Goal: Task Accomplishment & Management: Complete application form

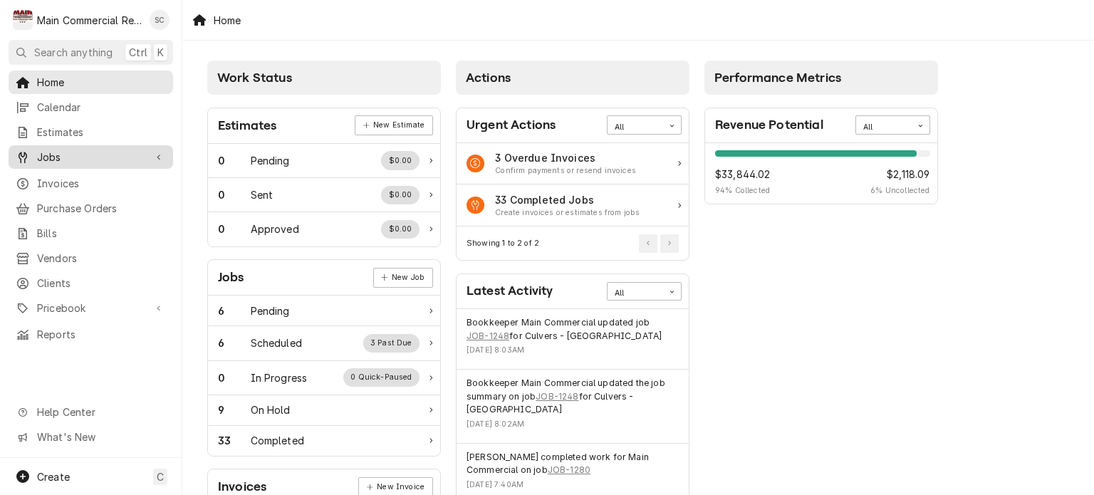
click at [57, 152] on span "Jobs" at bounding box center [91, 157] width 108 height 15
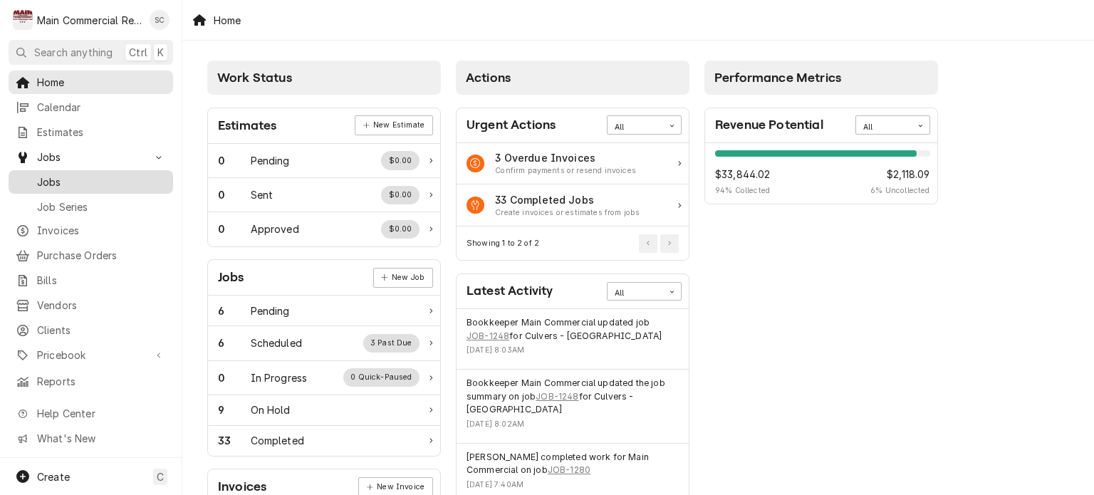
click at [66, 182] on span "Jobs" at bounding box center [101, 181] width 129 height 15
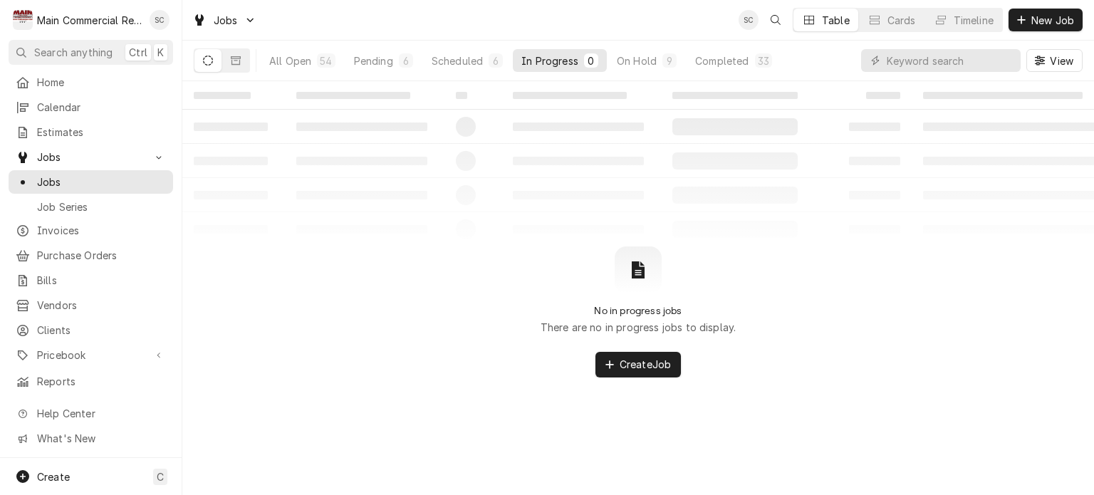
click at [533, 59] on div "In Progress" at bounding box center [549, 60] width 57 height 15
click at [488, 59] on div "6" at bounding box center [495, 60] width 14 height 14
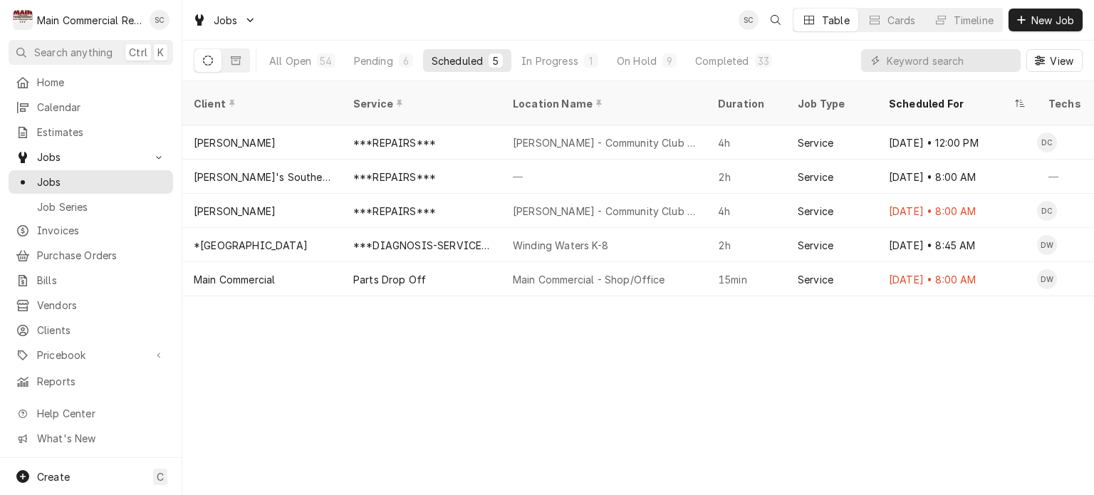
click at [733, 372] on div "Client Service Location Name Duration Job Type Scheduled For Techs Status Label…" at bounding box center [637, 288] width 911 height 414
click at [971, 382] on div "Client Service Location Name Duration Job Type Scheduled For Techs Status Label…" at bounding box center [637, 288] width 911 height 414
click at [617, 328] on div "Client Service Location Name Duration Job Type Scheduled For Techs Status Label…" at bounding box center [637, 288] width 911 height 414
click at [622, 332] on div "Client Service Location Name Duration Job Type Scheduled For Techs Status Label…" at bounding box center [637, 288] width 911 height 414
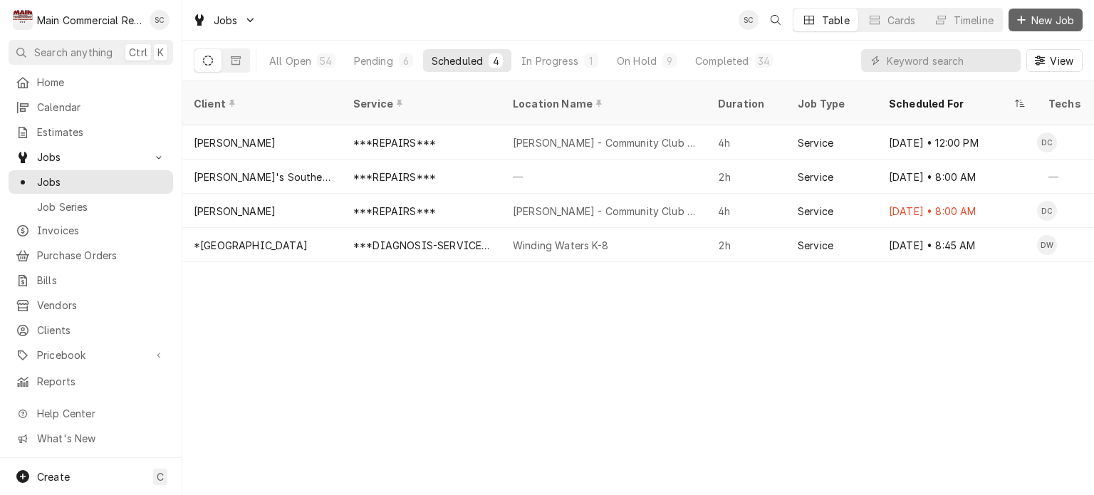
click at [1059, 18] on span "New Job" at bounding box center [1052, 20] width 48 height 15
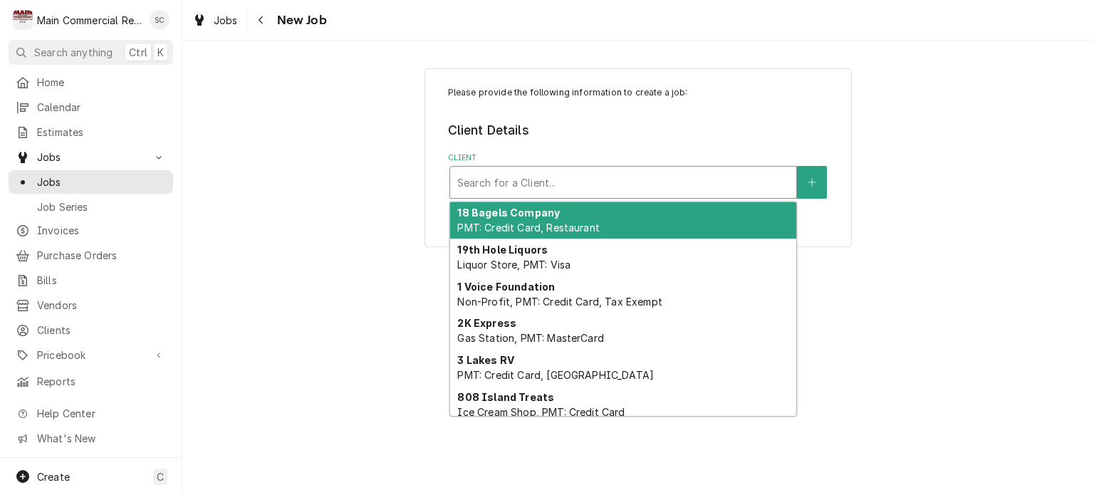
click at [617, 180] on div "Client" at bounding box center [623, 182] width 332 height 26
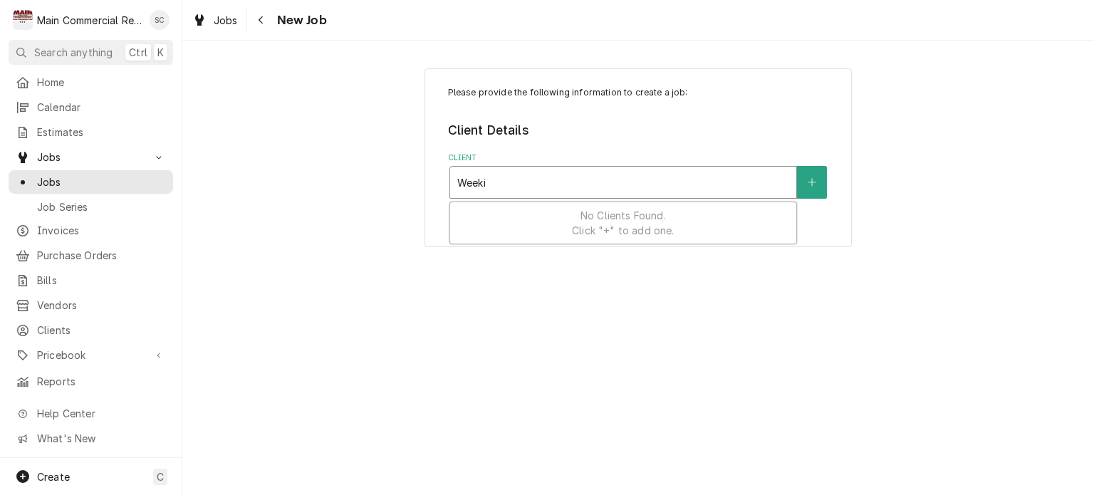
type input "Week"
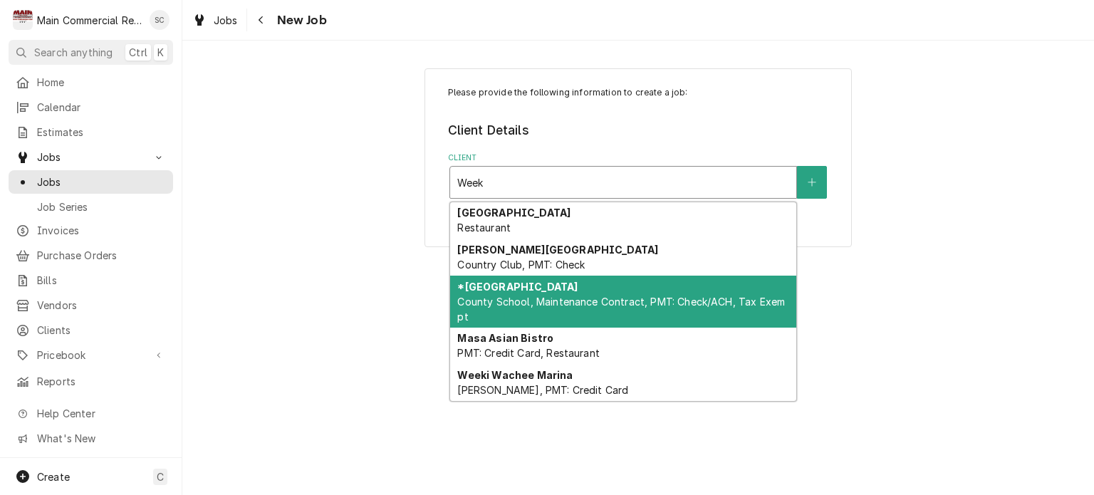
click at [664, 282] on div "*Hernando County Public School County School, Maintenance Contract, PMT: Check/…" at bounding box center [623, 302] width 346 height 52
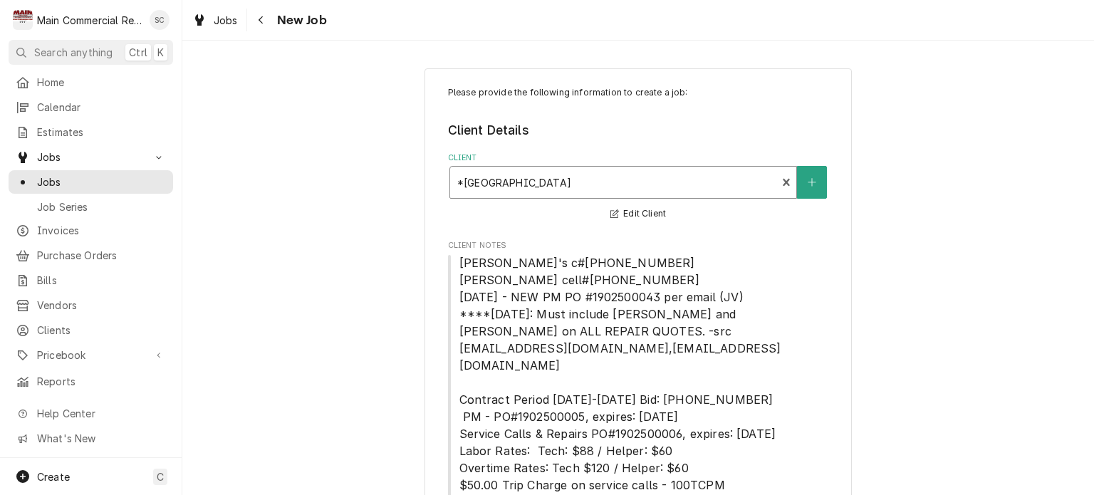
scroll to position [241, 0]
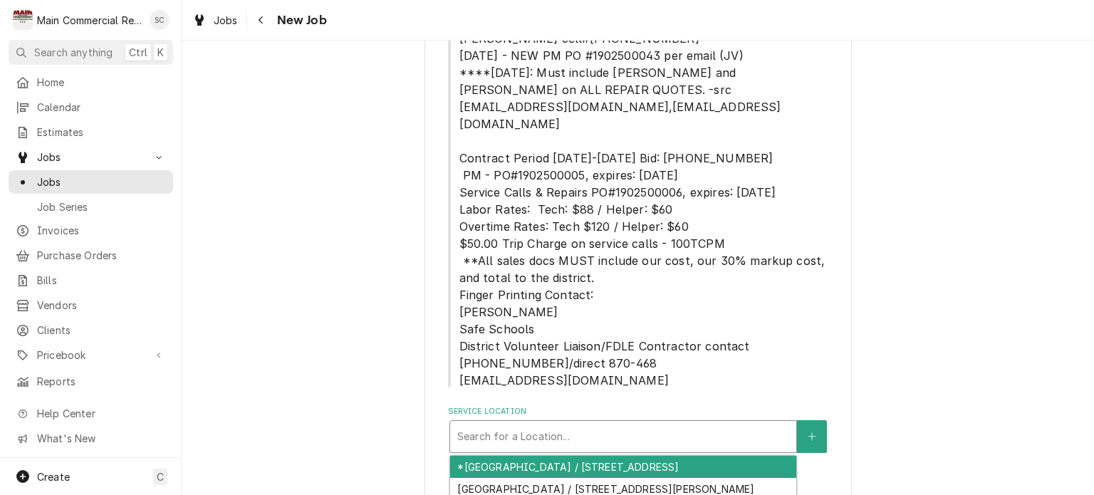
click at [599, 424] on div "Service Location" at bounding box center [623, 437] width 332 height 26
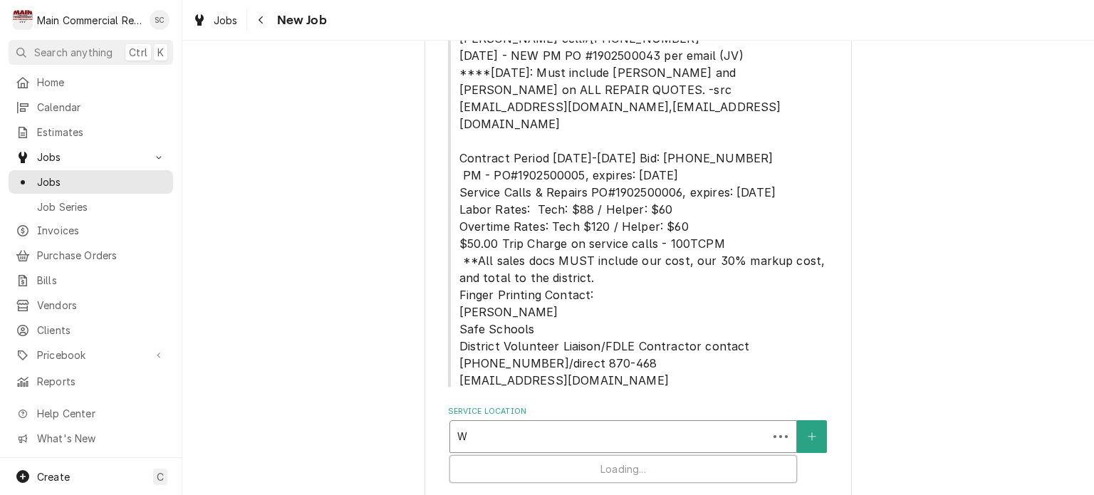
type input "We"
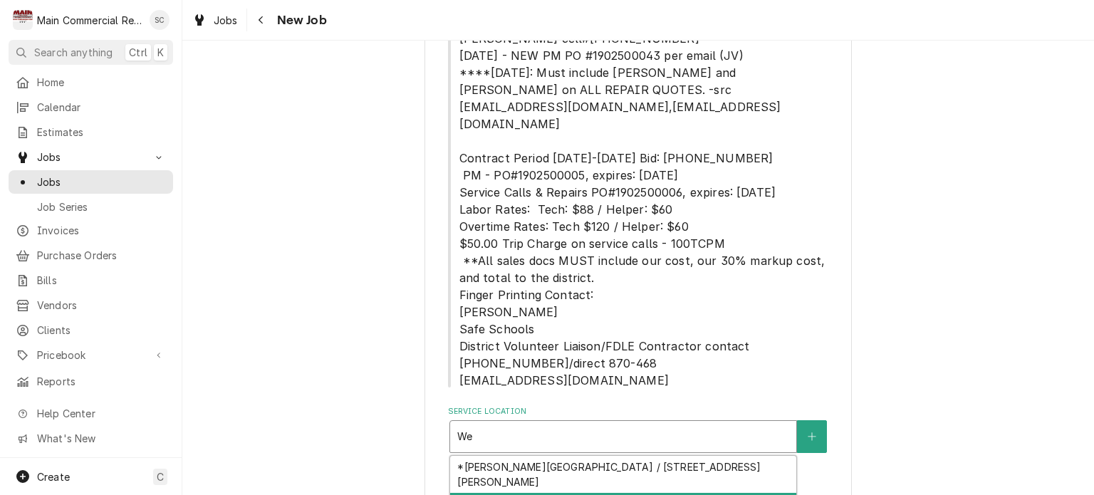
click at [595, 493] on div "*Weeki Wachee High School / 12150 Vespa Way, Brooksville, FL 34614" at bounding box center [623, 504] width 346 height 22
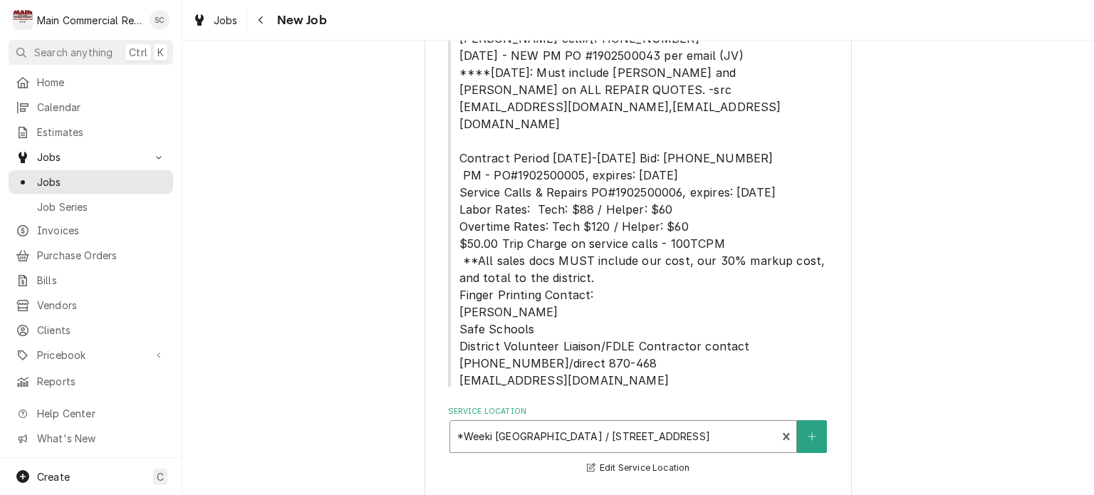
scroll to position [597, 0]
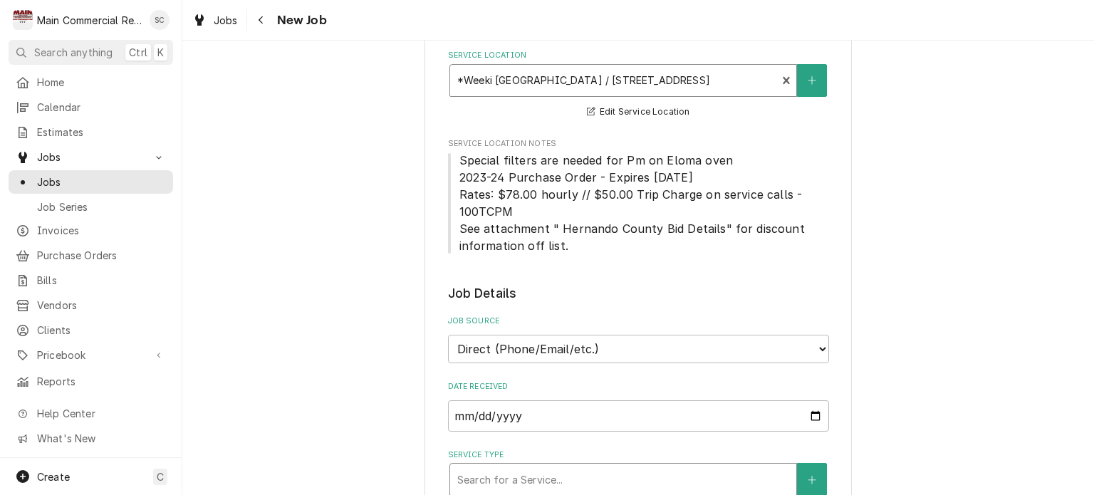
click at [572, 466] on div "Service Type" at bounding box center [623, 479] width 332 height 26
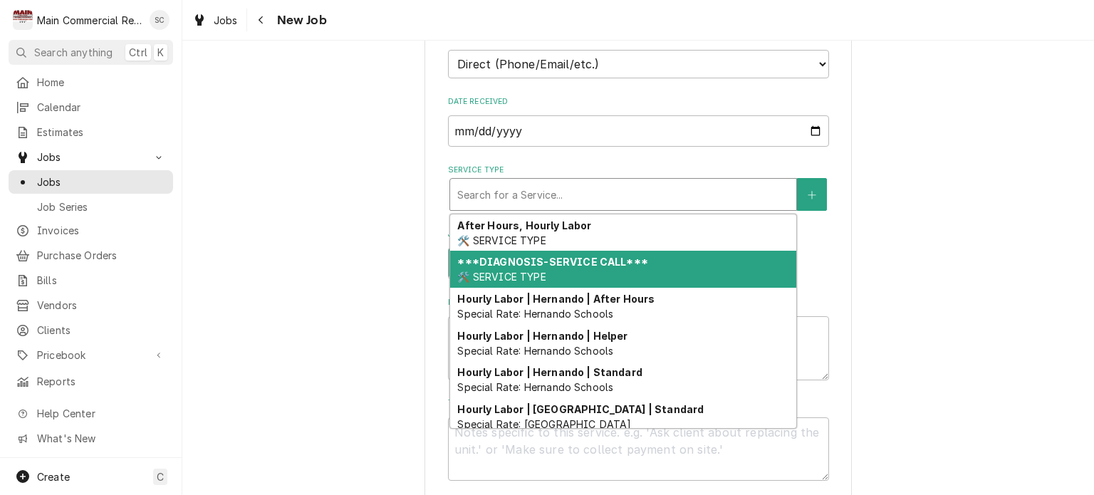
click at [582, 254] on div "***DIAGNOSIS-SERVICE CALL*** 🛠️ SERVICE TYPE" at bounding box center [623, 269] width 346 height 37
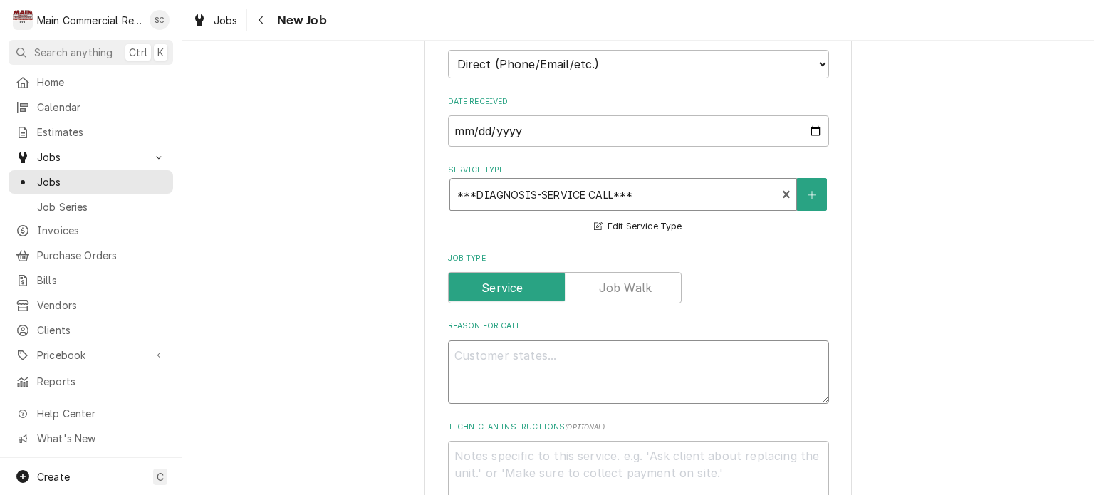
click at [561, 340] on textarea "Reason For Call" at bounding box center [638, 372] width 381 height 64
paste textarea "We have a reach-in at WWHS that is not cooling correctly. It was working normal…"
type textarea "x"
type textarea "We have a reach-in at WWHS that is not cooling correctly. It was working normal…"
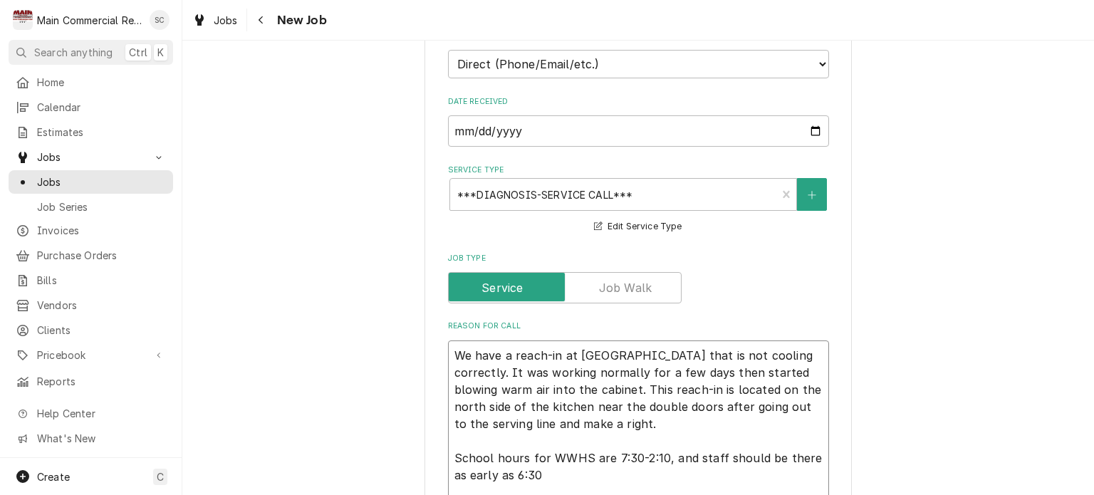
type textarea "x"
type textarea "We have a reach-in at WWHS that is not cooling correctly. It was working normal…"
type textarea "x"
type textarea "We have a reach-in at WWHS that is not cooling correctly. It was working normal…"
type textarea "x"
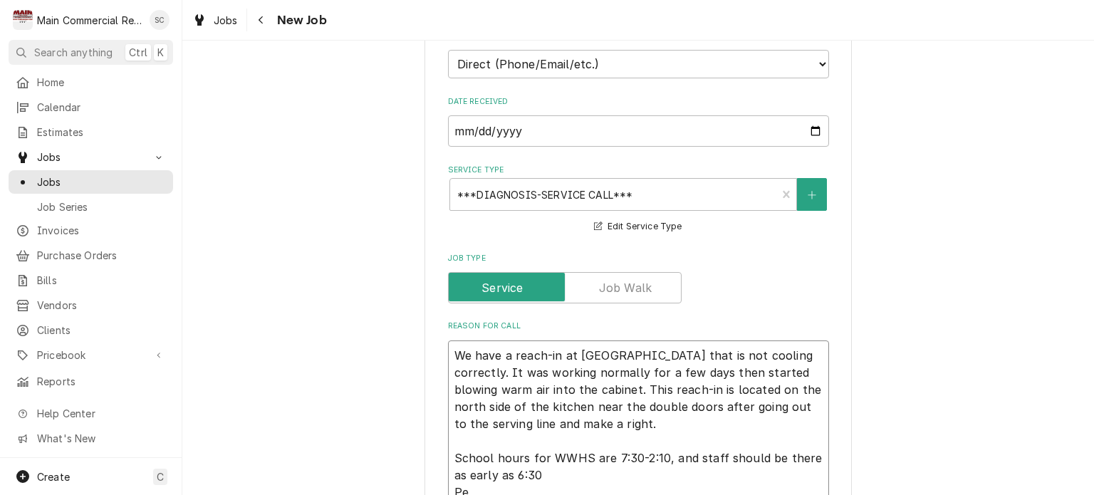
type textarea "We have a reach-in at WWHS that is not cooling correctly. It was working normal…"
type textarea "x"
type textarea "We have a reach-in at WWHS that is not cooling correctly. It was working normal…"
type textarea "x"
type textarea "We have a reach-in at WWHS that is not cooling correctly. It was working normal…"
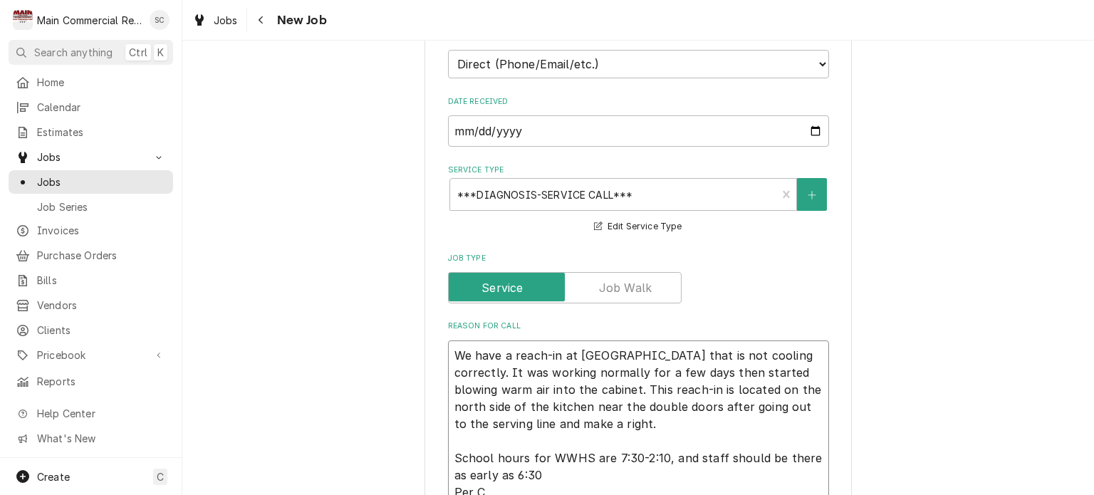
type textarea "x"
type textarea "We have a reach-in at WWHS that is not cooling correctly. It was working normal…"
type textarea "x"
type textarea "We have a reach-in at WWHS that is not cooling correctly. It was working normal…"
type textarea "x"
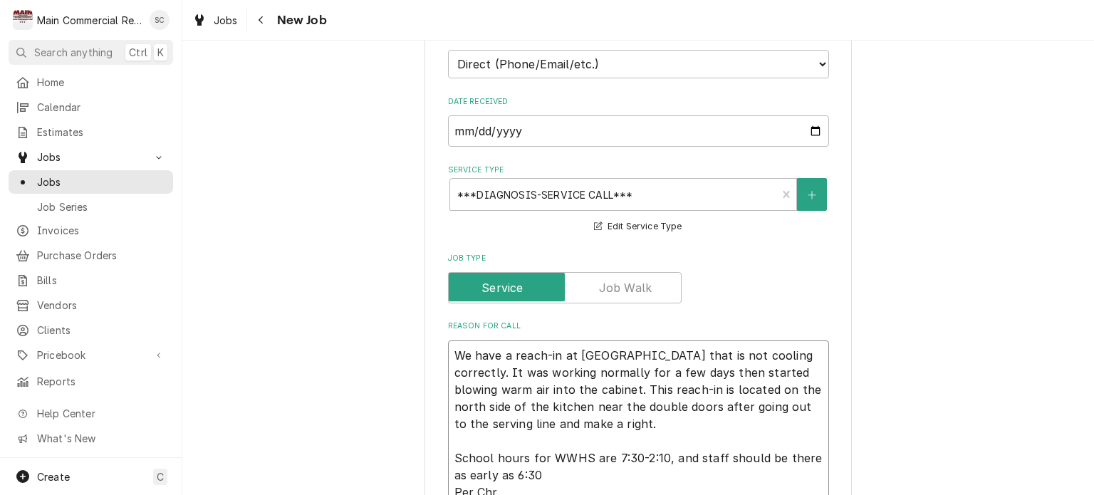
type textarea "We have a reach-in at WWHS that is not cooling correctly. It was working normal…"
type textarea "x"
type textarea "We have a reach-in at WWHS that is not cooling correctly. It was working normal…"
type textarea "x"
type textarea "We have a reach-in at WWHS that is not cooling correctly. It was working normal…"
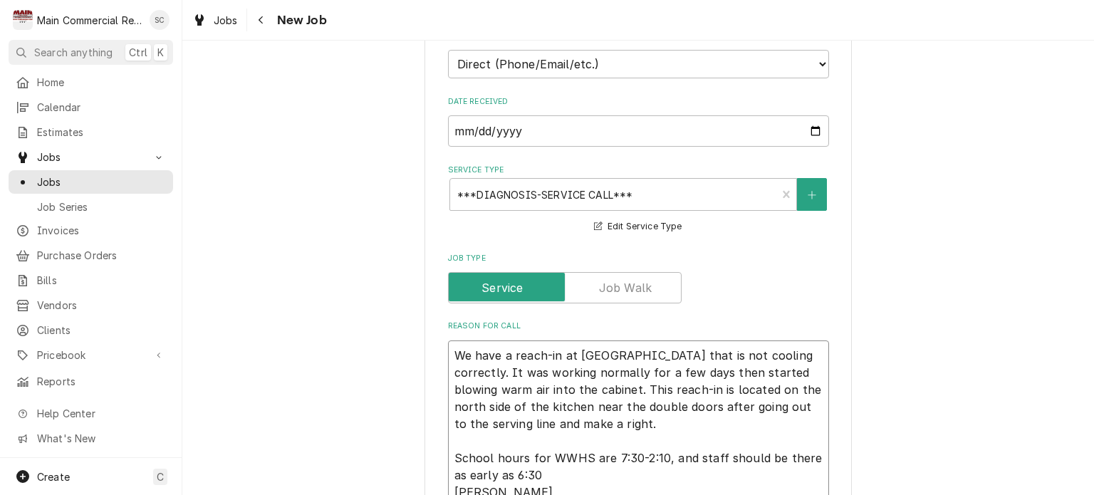
drag, startPoint x: 508, startPoint y: 334, endPoint x: 444, endPoint y: 334, distance: 63.4
click at [448, 340] on textarea "We have a reach-in at WWHS that is not cooling correctly. It was working normal…" at bounding box center [638, 423] width 381 height 167
type textarea "x"
type textarea "reach-in at WWHS that is not cooling correctly. It was working normally for a f…"
type textarea "x"
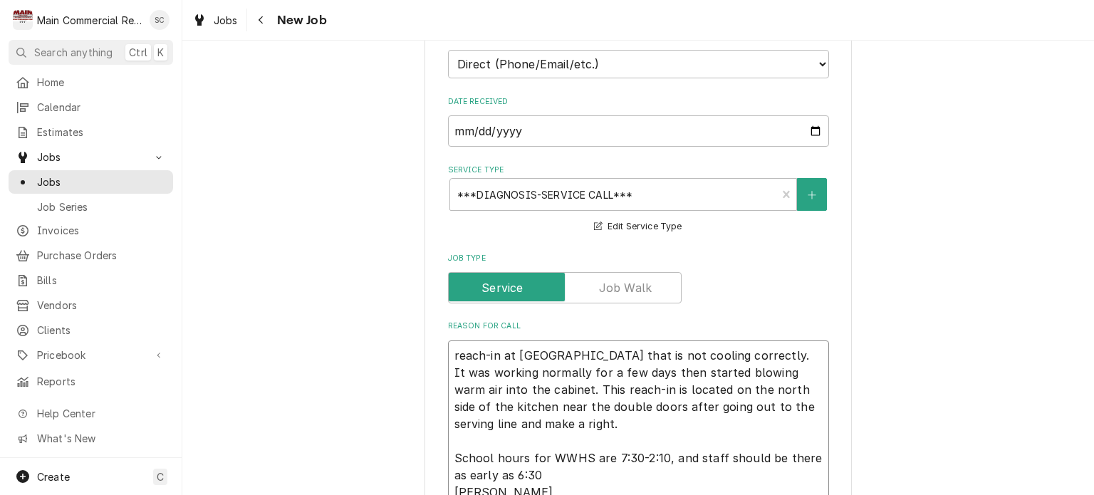
type textarea "each-in at WWHS that is not cooling correctly. It was working normally for a fe…"
type textarea "x"
type textarea "Reach-in at WWHS that is not cooling correctly. It was working normally for a f…"
drag, startPoint x: 592, startPoint y: 332, endPoint x: 501, endPoint y: 330, distance: 91.2
click at [501, 340] on textarea "Reach-in at WWHS that is not cooling correctly. It was working normally for a f…" at bounding box center [638, 423] width 381 height 167
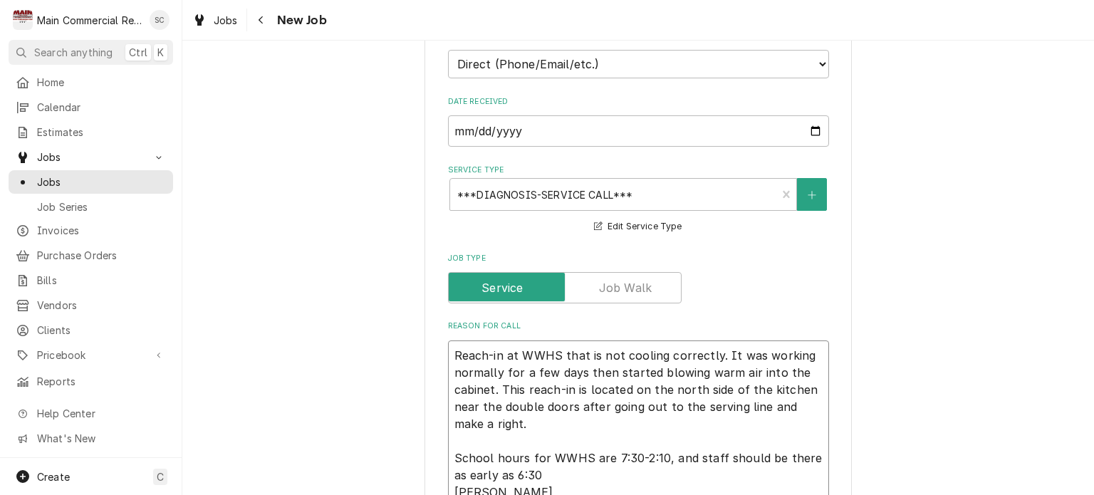
type textarea "x"
type textarea "Reach-in not cooling correctly. It was working normally for a few days then sta…"
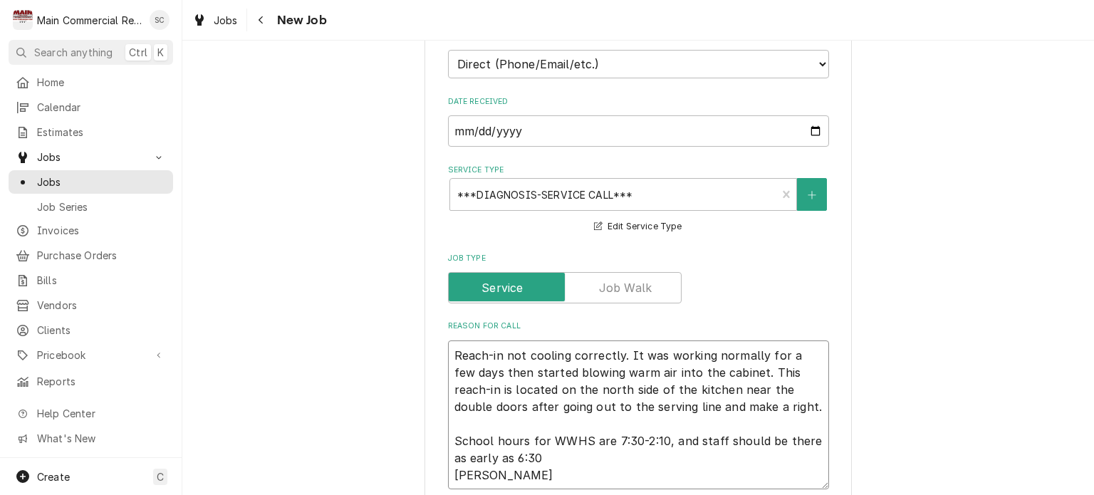
type textarea "x"
type textarea "Reach-in not cooling correctly. It was working normally for a few days then sta…"
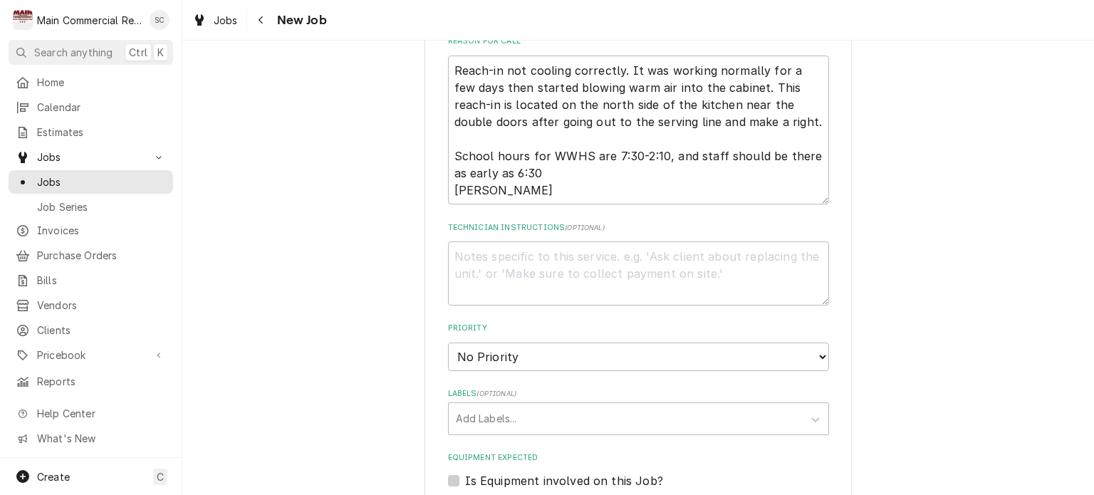
scroll to position [1309, 0]
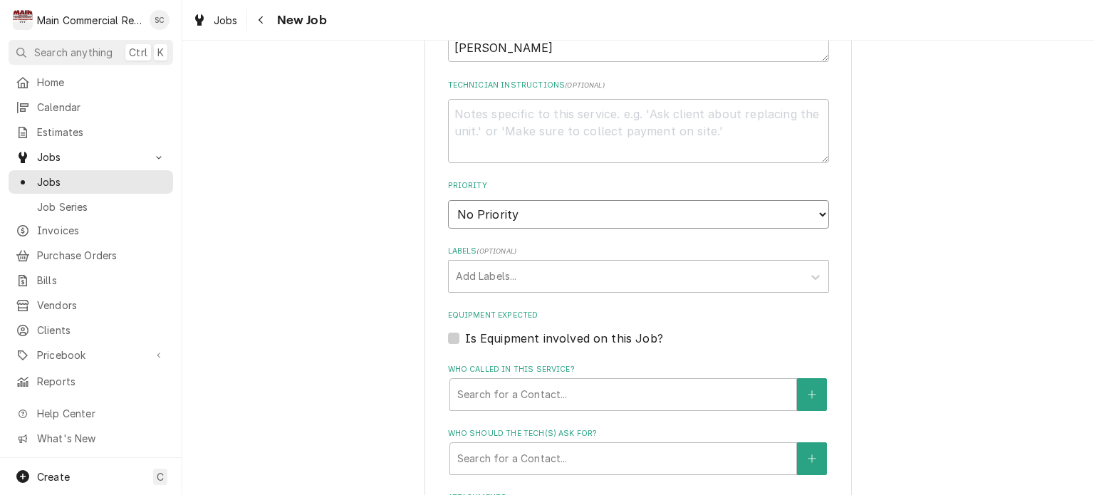
click at [613, 200] on select "No Priority Urgent High Medium Low" at bounding box center [638, 214] width 381 height 28
select select "2"
click at [448, 200] on select "No Priority Urgent High Medium Low" at bounding box center [638, 214] width 381 height 28
type textarea "x"
click at [721, 263] on div "Labels" at bounding box center [626, 276] width 340 height 26
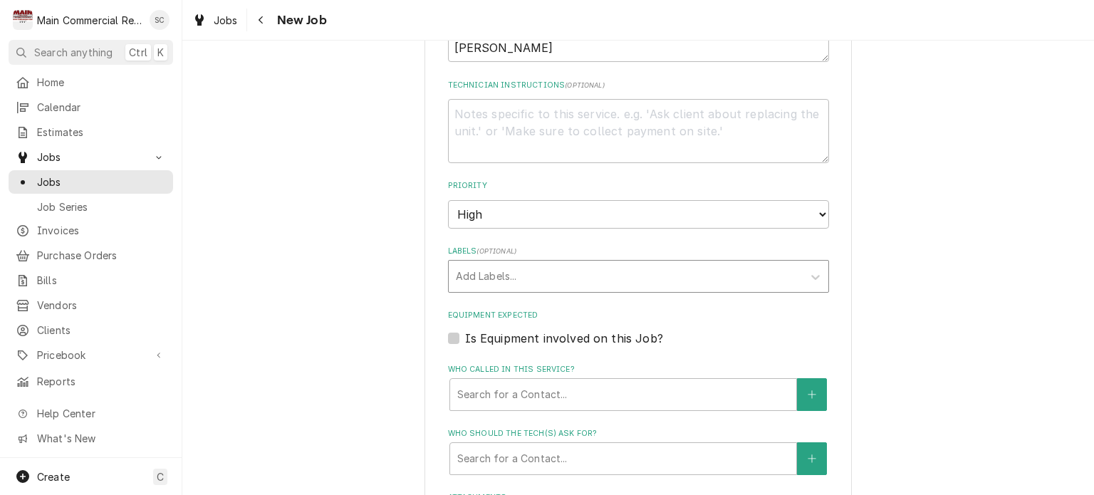
click at [681, 263] on div "Labels" at bounding box center [626, 276] width 340 height 26
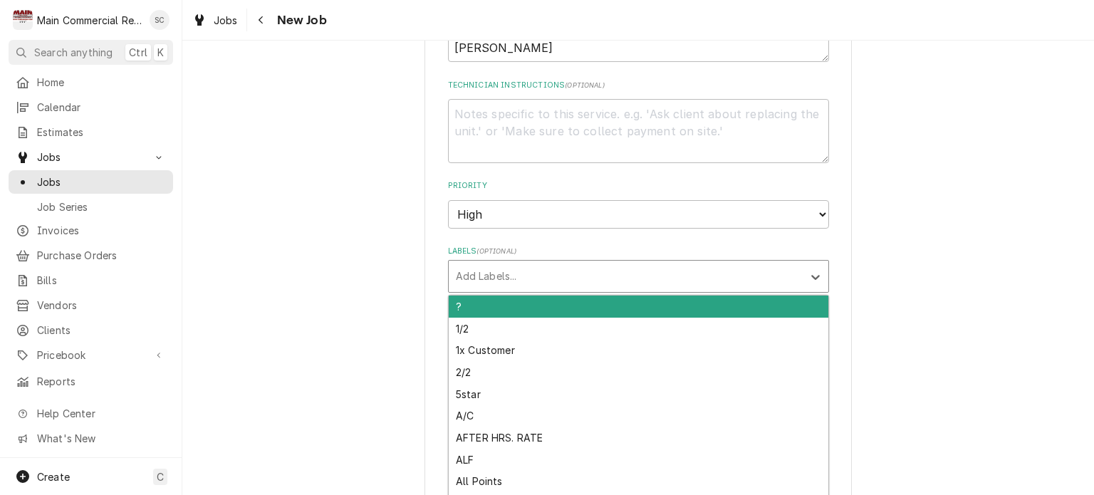
type input "f"
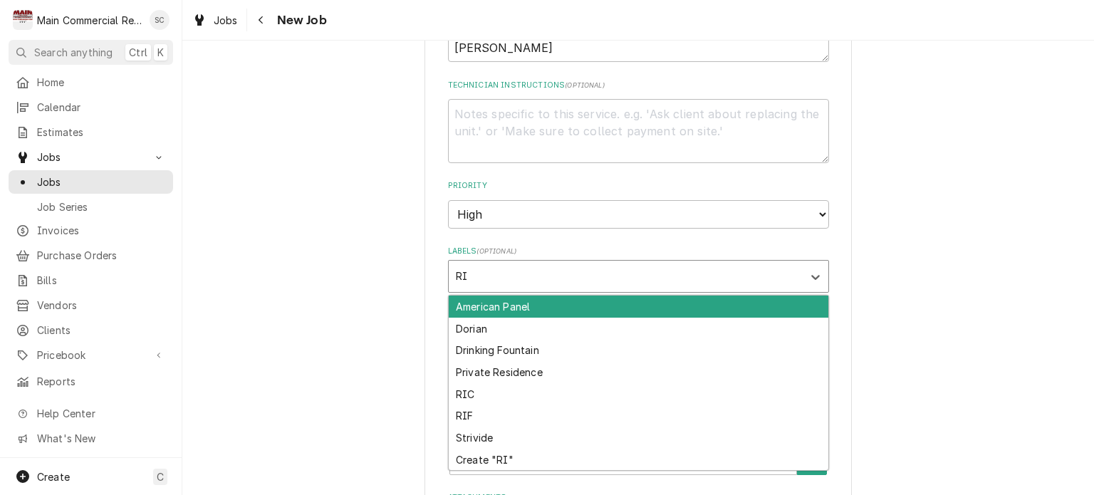
type input "RIC"
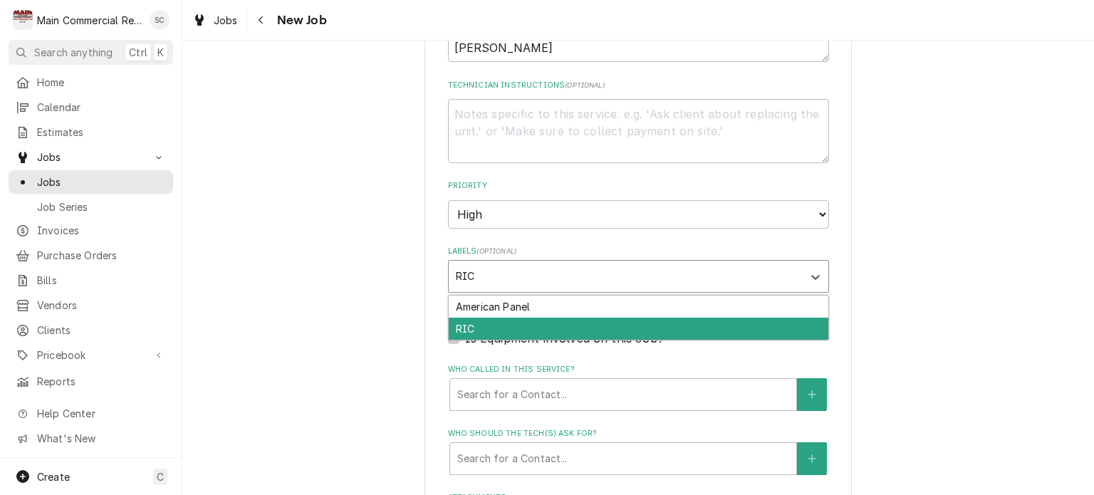
click at [615, 318] on div "RIC" at bounding box center [638, 329] width 379 height 22
type textarea "x"
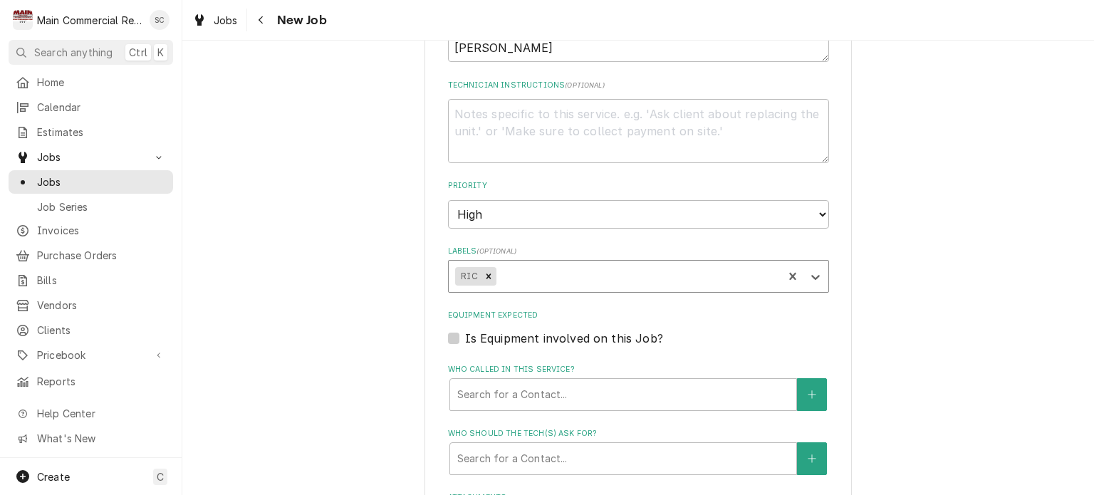
scroll to position [1523, 0]
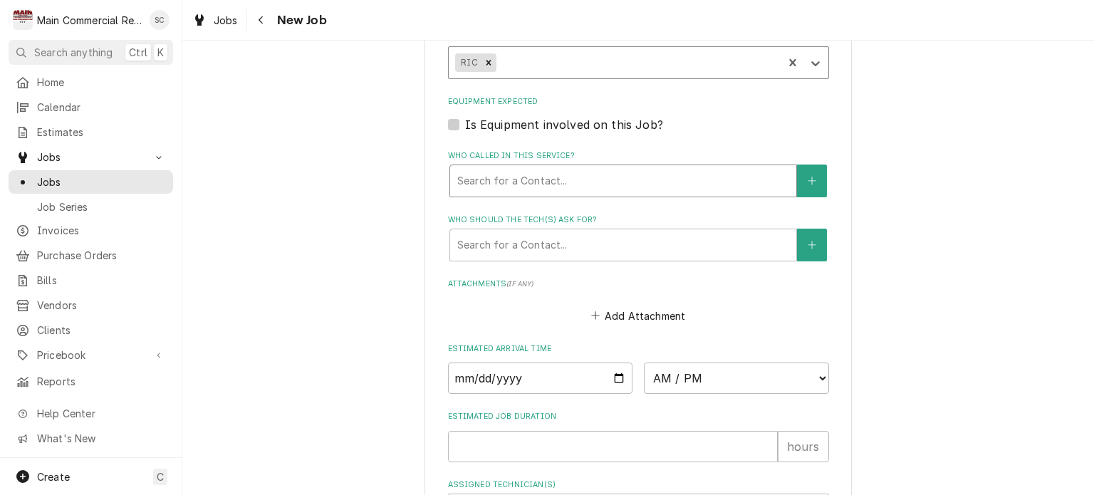
click at [520, 168] on div "Who called in this service?" at bounding box center [623, 181] width 332 height 26
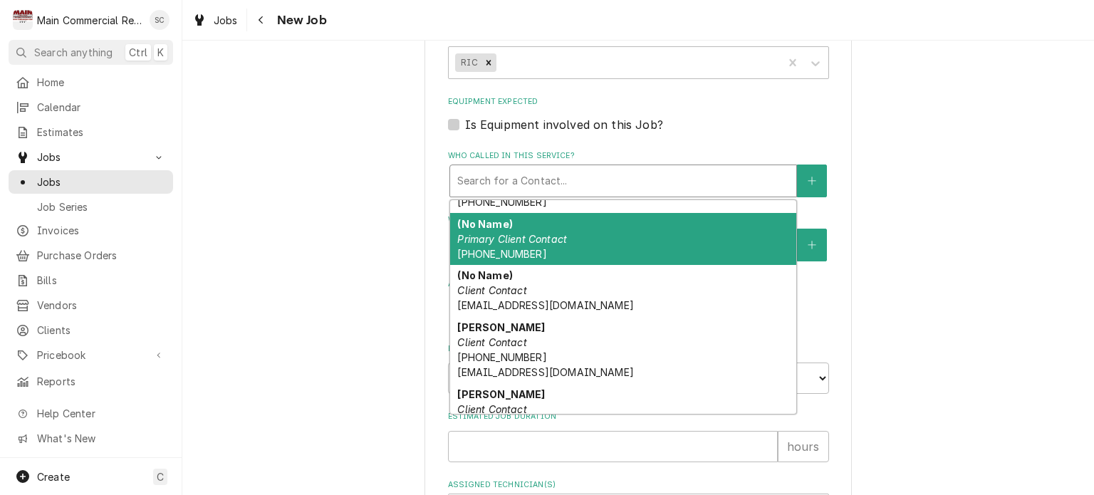
scroll to position [285, 0]
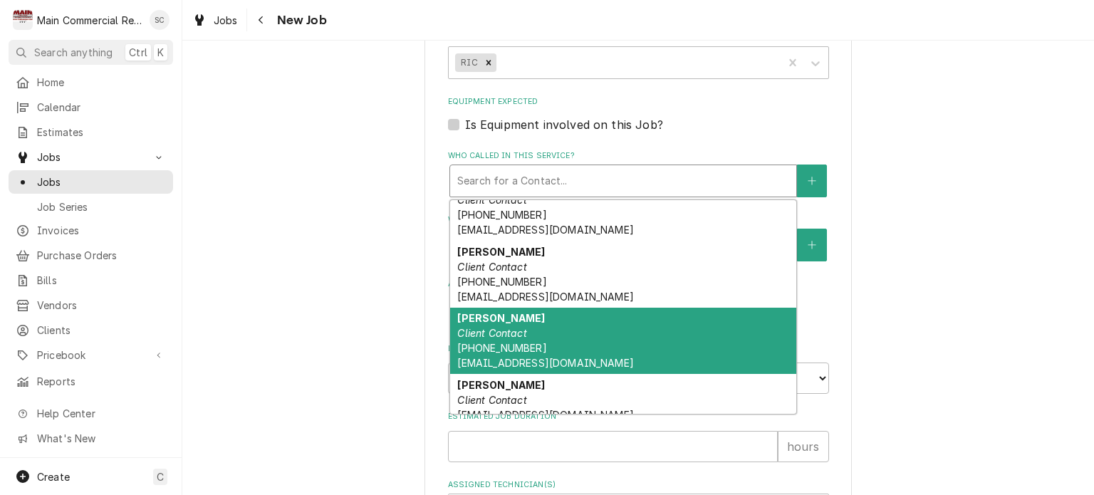
click at [522, 308] on div "Chris Neagle Client Contact (352) 403-7442 neagle_c@hcsb.k12.fl.us" at bounding box center [623, 341] width 346 height 67
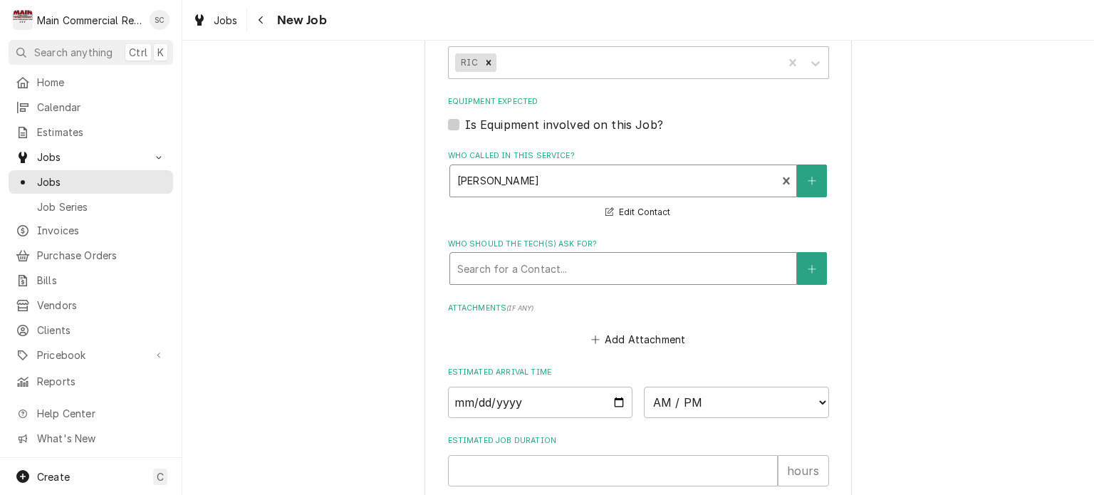
click at [533, 256] on div "Who should the tech(s) ask for?" at bounding box center [623, 269] width 332 height 26
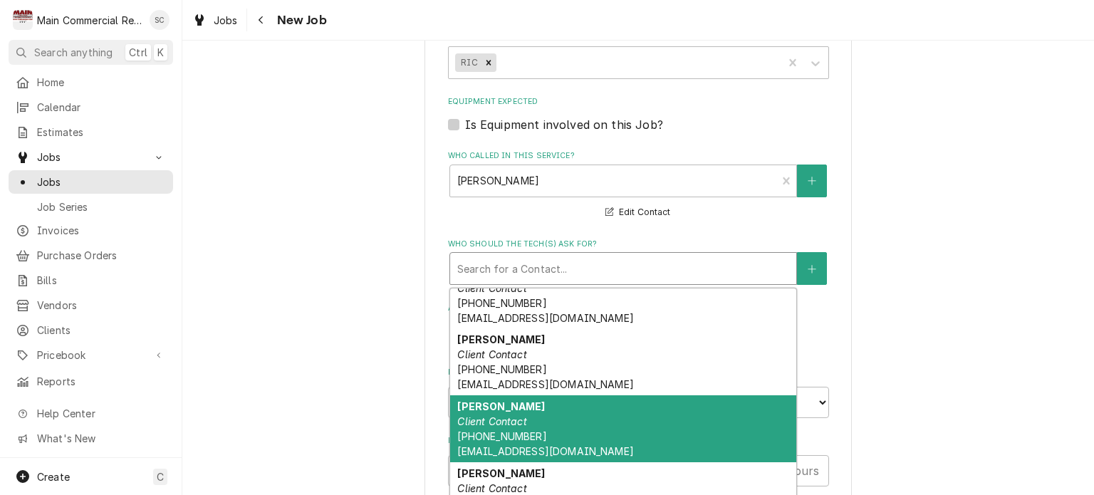
click at [524, 395] on div "Chris Neagle Client Contact (352) 403-7442 neagle_c@hcsb.k12.fl.us" at bounding box center [623, 428] width 346 height 67
type textarea "x"
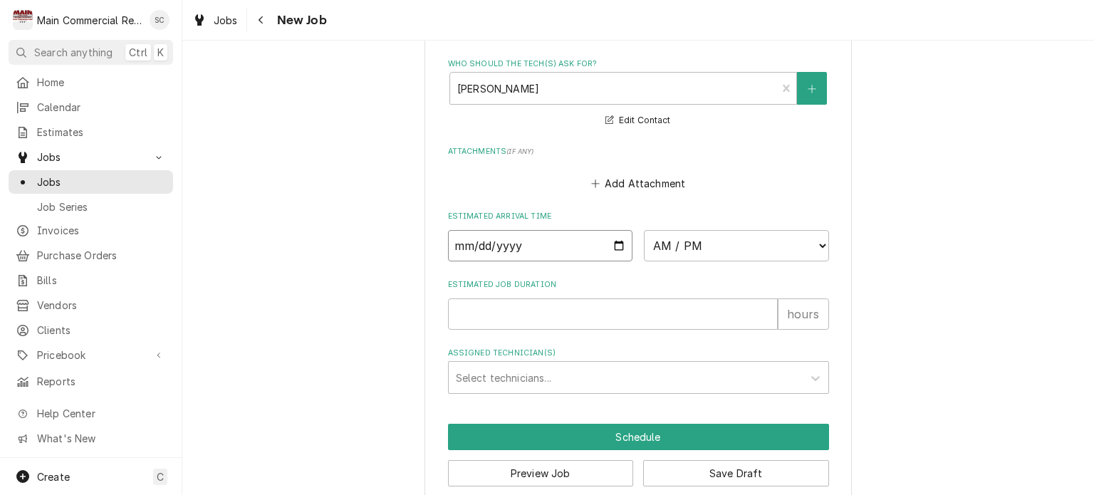
click at [614, 230] on input "Date" at bounding box center [540, 245] width 185 height 31
type input "2025-08-22"
type textarea "x"
click at [678, 233] on select "AM / PM 6:00 AM 6:15 AM 6:30 AM 6:45 AM 7:00 AM 7:15 AM 7:30 AM 7:45 AM 8:00 AM…" at bounding box center [736, 245] width 185 height 31
click at [544, 230] on input "2025-08-22" at bounding box center [540, 245] width 185 height 31
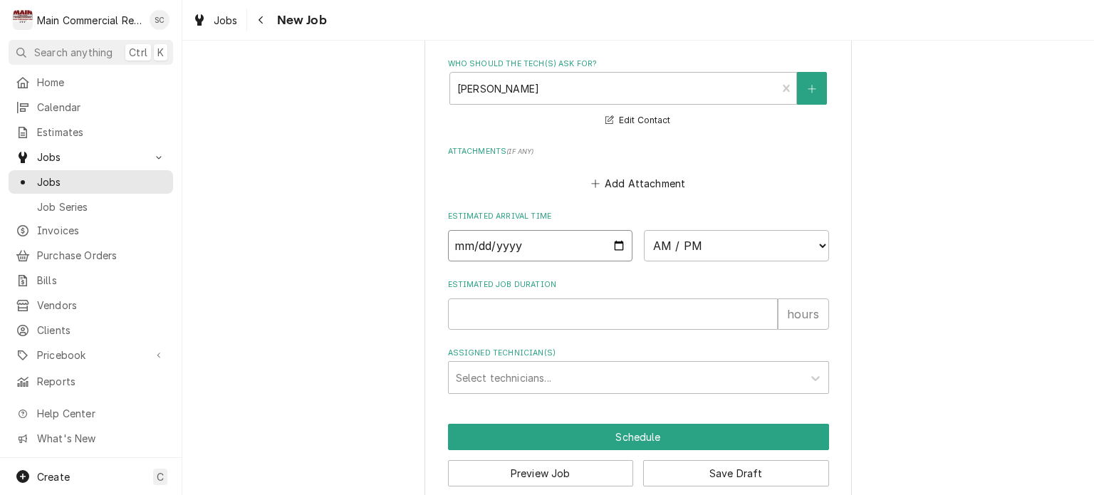
click at [508, 230] on input "Date" at bounding box center [540, 245] width 185 height 31
click at [483, 230] on input "Date" at bounding box center [540, 245] width 185 height 31
click at [612, 298] on input "Estimated Job Duration" at bounding box center [613, 313] width 330 height 31
type textarea "x"
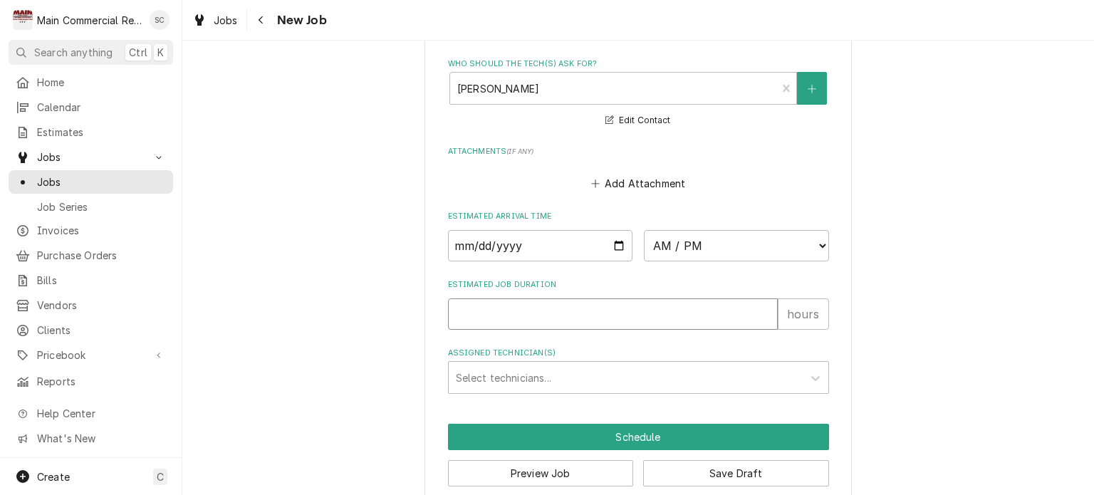
type input "2"
type textarea "x"
type input "2"
click at [755, 460] on button "Save Draft" at bounding box center [736, 473] width 186 height 26
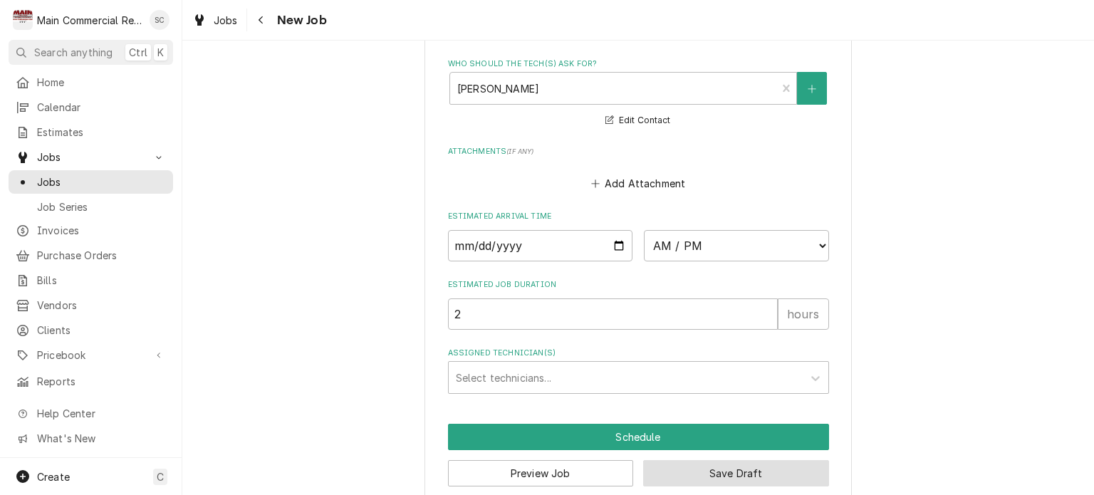
scroll to position [1690, 0]
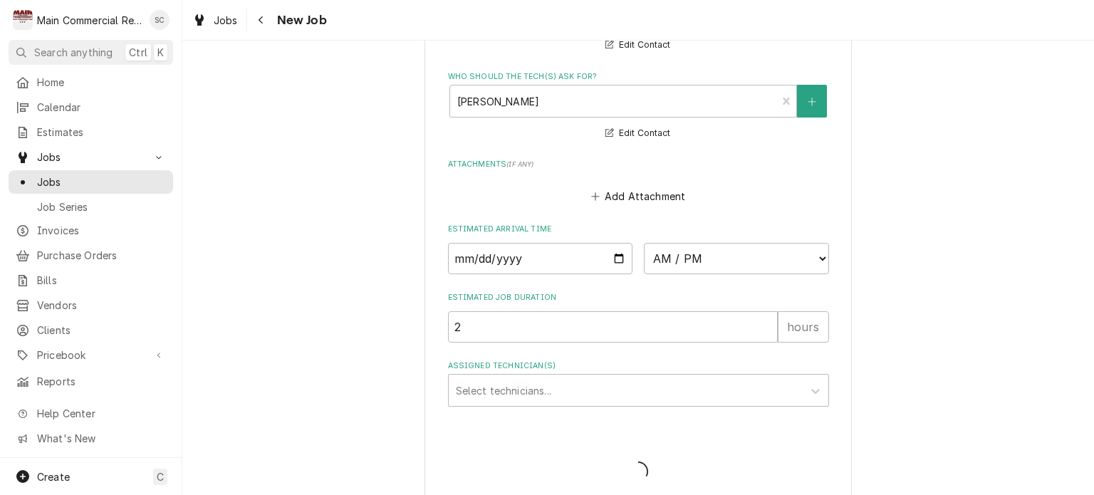
type textarea "x"
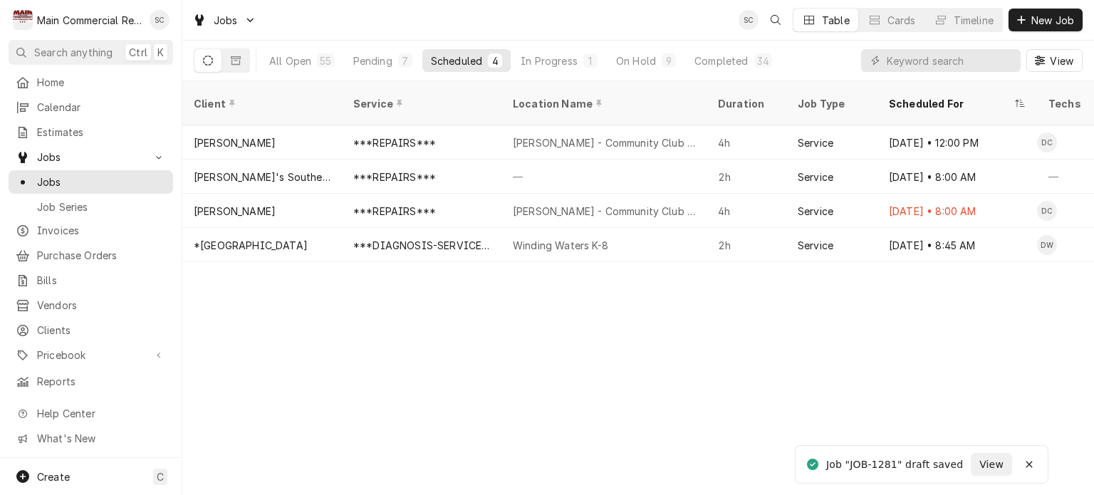
click at [804, 337] on div "Client Service Location Name Duration Job Type Scheduled For Techs Status Label…" at bounding box center [637, 288] width 911 height 414
click at [1049, 18] on span "New Job" at bounding box center [1052, 20] width 48 height 15
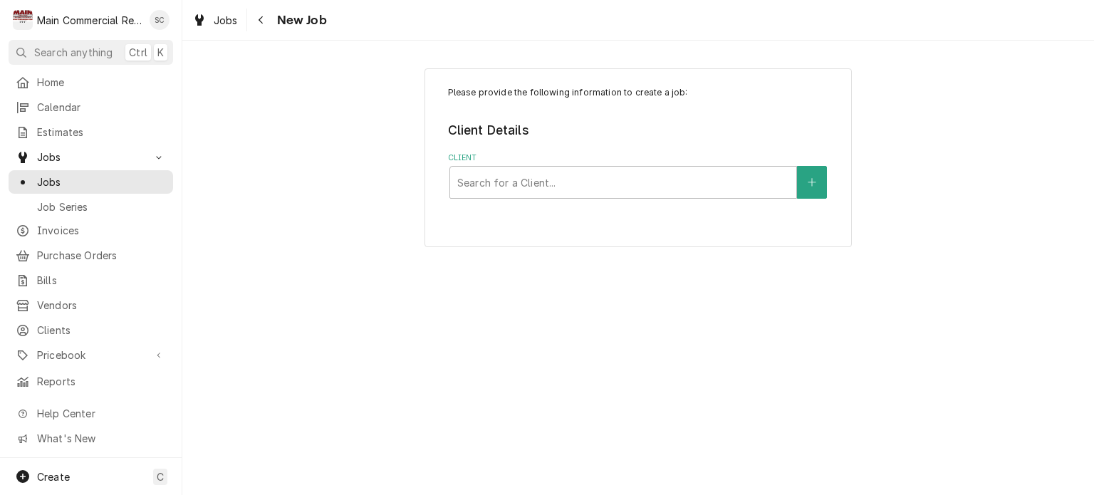
click at [285, 120] on div "Please provide the following information to create a job: Client Details Client…" at bounding box center [637, 158] width 911 height 204
click at [67, 178] on span "Jobs" at bounding box center [101, 181] width 129 height 15
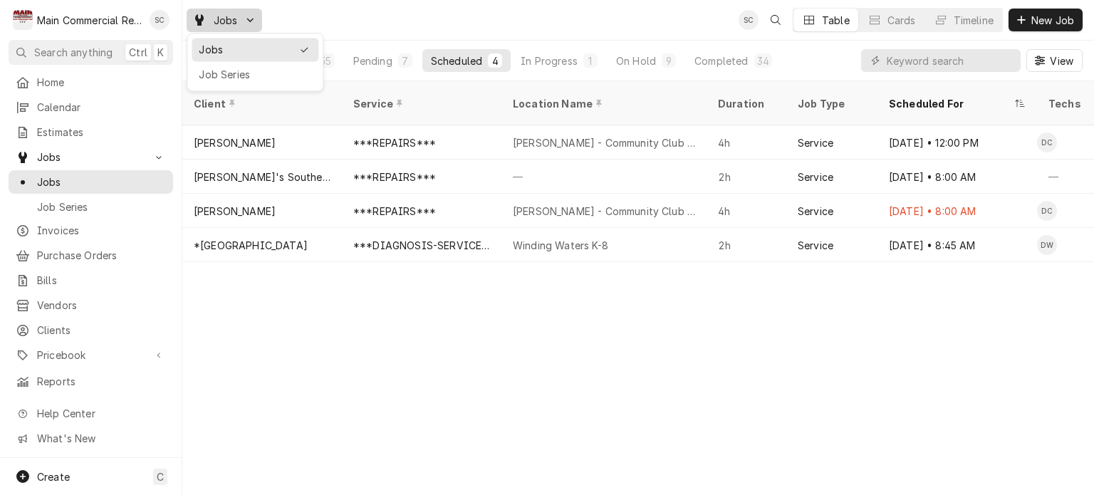
click at [619, 290] on html "M Main Commercial Refrigeration Service SC Search anything Ctrl K Home Calendar…" at bounding box center [547, 247] width 1094 height 495
click at [388, 60] on div "Pending" at bounding box center [372, 60] width 39 height 15
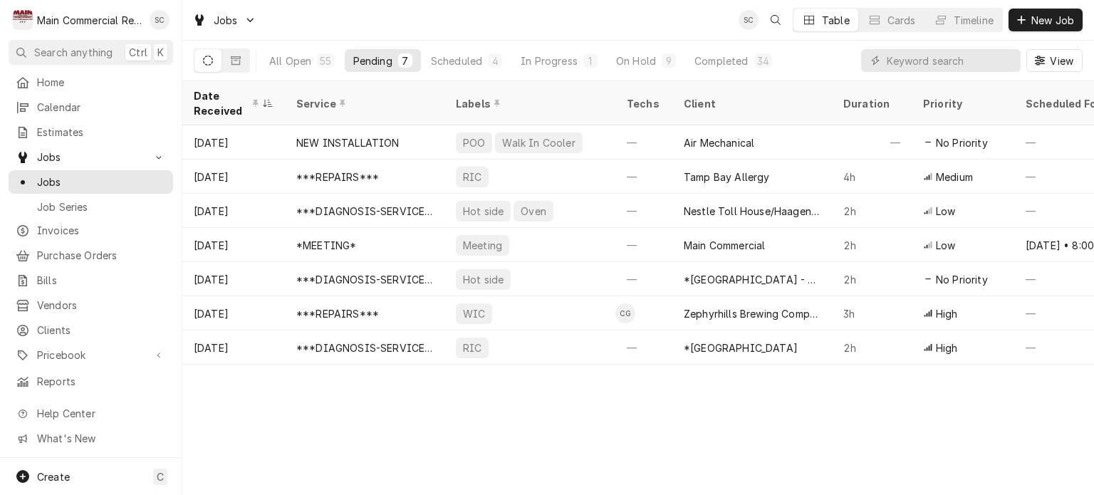
click at [498, 428] on div "Date Received Service Labels Techs Client Duration Priority Scheduled For Locat…" at bounding box center [637, 288] width 911 height 414
click at [472, 432] on div "Date Received Service Labels Techs Client Duration Priority Scheduled For Locat…" at bounding box center [637, 288] width 911 height 414
click at [1054, 65] on span "View" at bounding box center [1061, 60] width 29 height 15
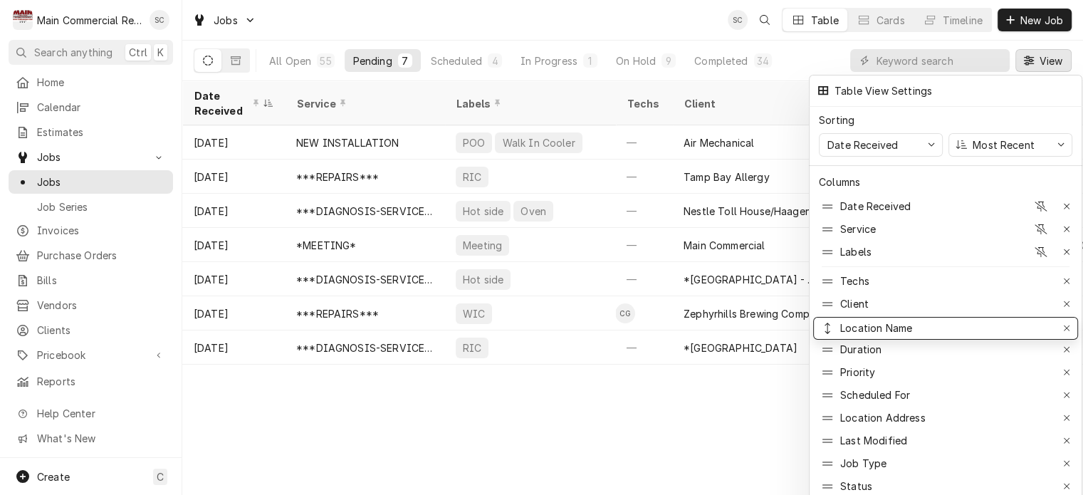
drag, startPoint x: 837, startPoint y: 386, endPoint x: 846, endPoint y: 319, distance: 67.5
click at [736, 396] on div at bounding box center [541, 247] width 1083 height 495
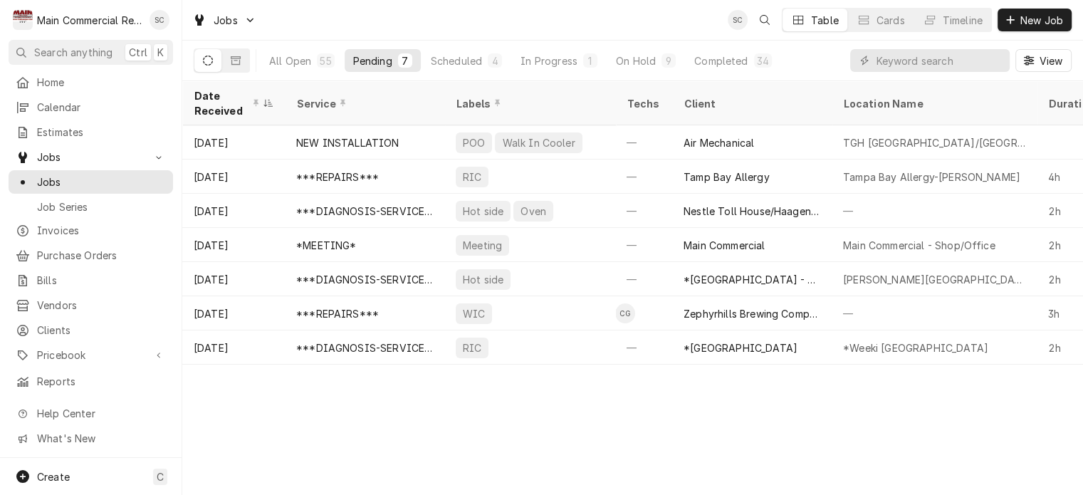
click at [753, 396] on div "Date Received Service Labels Techs Client Location Name Duration Priority Sched…" at bounding box center [632, 288] width 901 height 414
click at [769, 414] on div "Date Received Service Labels Techs Client Location Name Duration Priority Sched…" at bounding box center [632, 288] width 901 height 414
click at [554, 426] on div "Date Received Service Labels Techs Client Location Name Duration Priority Sched…" at bounding box center [632, 288] width 901 height 414
click at [588, 413] on div "Date Received Service Labels Techs Client Location Name Duration Priority Sched…" at bounding box center [632, 288] width 901 height 414
click at [1026, 22] on span "New Job" at bounding box center [1041, 20] width 48 height 15
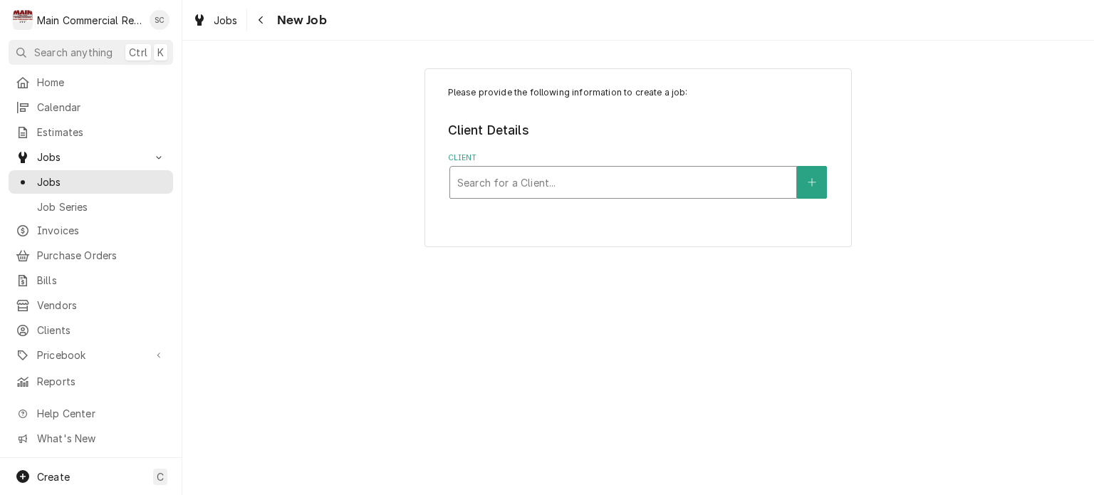
click at [563, 181] on div "Client" at bounding box center [623, 182] width 332 height 26
type input "Lakeside"
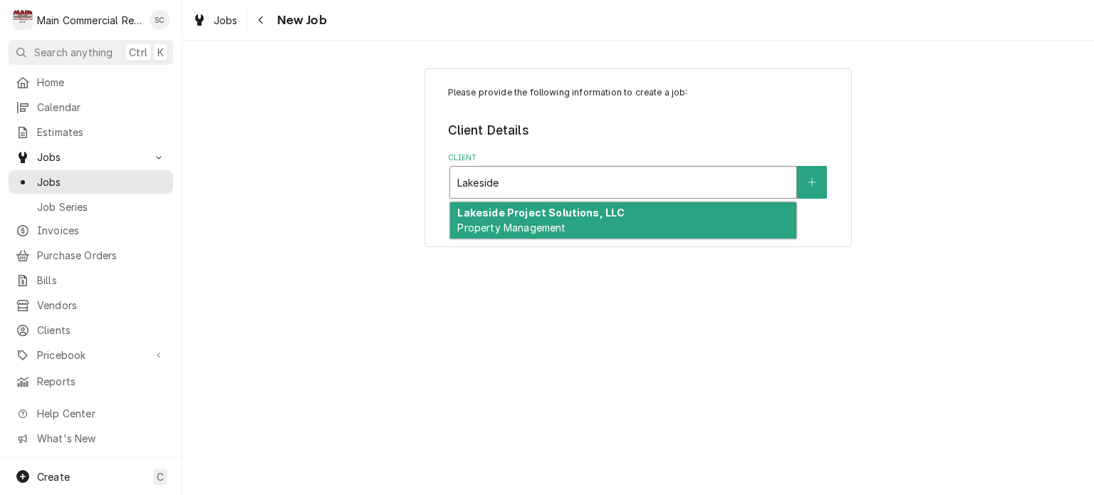
click at [528, 230] on span "Property Management" at bounding box center [511, 227] width 108 height 12
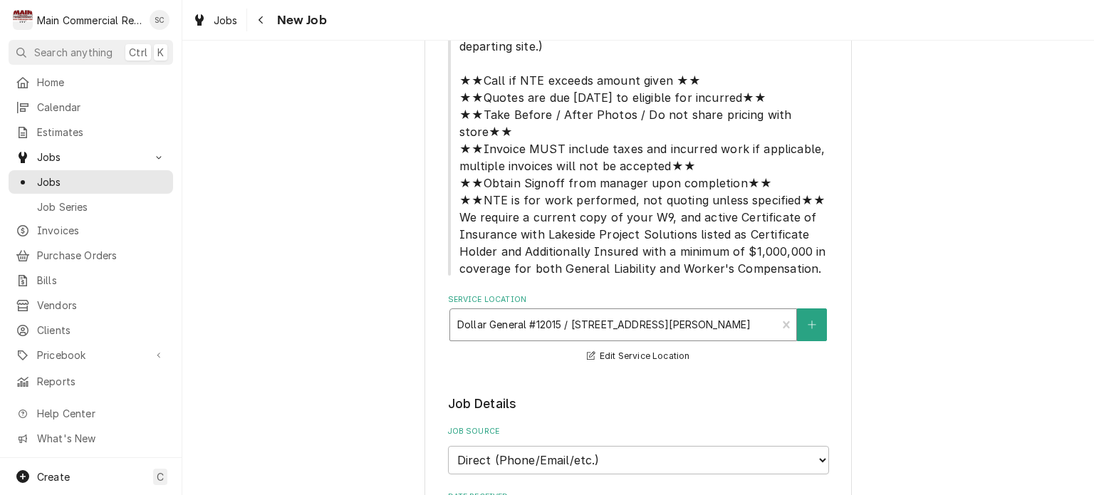
scroll to position [498, 0]
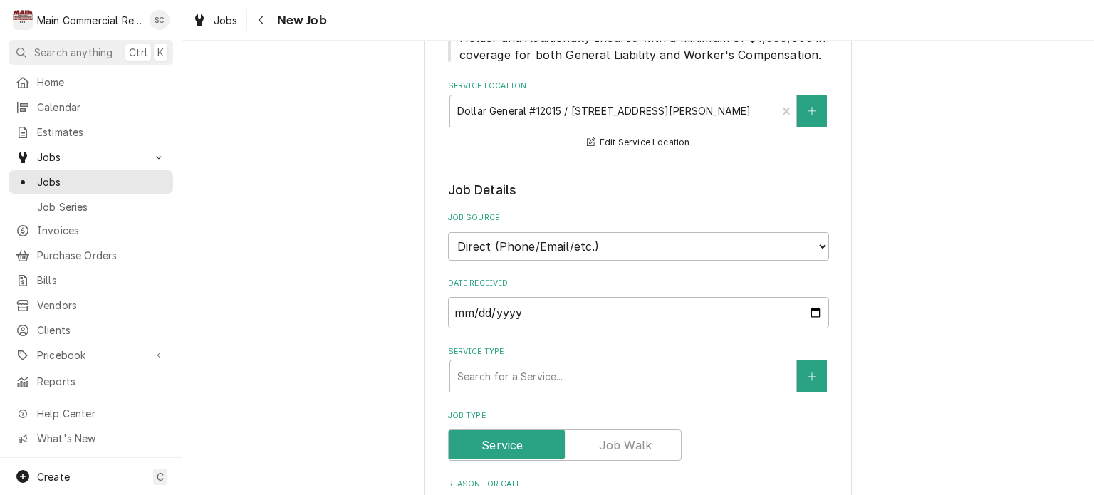
click at [726, 155] on div "Please provide the following information to create a job: Client Details Client…" at bounding box center [638, 413] width 381 height 1651
click at [575, 363] on div "Service Type" at bounding box center [623, 376] width 332 height 26
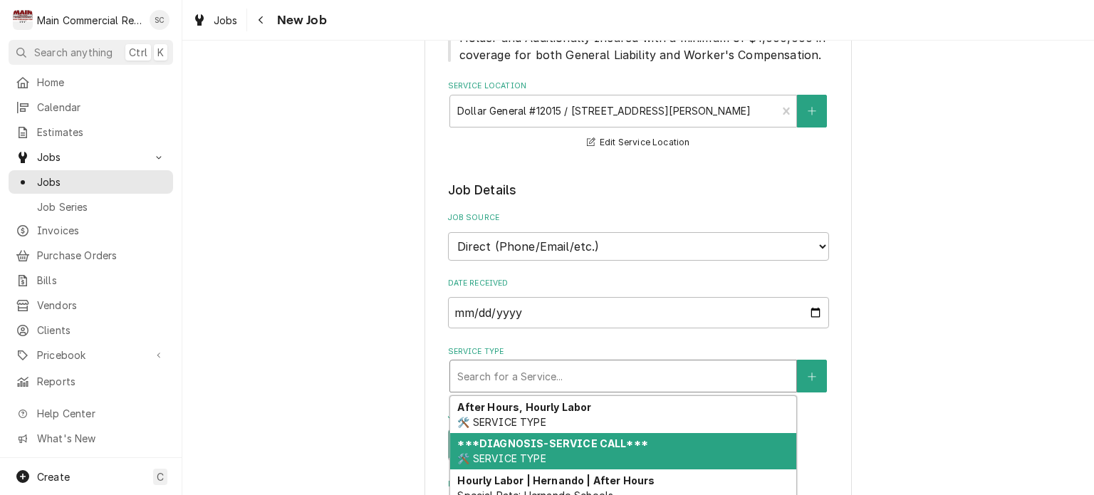
click at [555, 437] on strong "***DIAGNOSIS-SERVICE CALL***" at bounding box center [552, 443] width 190 height 12
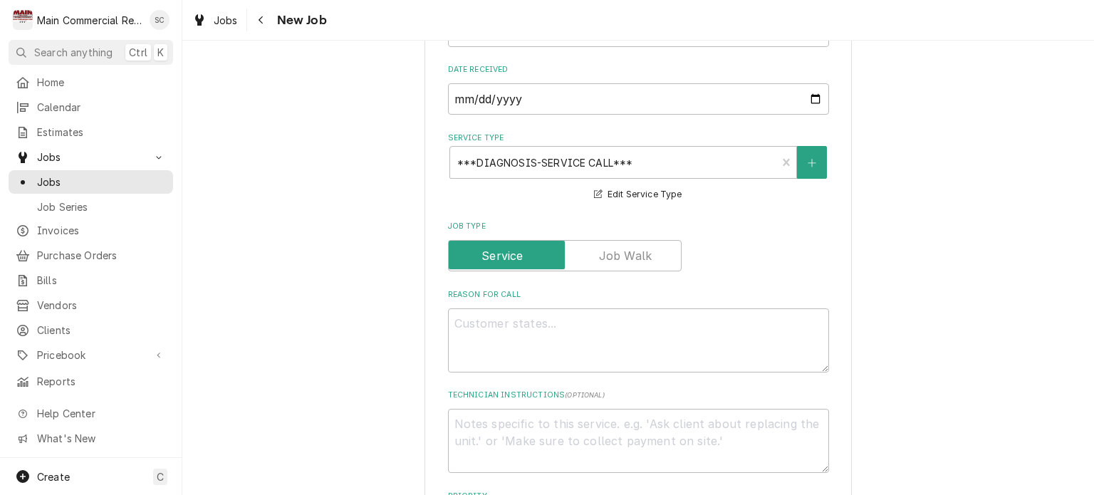
scroll to position [783, 0]
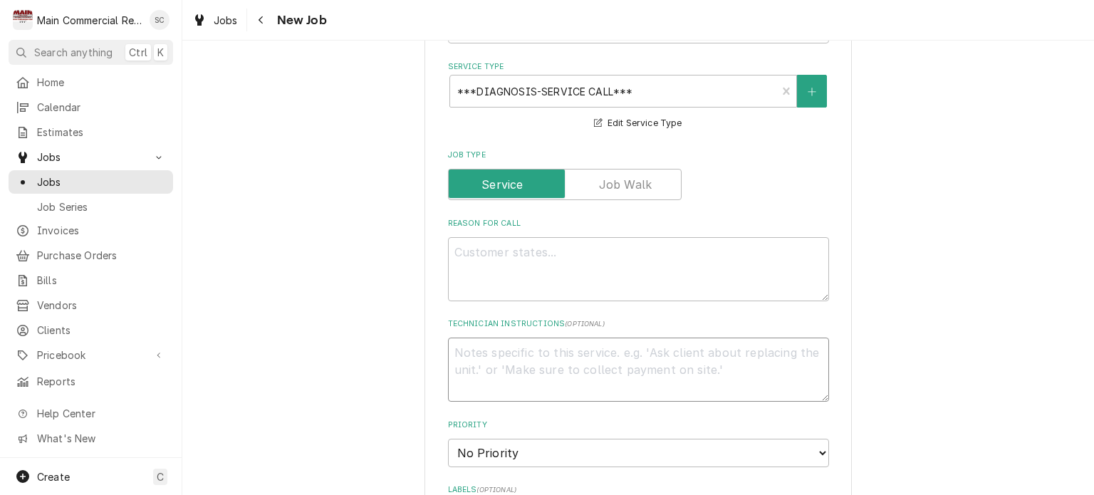
click at [545, 337] on textarea "Technician Instructions ( optional )" at bounding box center [638, 369] width 381 height 64
paste textarea "Work Order # 175113 Reference # 4341513 Project Manager Matthew Jackson Project…"
type textarea "x"
type textarea "Work Order # 175113 Reference # 4341513 Project Manager Matthew Jackson Project…"
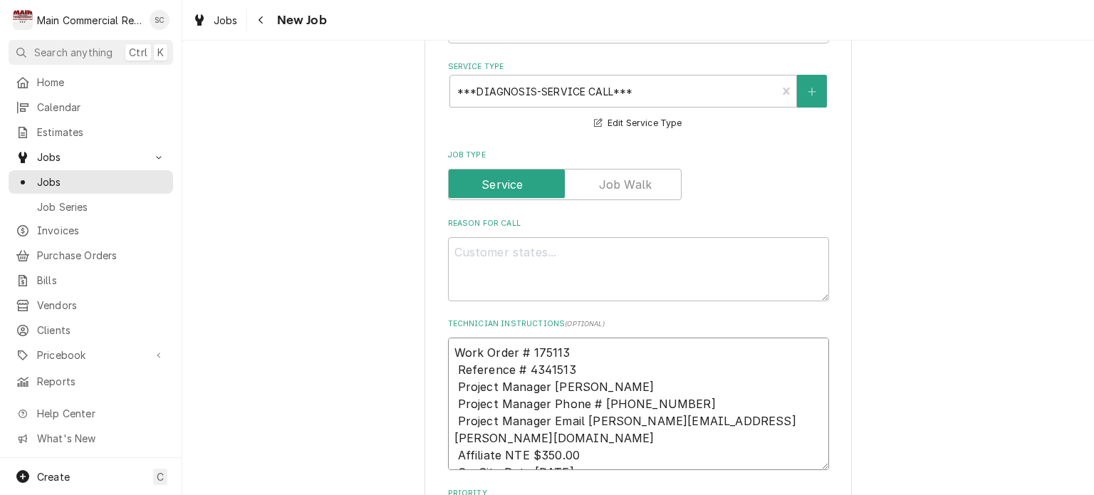
type textarea "x"
type textarea "Work Order # 175113 Reference # 4341513 Project Manager Matthew Jackson Project…"
click at [448, 337] on textarea "Work Order # 175113 Reference # 4341513 Project Manager Matthew Jackson Project…" at bounding box center [638, 403] width 381 height 132
type textarea "x"
type textarea "Work Order # 175113 Reference # 4341513 Project Manager Matthew Jackson Project…"
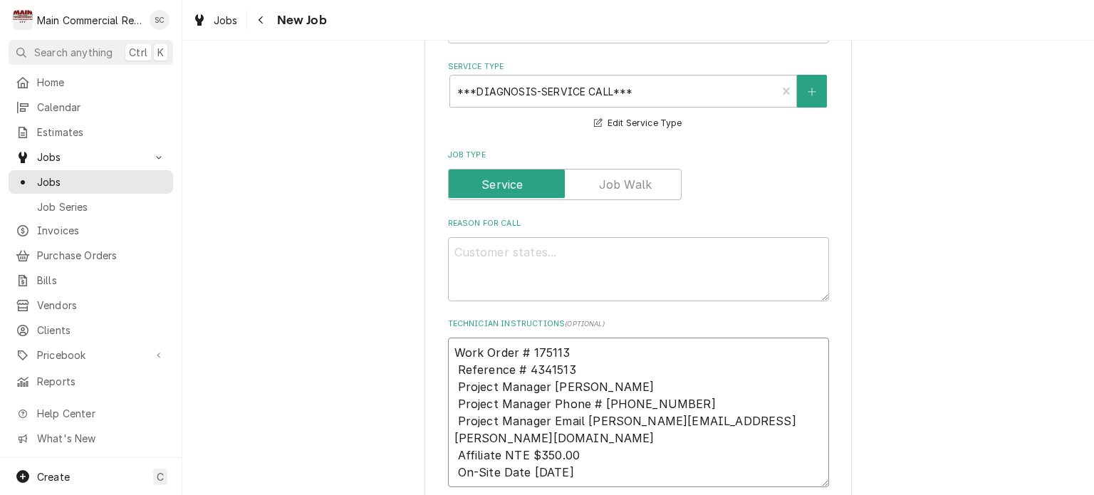
type textarea "x"
type textarea "* Work Order # 175113 Reference # 4341513 Project Manager Matthew Jackson Proje…"
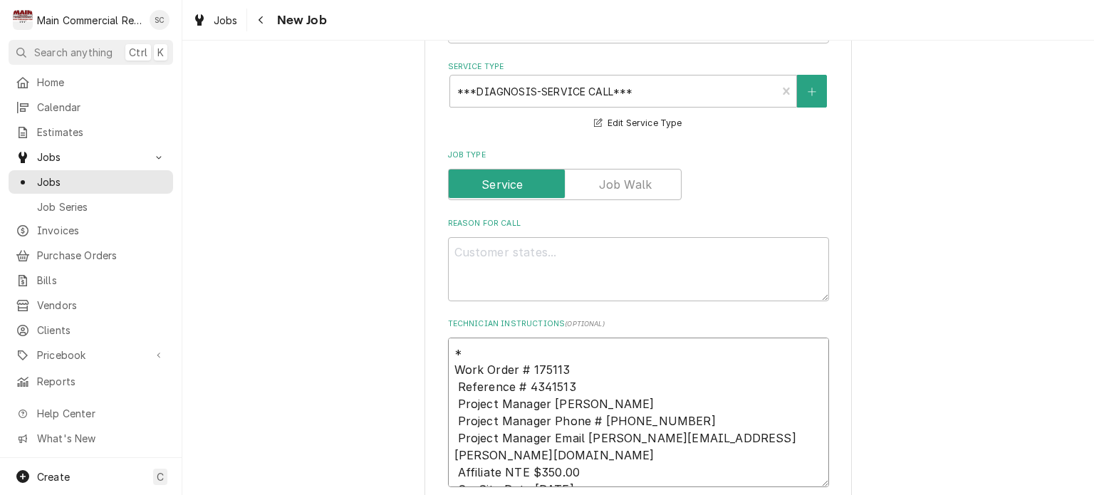
paste textarea "please call or text Matthew Jackson @ (704) 751-1089 when arriving and departin…"
type textarea "x"
type textarea "*please call or text Matthew Jackson @ (704) 751-1089 when arriving and departi…"
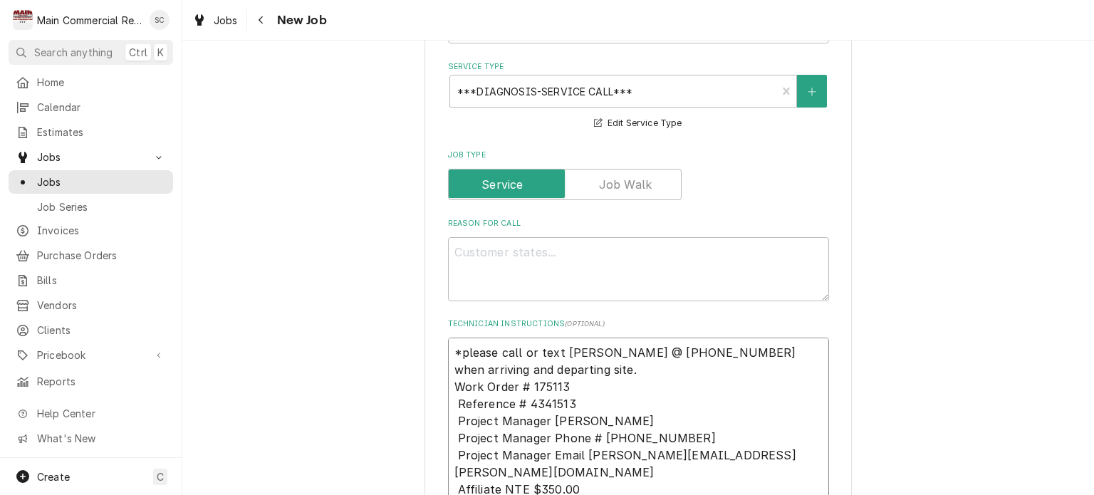
type textarea "x"
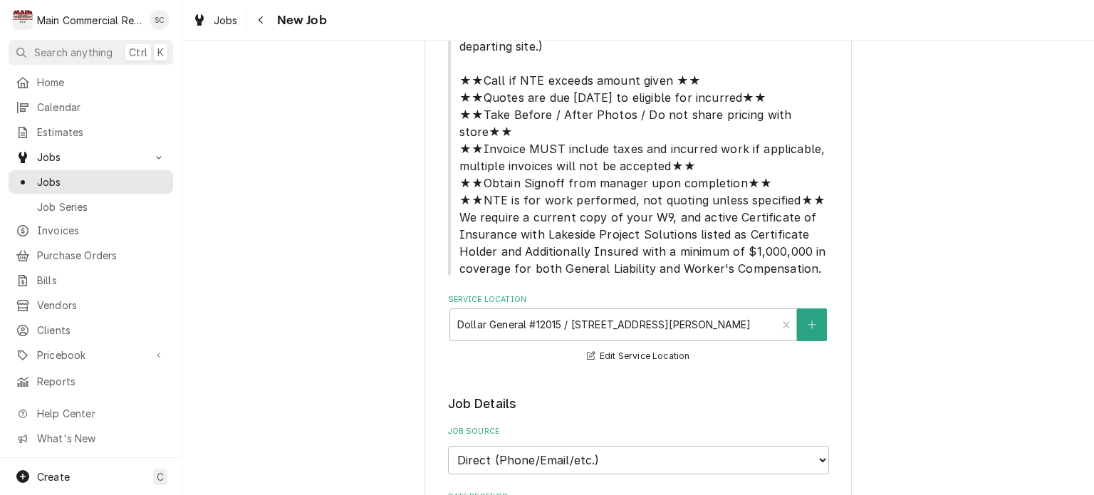
scroll to position [214, 0]
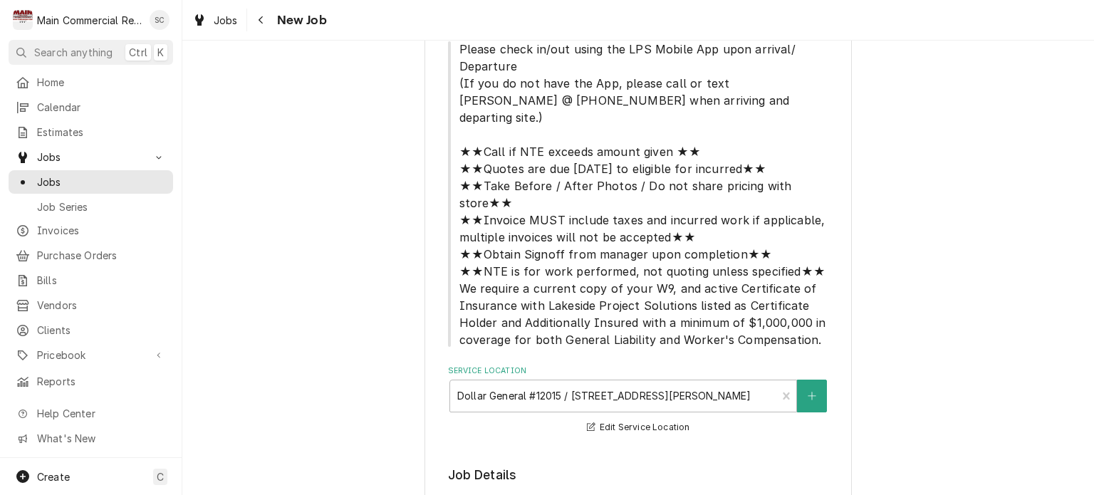
type textarea "*please call or text Matthew Jackson @ (704) 751-1089 when arriving and departi…"
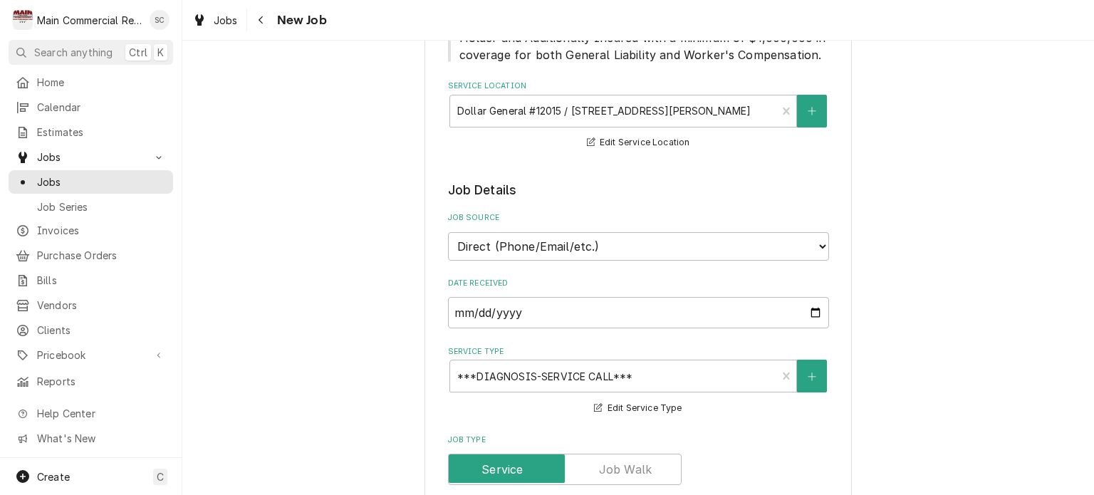
scroll to position [712, 0]
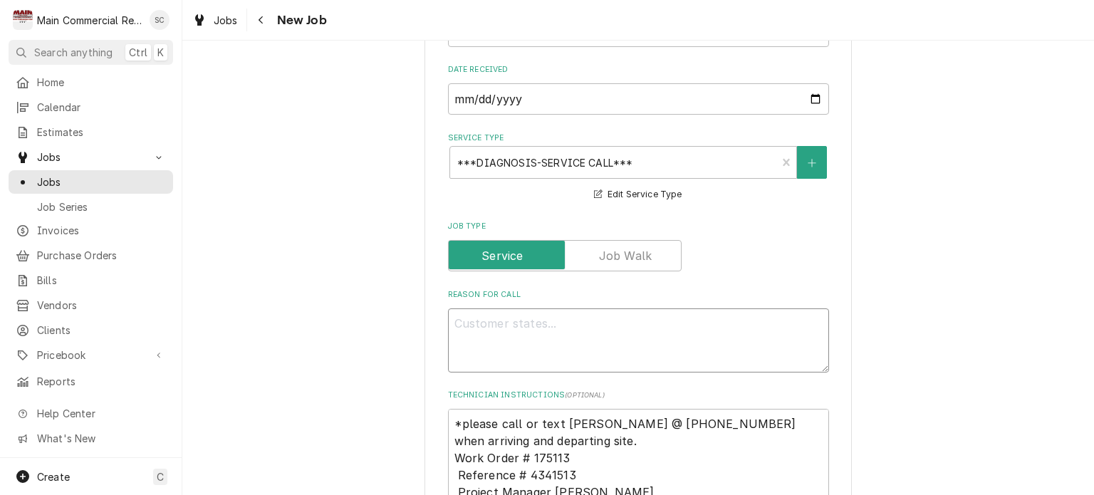
click at [504, 308] on textarea "Reason For Call" at bounding box center [638, 340] width 381 height 64
paste textarea "assess the rack refrigeration unit"
type textarea "x"
type textarea "assess the rack refrigeration unit"
type textarea "x"
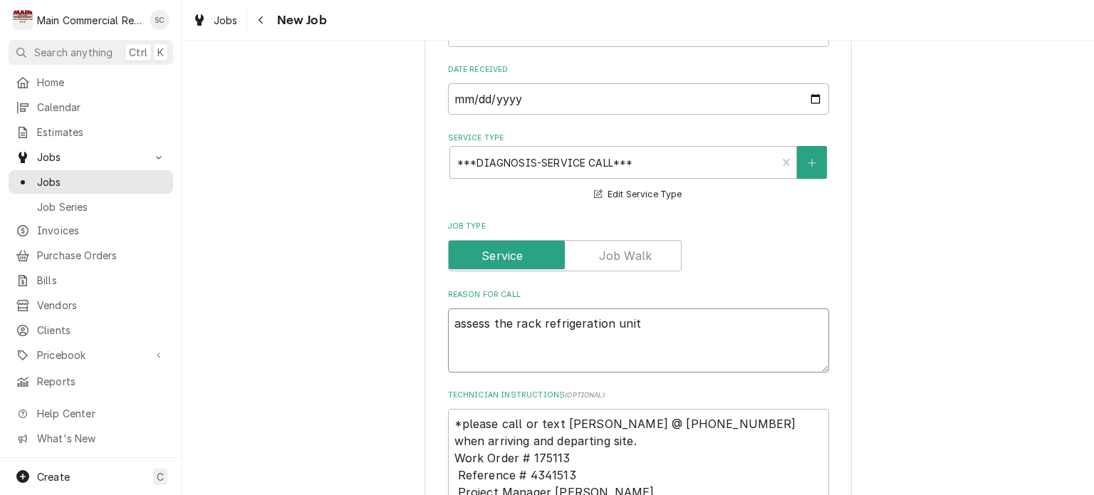
type textarea "assess the rack refrigeration unit"
type textarea "x"
type textarea "assess the rack refrigeration unit L"
type textarea "x"
type textarea "assess the rack refrigeration unit La"
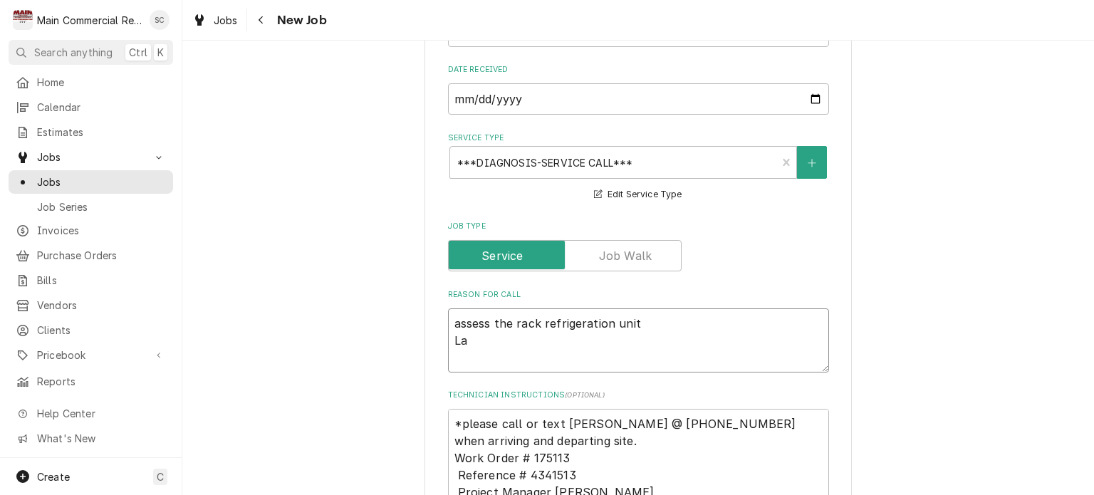
type textarea "x"
type textarea "assess the rack refrigeration unit Lab"
type textarea "x"
type textarea "assess the rack refrigeration unit Labo"
type textarea "x"
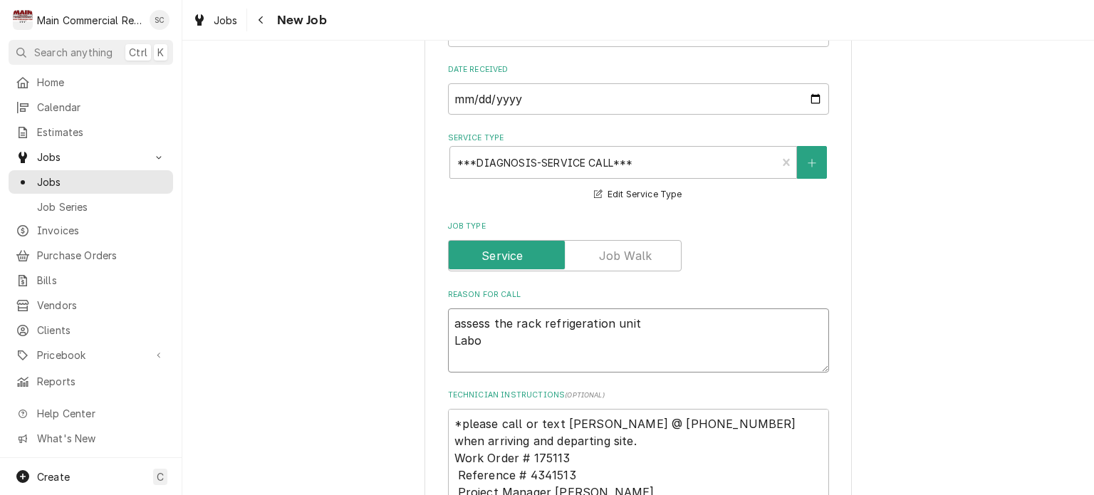
type textarea "assess the rack refrigeration unit Labor"
type textarea "x"
type textarea "assess the rack refrigeration unit Labor"
type textarea "x"
type textarea "assess the rack refrigeration unit Labor i"
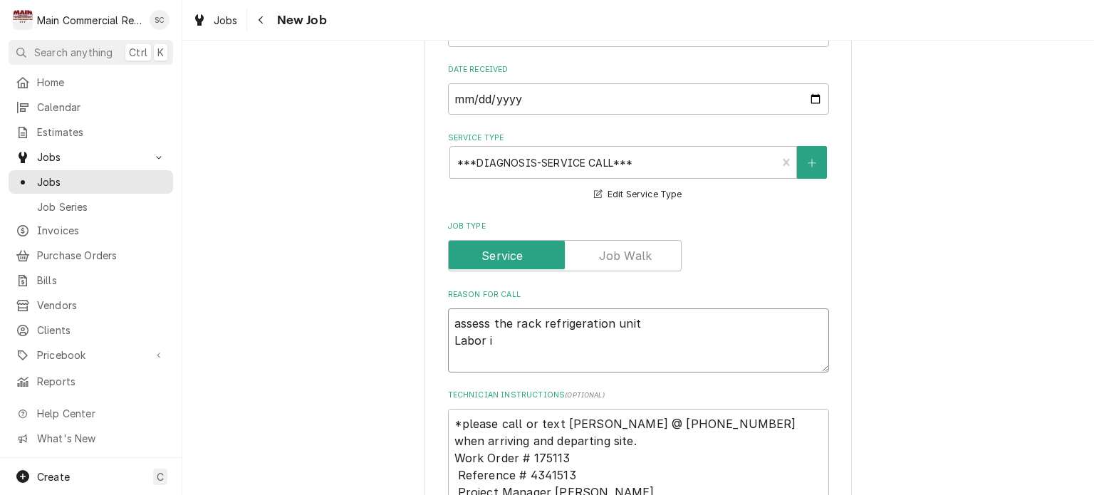
type textarea "x"
type textarea "assess the rack refrigeration unit Labor is"
type textarea "x"
type textarea "assess the rack refrigeration unit Labor is"
type textarea "x"
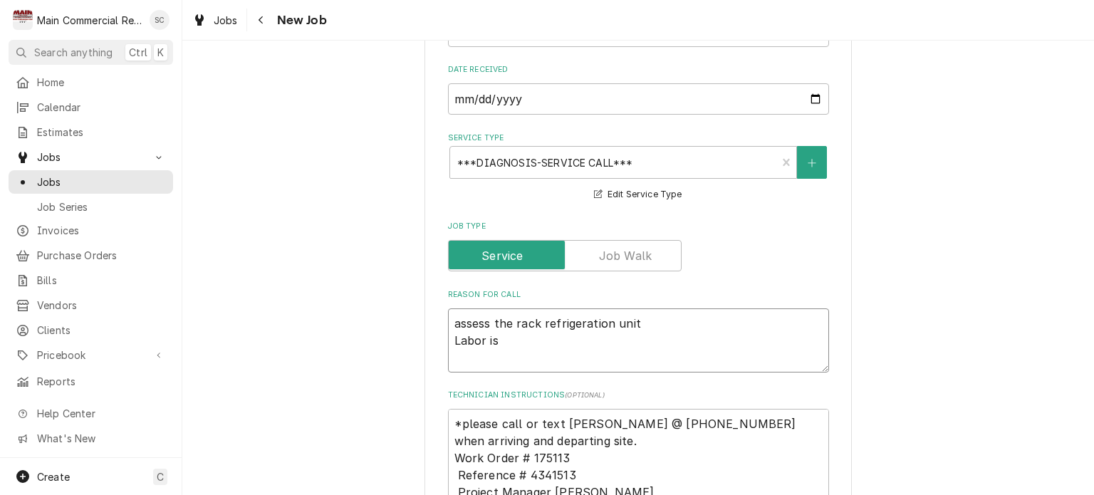
type textarea "assess the rack refrigeration unit Labor is 2"
type textarea "x"
type textarea "assess the rack refrigeration unit Labor is 2h"
type textarea "x"
type textarea "assess the rack refrigeration unit Labor is 2hr"
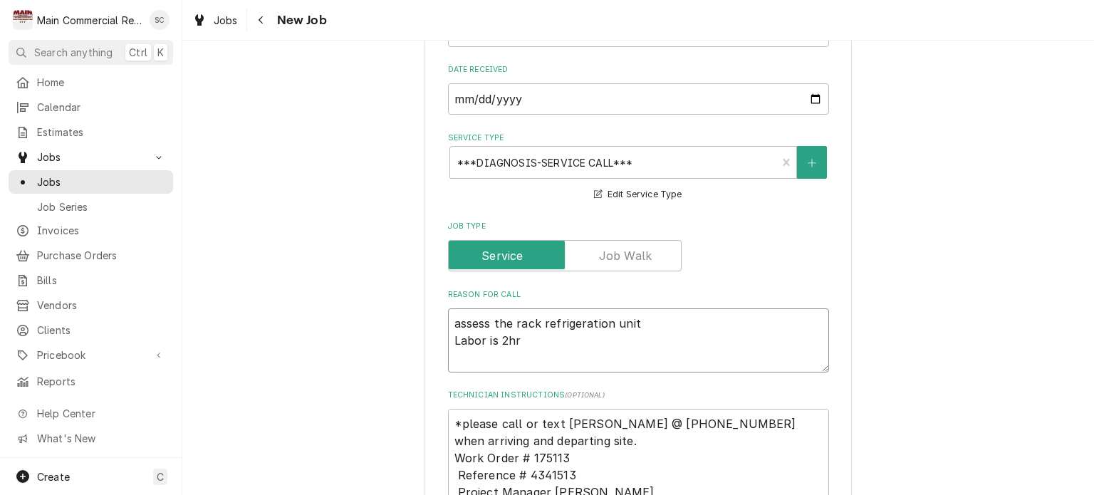
type textarea "x"
type textarea "assess the rack refrigeration unit Labor is 2hrs"
type textarea "x"
type textarea "assess the rack refrigeration unit Labor is 2hrs"
type textarea "x"
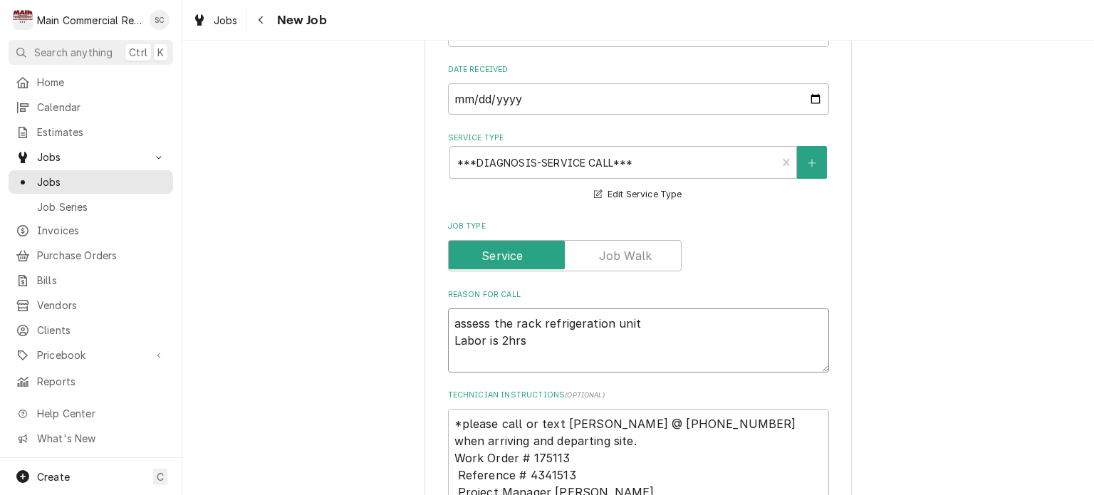
type textarea "assess the rack refrigeration unit Labor is 2hrs o"
type textarea "x"
type textarea "assess the rack refrigeration unit Labor is 2hrs on"
type textarea "x"
type textarea "assess the rack refrigeration unit Labor is 2hrs onl"
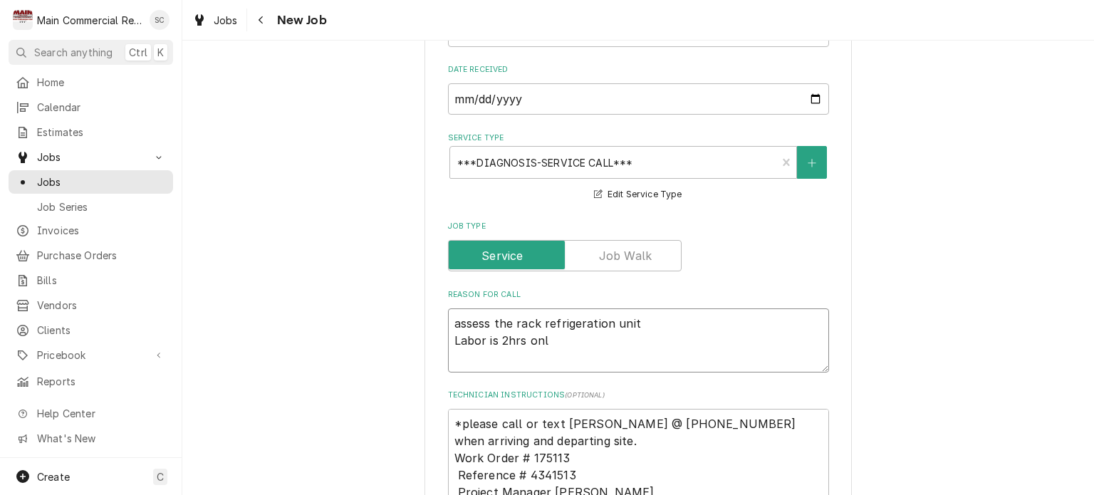
type textarea "x"
type textarea "assess the rack refrigeration unit Labor is 2hrs only"
type textarea "x"
type textarea "assess the rack refrigeration unit Labor is 2hrs only"
type textarea "x"
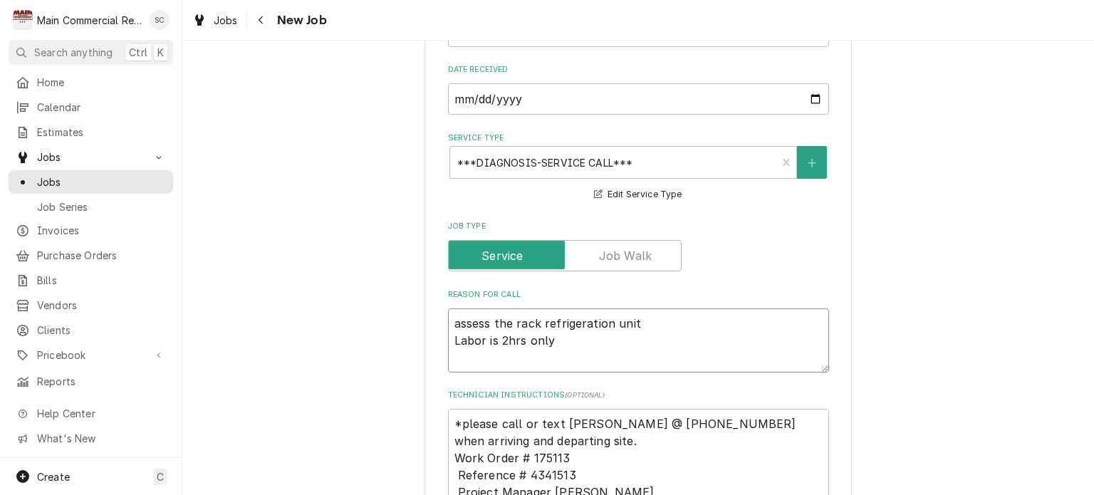
type textarea "assess the rack refrigeration unit Labor is 2hrs only t"
type textarea "x"
type textarea "assess the rack refrigeration unit Labor is 2hrs only th"
type textarea "x"
type textarea "assess the rack refrigeration unit Labor is 2hrs only the"
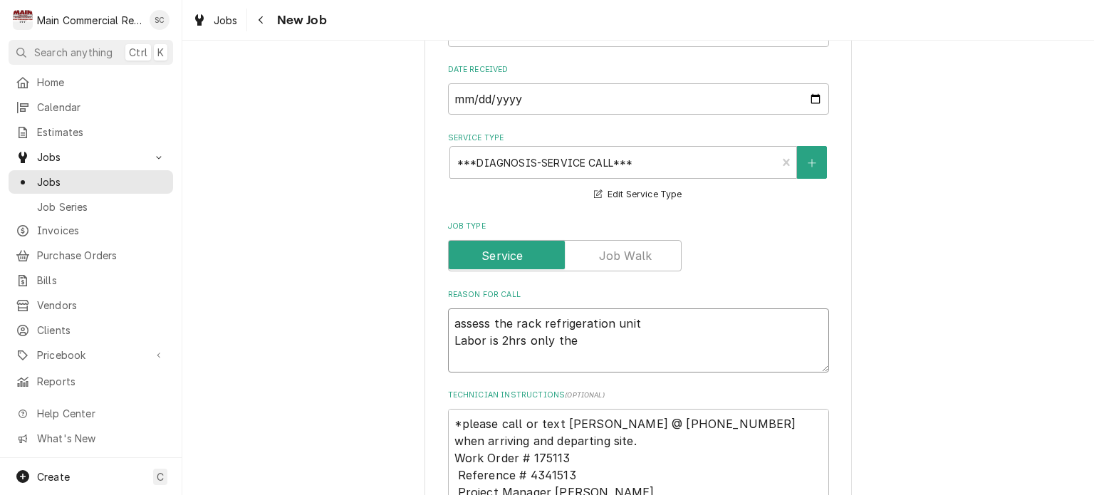
type textarea "x"
type textarea "assess the rack refrigeration unit Labor is 2hrs only then"
type textarea "x"
type textarea "assess the rack refrigeration unit Labor is 2hrs only then"
type textarea "x"
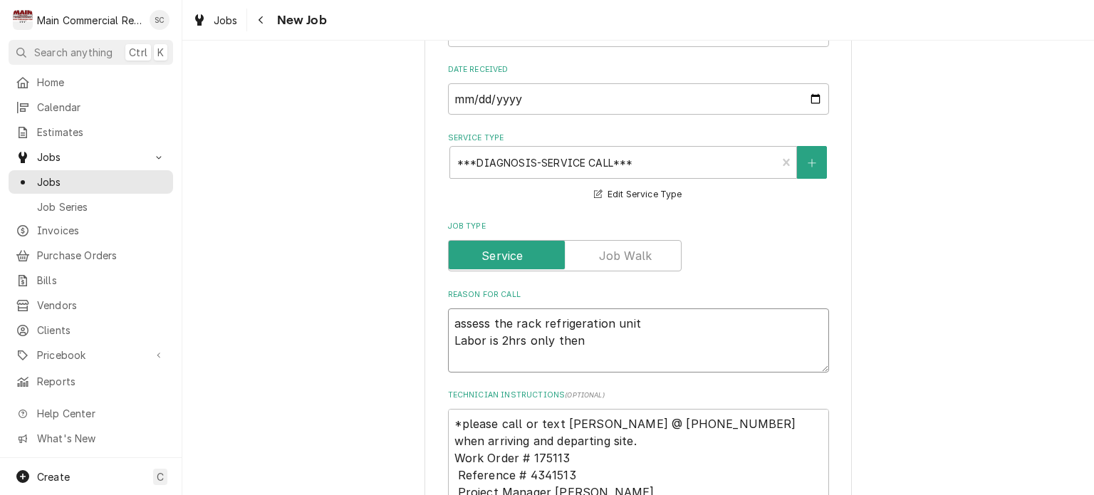
type textarea "assess the rack refrigeration unit Labor is 2hrs only then y"
type textarea "x"
type textarea "assess the rack refrigeration unit Labor is 2hrs only then yo"
type textarea "x"
type textarea "assess the rack refrigeration unit Labor is 2hrs only then you"
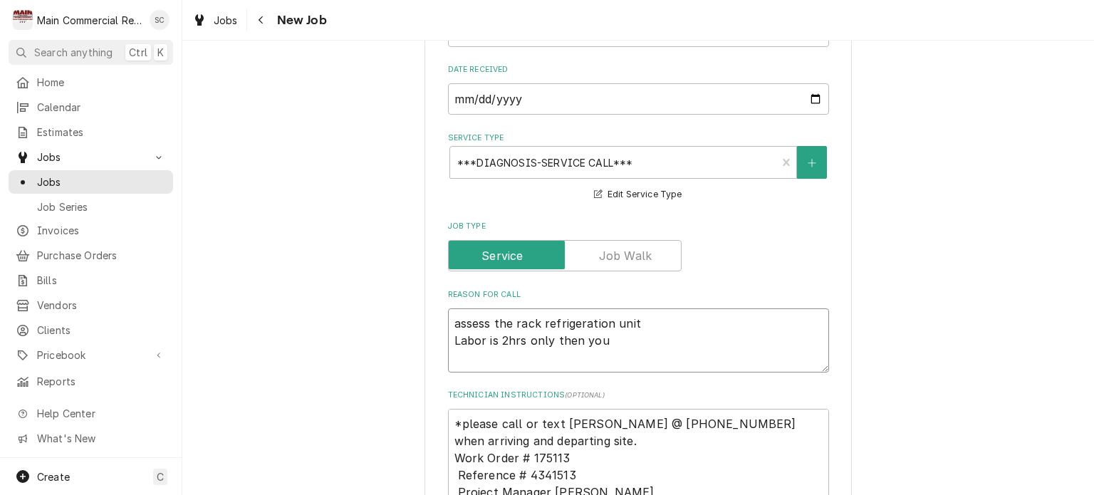
type textarea "x"
type textarea "assess the rack refrigeration unit Labor is 2hrs only then you"
type textarea "x"
type textarea "assess the rack refrigeration unit Labor is 2hrs only then you m"
type textarea "x"
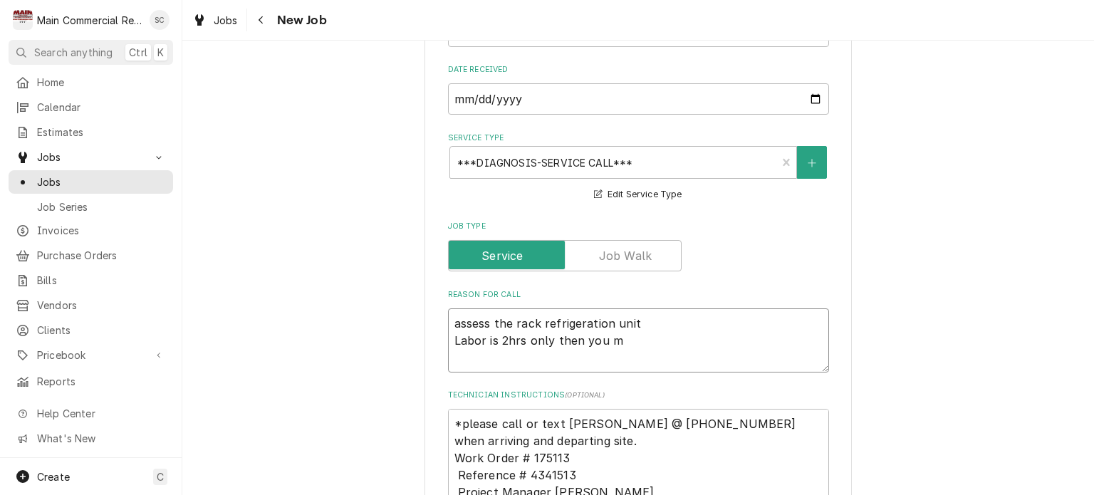
type textarea "assess the rack refrigeration unit Labor is 2hrs only then you mu"
type textarea "x"
type textarea "assess the rack refrigeration unit Labor is 2hrs only then you mus"
type textarea "x"
type textarea "assess the rack refrigeration unit Labor is 2hrs only then you must"
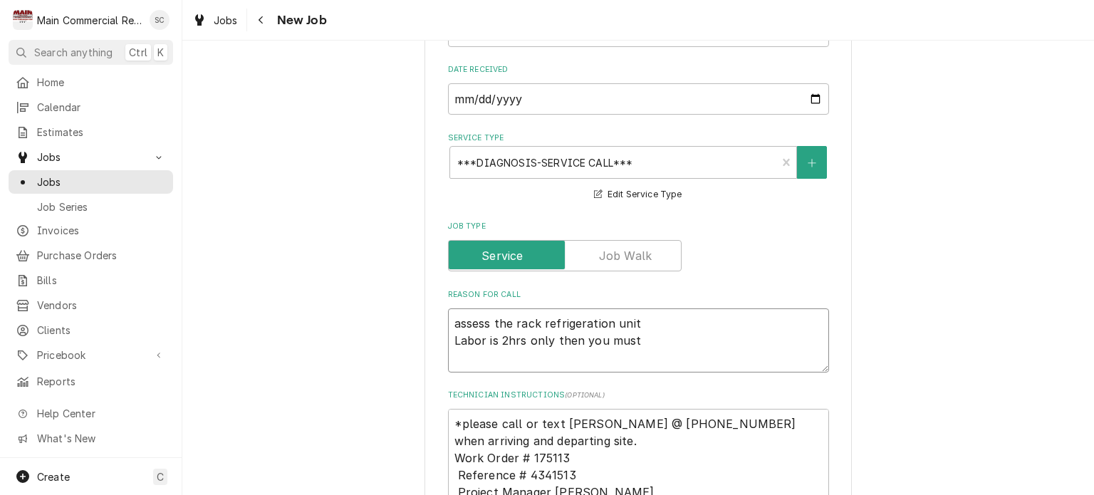
type textarea "x"
type textarea "assess the rack refrigeration unit Labor is 2hrs only then you must"
type textarea "x"
type textarea "assess the rack refrigeration unit Labor is 2hrs only then you must c"
type textarea "x"
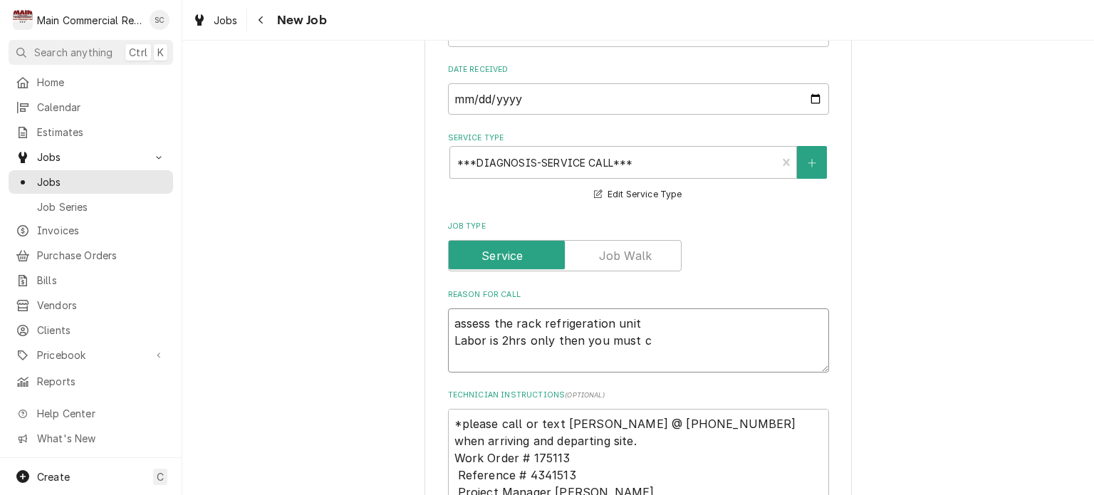
type textarea "assess the rack refrigeration unit Labor is 2hrs only then you must ca"
type textarea "x"
type textarea "assess the rack refrigeration unit Labor is 2hrs only then you must c"
type textarea "x"
type textarea "assess the rack refrigeration unit Labor is 2hrs only then you must"
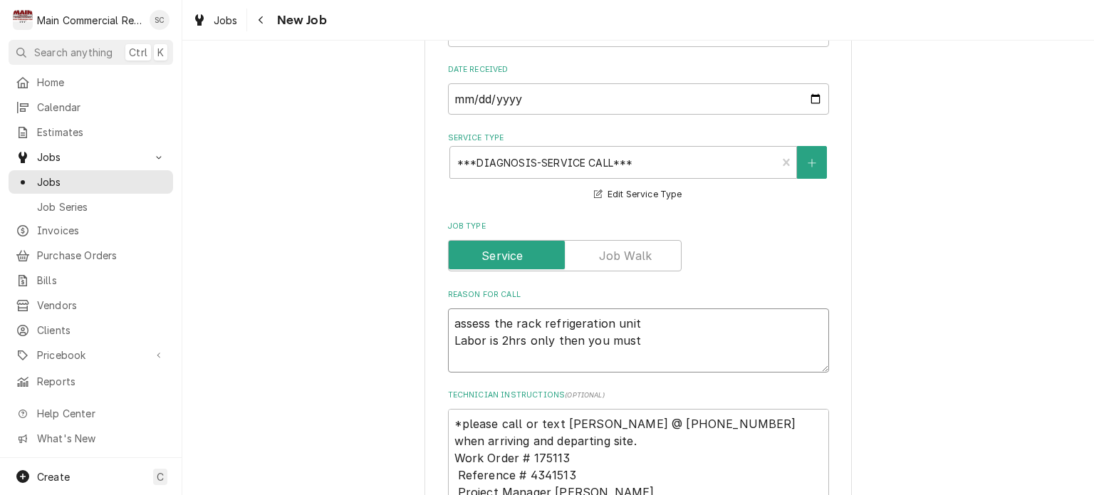
type textarea "x"
type textarea "assess the rack refrigeration unit Labor is 2hrs only then you must"
type textarea "x"
type textarea "assess the rack refrigeration unit Labor is 2hrs only then you mus"
type textarea "x"
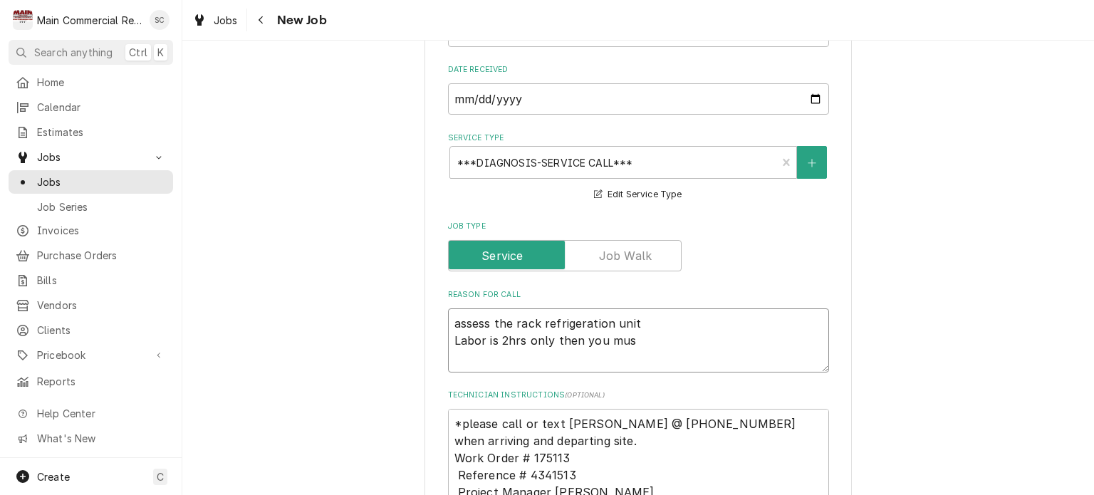
type textarea "assess the rack refrigeration unit Labor is 2hrs only then you mu"
type textarea "x"
type textarea "assess the rack refrigeration unit Labor is 2hrs only then you m"
type textarea "x"
type textarea "assess the rack refrigeration unit Labor is 2hrs only then you"
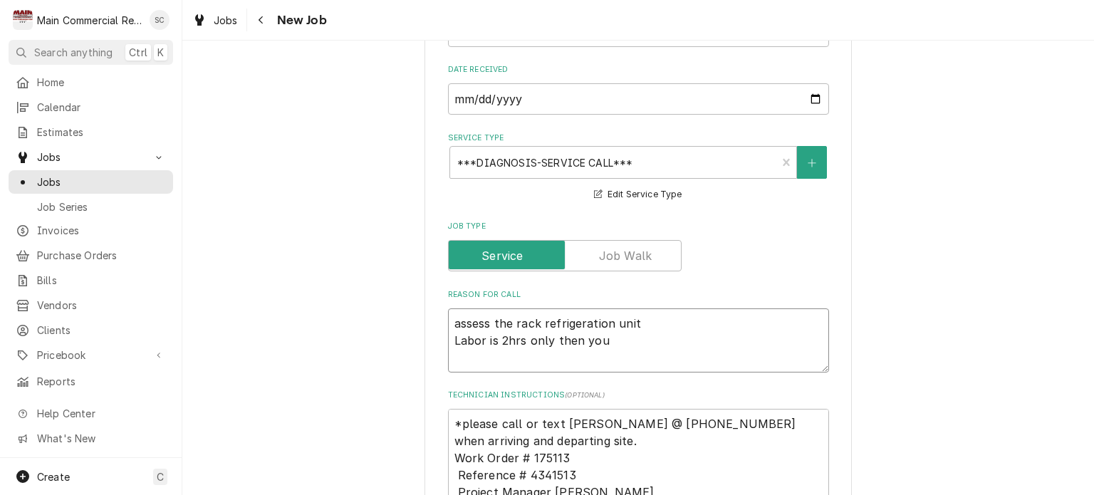
type textarea "x"
type textarea "assess the rack refrigeration unit Labor is 2hrs only then you"
type textarea "x"
type textarea "assess the rack refrigeration unit Labor is 2hrs only then yo"
type textarea "x"
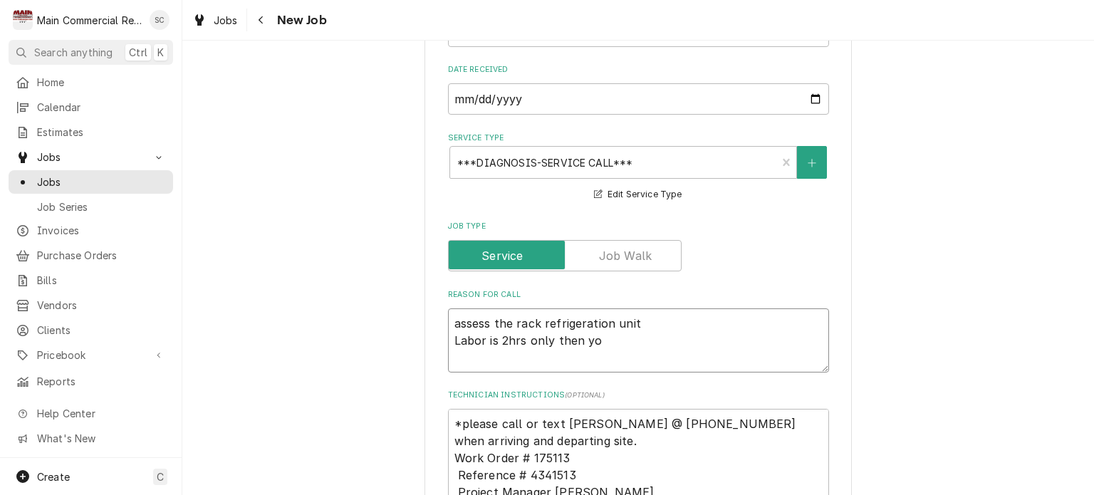
type textarea "assess the rack refrigeration unit Labor is 2hrs only then y"
type textarea "x"
type textarea "assess the rack refrigeration unit Labor is 2hrs only then"
type textarea "x"
type textarea "assess the rack refrigeration unit Labor is 2hrs only then"
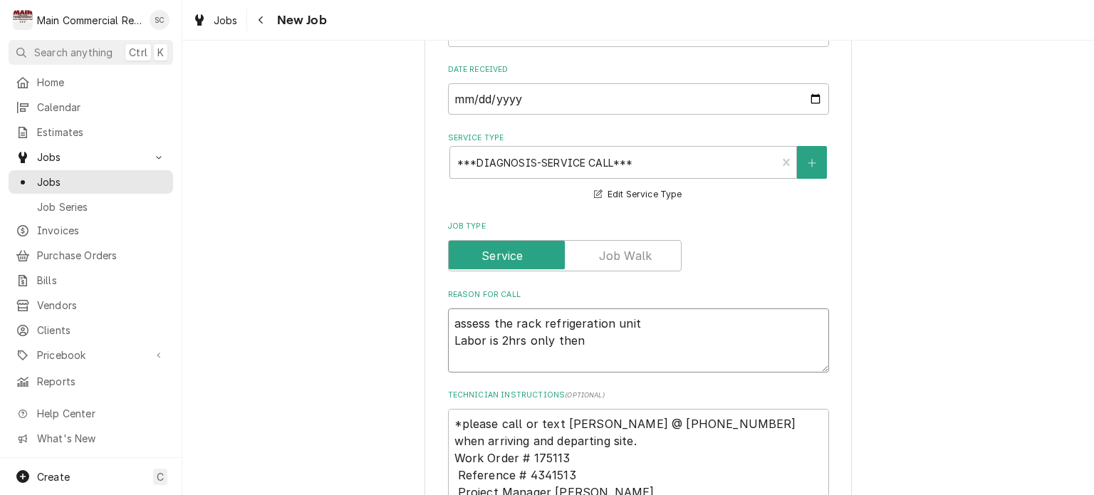
type textarea "x"
type textarea "assess the rack refrigeration unit Labor is 2hrs only the"
type textarea "x"
type textarea "assess the rack refrigeration unit Labor is 2hrs only th"
type textarea "x"
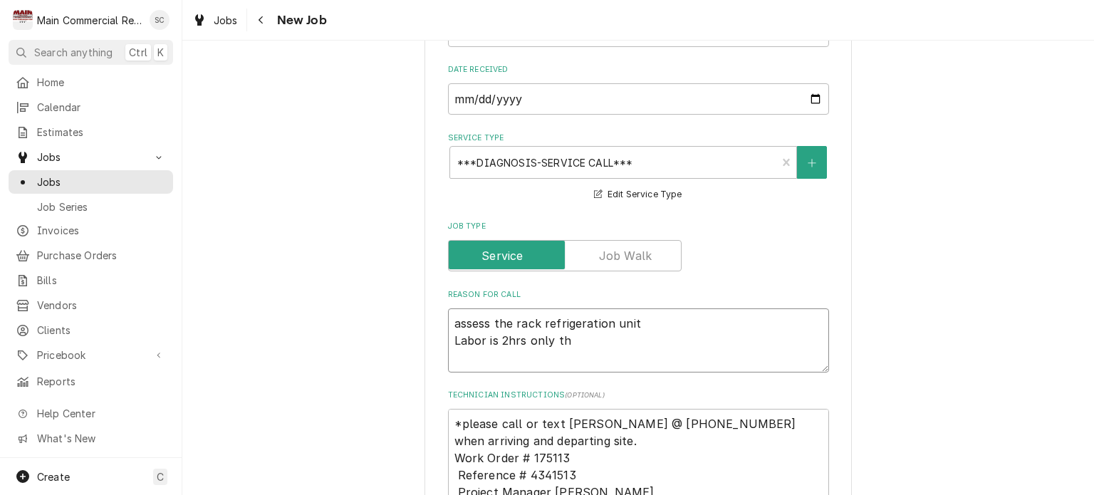
type textarea "assess the rack refrigeration unit Labor is 2hrs only t"
type textarea "x"
type textarea "assess the rack refrigeration unit Labor is 2hrs only"
type textarea "x"
type textarea "assess the rack refrigeration unit Labor is 2hrs only"
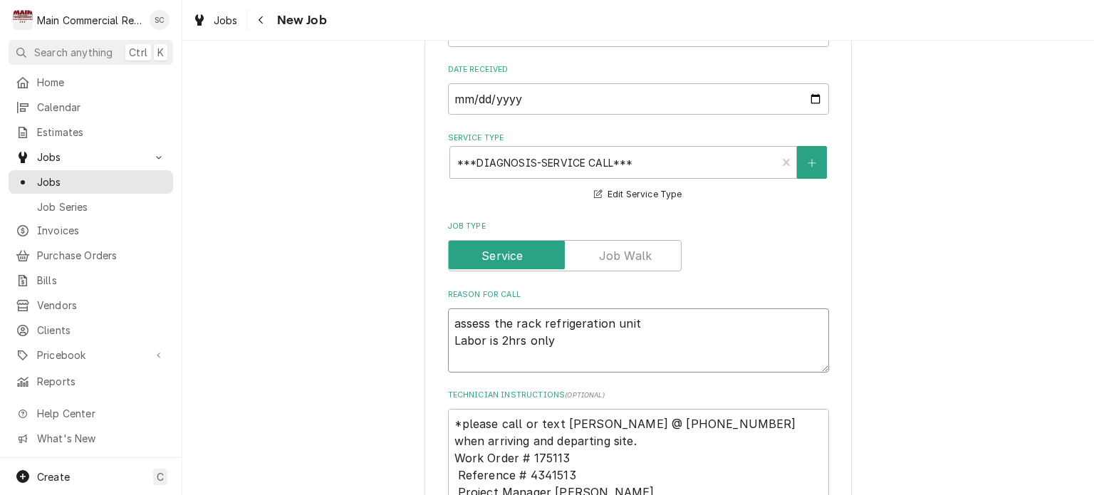
type textarea "x"
type textarea "assess the rack refrigeration unit Labor is 2hrs onl"
type textarea "x"
type textarea "assess the rack refrigeration unit Labor is 2hrs only"
type textarea "x"
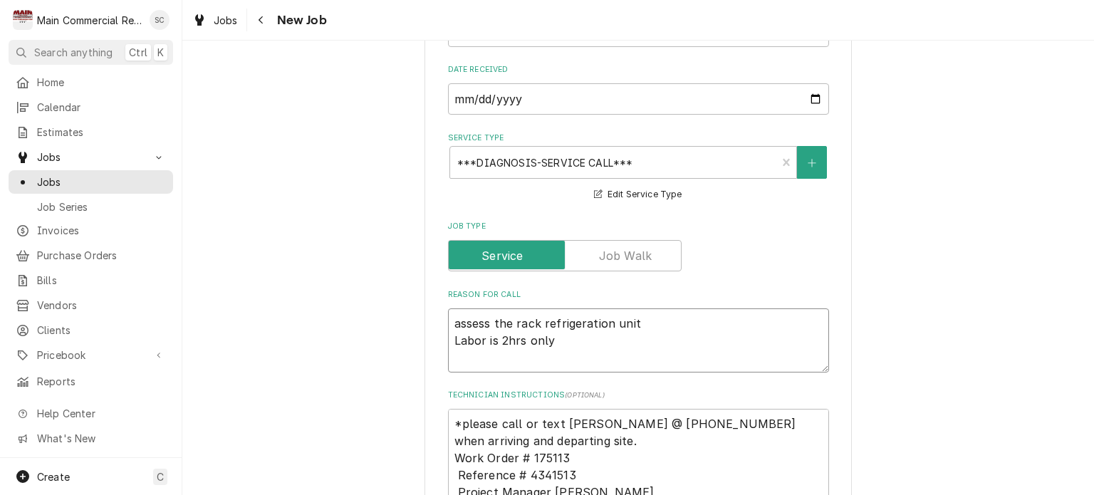
type textarea "assess the rack refrigeration unit Labor is 2hrs only."
type textarea "x"
type textarea "assess the rack refrigeration unit Labor is 2hrs only."
type textarea "x"
type textarea "assess the rack refrigeration unit Labor is 2hrs only. I"
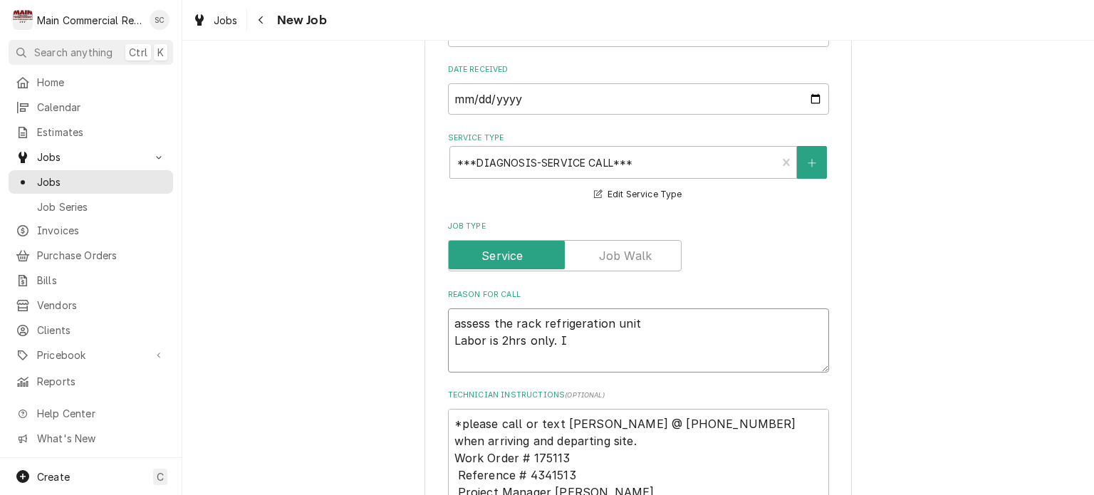
type textarea "x"
type textarea "assess the rack refrigeration unit Labor is 2hrs only. I"
type textarea "x"
type textarea "assess the rack refrigeration unit Labor is 2hrs only. I f"
type textarea "x"
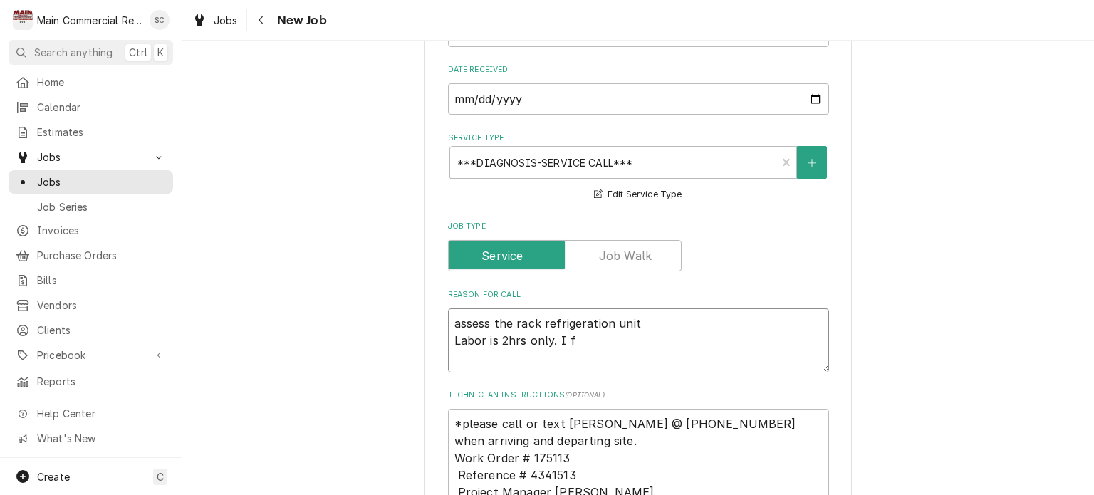
type textarea "assess the rack refrigeration unit Labor is 2hrs only. I"
type textarea "x"
type textarea "assess the rack refrigeration unit Labor is 2hrs only. I"
type textarea "x"
type textarea "assess the rack refrigeration unit Labor is 2hrs only. If"
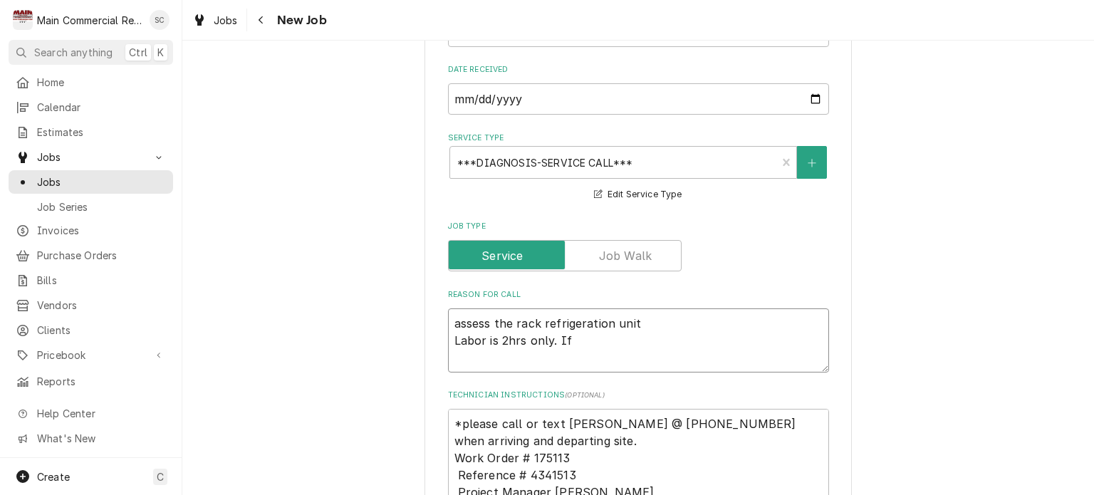
type textarea "x"
type textarea "assess the rack refrigeration unit Labor is 2hrs only. If"
type textarea "x"
type textarea "assess the rack refrigeration unit Labor is 2hrs only. If m"
type textarea "x"
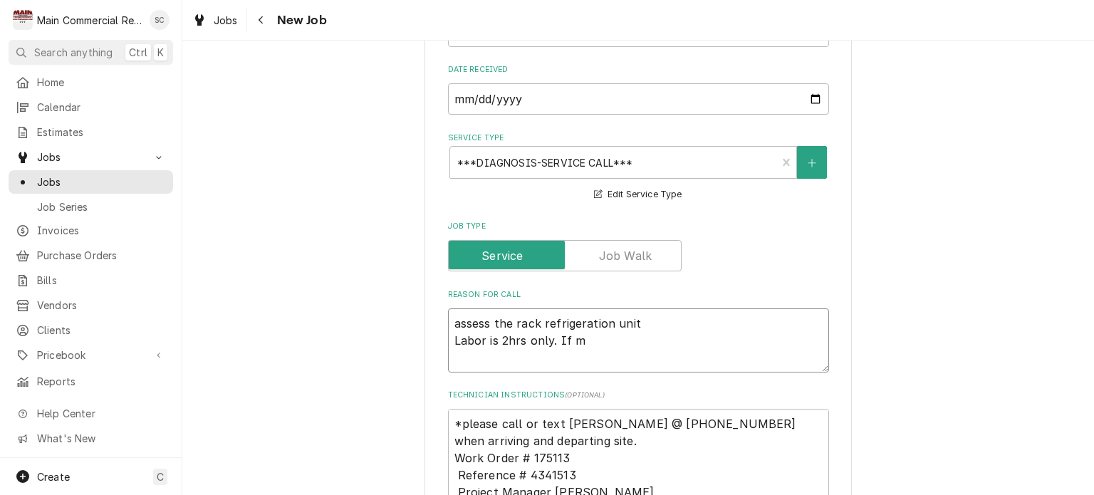
type textarea "assess the rack refrigeration unit Labor is 2hrs only. If mo"
type textarea "x"
type textarea "assess the rack refrigeration unit Labor is 2hrs only. If mor"
type textarea "x"
type textarea "assess the rack refrigeration unit Labor is 2hrs only. If more"
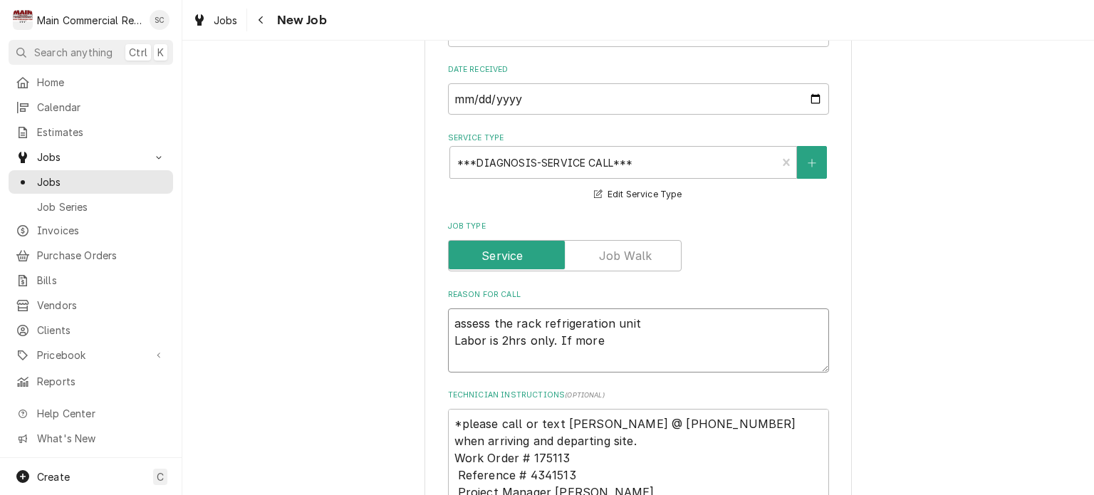
type textarea "x"
type textarea "assess the rack refrigeration unit Labor is 2hrs only. If more"
type textarea "x"
type textarea "assess the rack refrigeration unit Labor is 2hrs only. If more t"
type textarea "x"
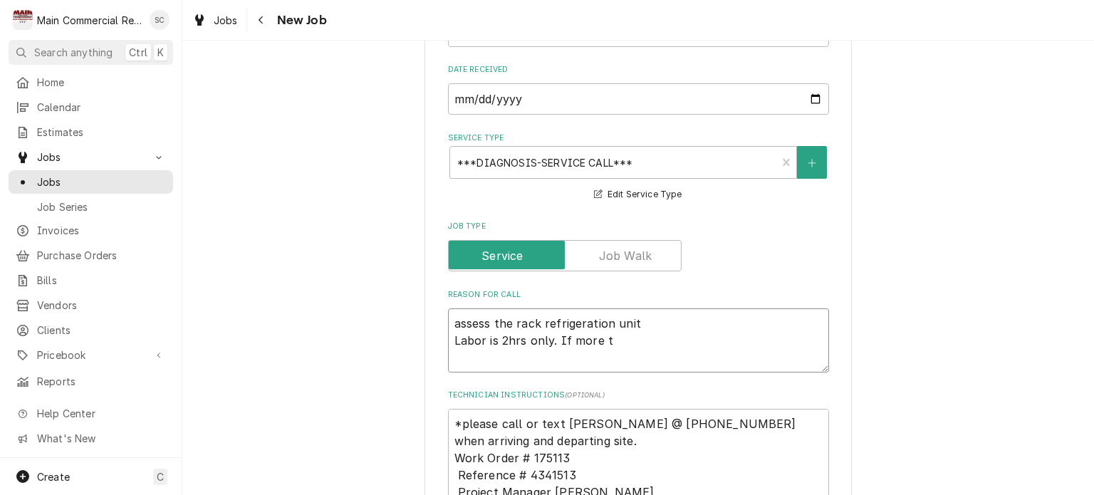
type textarea "assess the rack refrigeration unit Labor is 2hrs only. If more ti"
type textarea "x"
type textarea "assess the rack refrigeration unit Labor is 2hrs only. If more tim"
type textarea "x"
type textarea "assess the rack refrigeration unit Labor is 2hrs only. If more time"
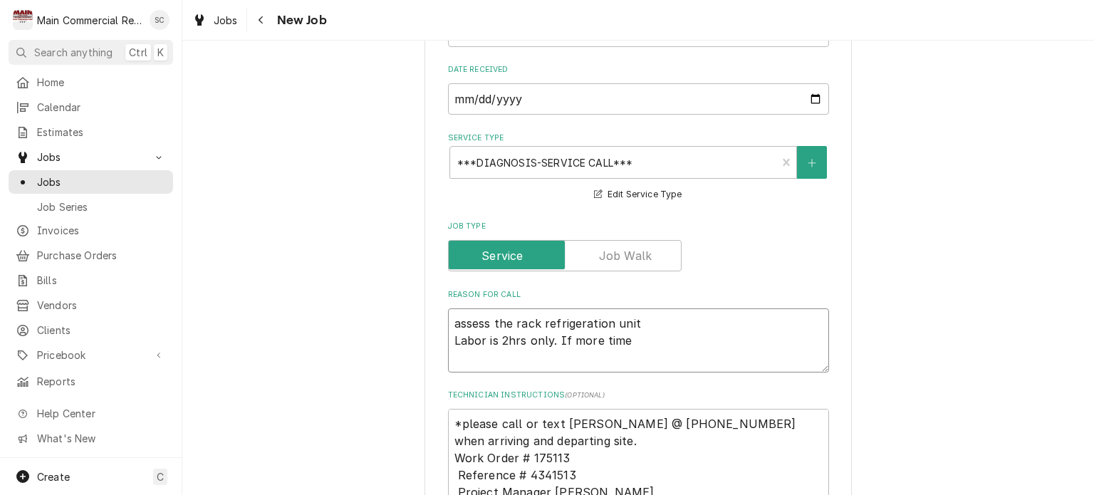
type textarea "x"
type textarea "assess the rack refrigeration unit Labor is 2hrs only. If more time"
type textarea "x"
type textarea "assess the rack refrigeration unit Labor is 2hrs only. If more time i"
type textarea "x"
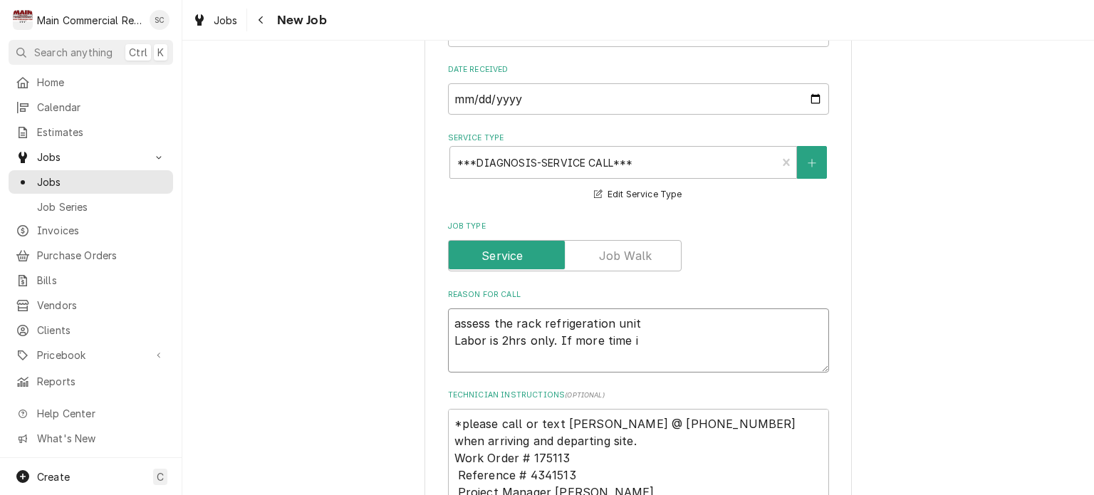
type textarea "assess the rack refrigeration unit Labor is 2hrs only. If more time is"
type textarea "x"
type textarea "assess the rack refrigeration unit Labor is 2hrs only. If more time is"
type textarea "x"
type textarea "assess the rack refrigeration unit Labor is 2hrs only. If more time is n"
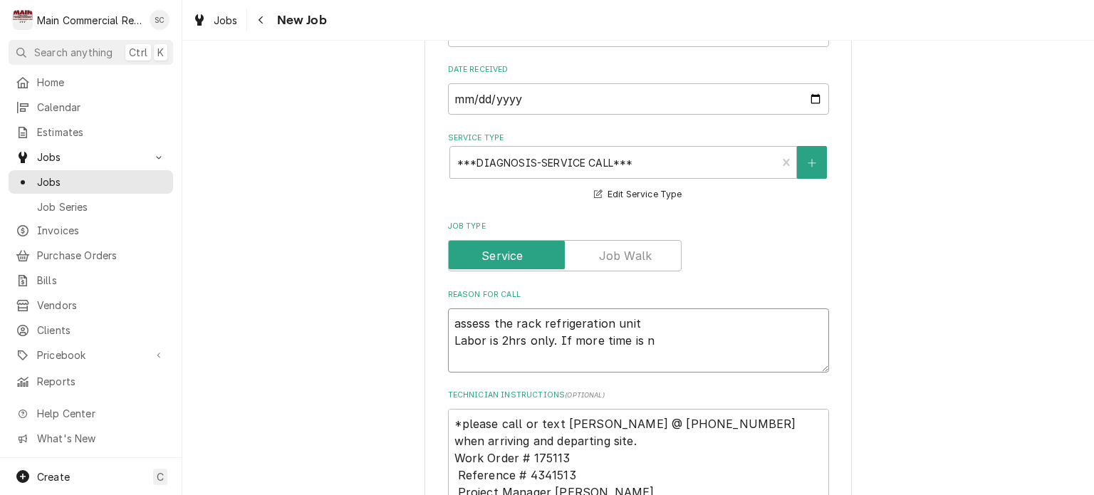
type textarea "x"
type textarea "assess the rack refrigeration unit Labor is 2hrs only. If more time is ne"
type textarea "x"
type textarea "assess the rack refrigeration unit Labor is 2hrs only. If more time is nee"
type textarea "x"
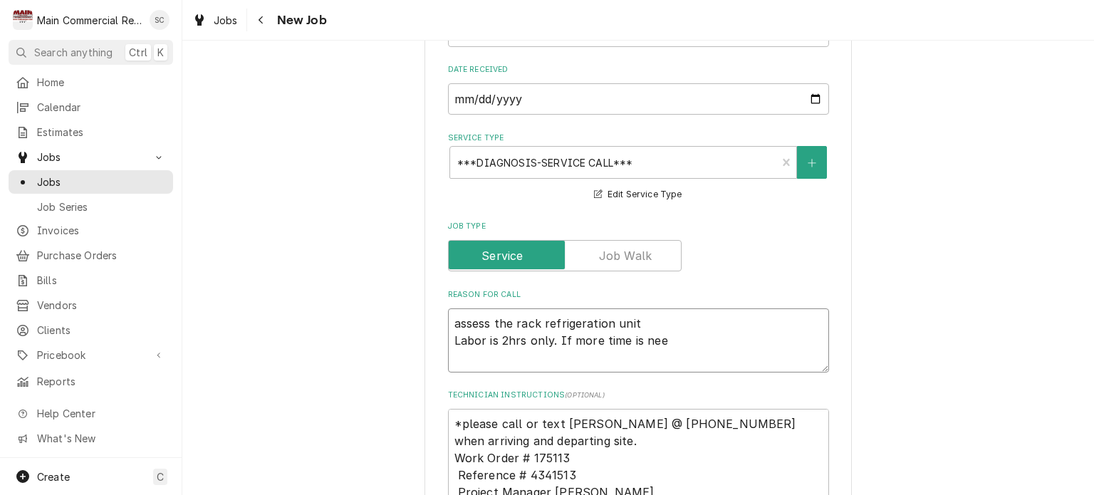
type textarea "assess the rack refrigeration unit Labor is 2hrs only. If more time is need"
type textarea "x"
type textarea "assess the rack refrigeration unit Labor is 2hrs only. If more time is neede"
type textarea "x"
type textarea "assess the rack refrigeration unit Labor is 2hrs only. If more time is needed"
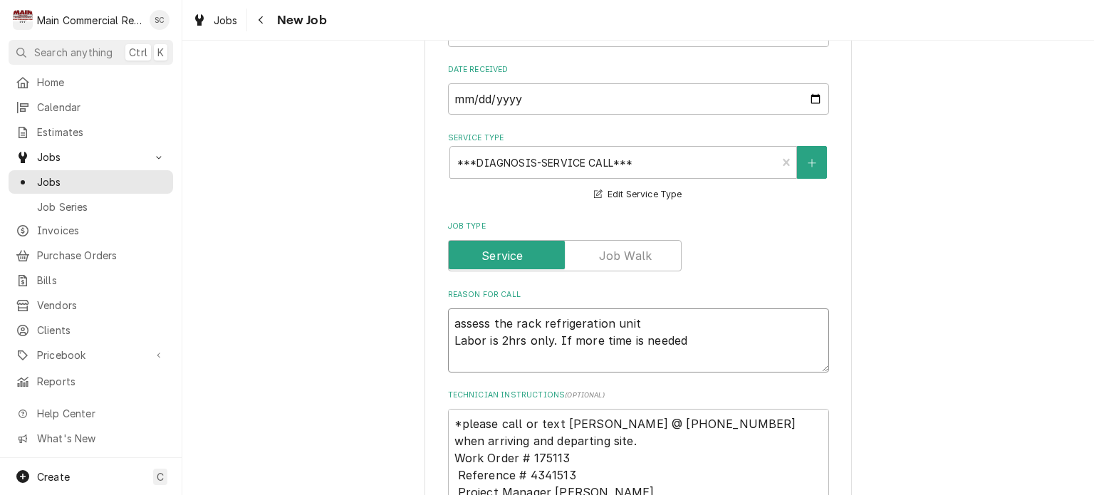
type textarea "x"
type textarea "assess the rack refrigeration unit Labor is 2hrs only. If more time is needed"
type textarea "x"
type textarea "assess the rack refrigeration unit Labor is 2hrs only. If more time is needed y"
type textarea "x"
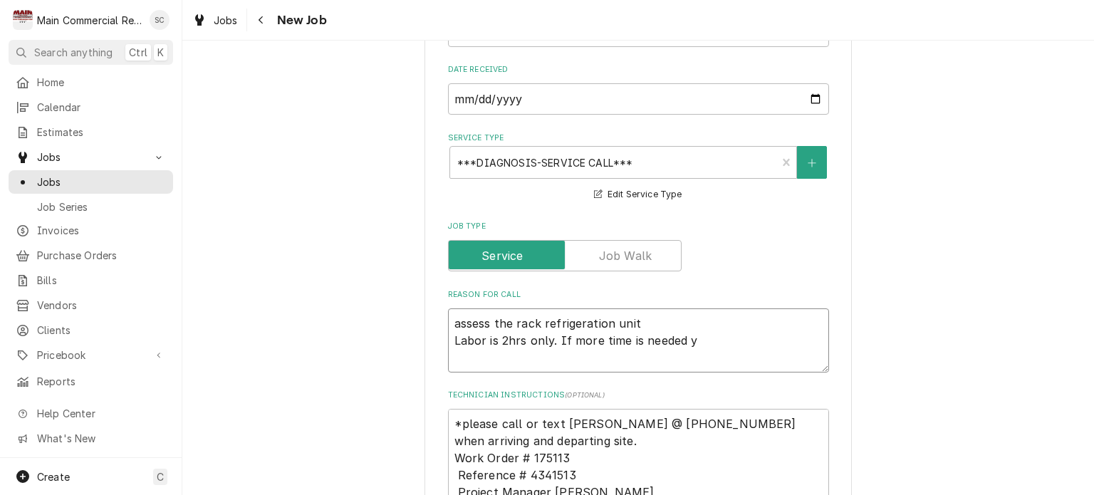
type textarea "assess the rack refrigeration unit Labor is 2hrs only. If more time is needed yo"
type textarea "x"
type textarea "assess the rack refrigeration unit Labor is 2hrs only. If more time is needed y…"
type textarea "x"
type textarea "assess the rack refrigeration unit Labor is 2hrs only. If more time is needed y…"
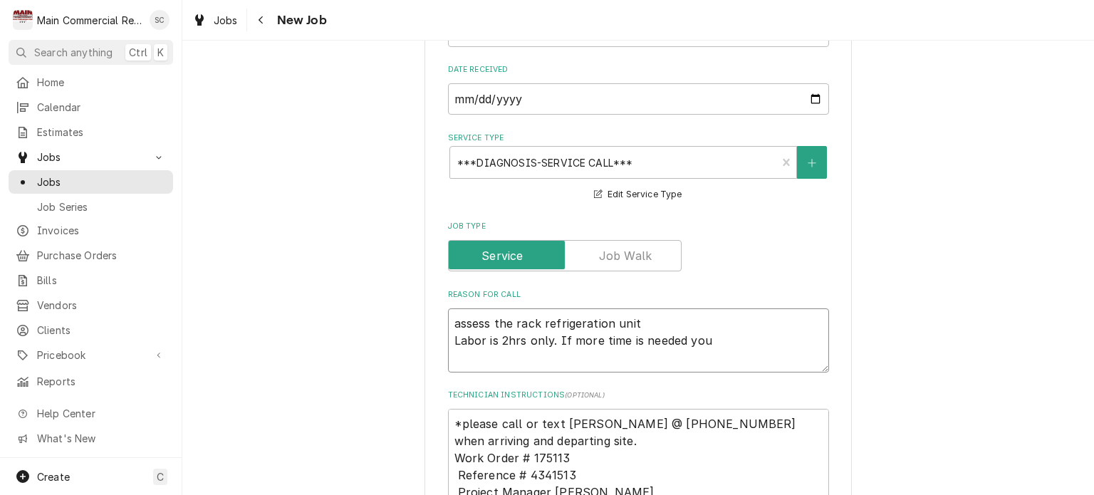
type textarea "x"
type textarea "assess the rack refrigeration unit Labor is 2hrs only. If more time is needed y…"
type textarea "x"
type textarea "assess the rack refrigeration unit Labor is 2hrs only. If more time is needed y…"
type textarea "x"
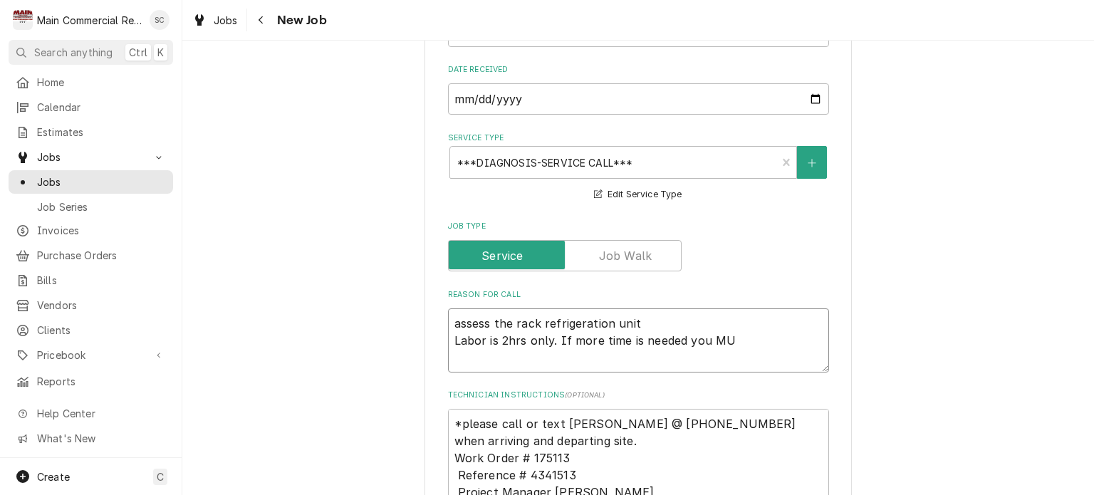
type textarea "assess the rack refrigeration unit Labor is 2hrs only. If more time is needed y…"
type textarea "x"
type textarea "assess the rack refrigeration unit Labor is 2hrs only. If more time is needed y…"
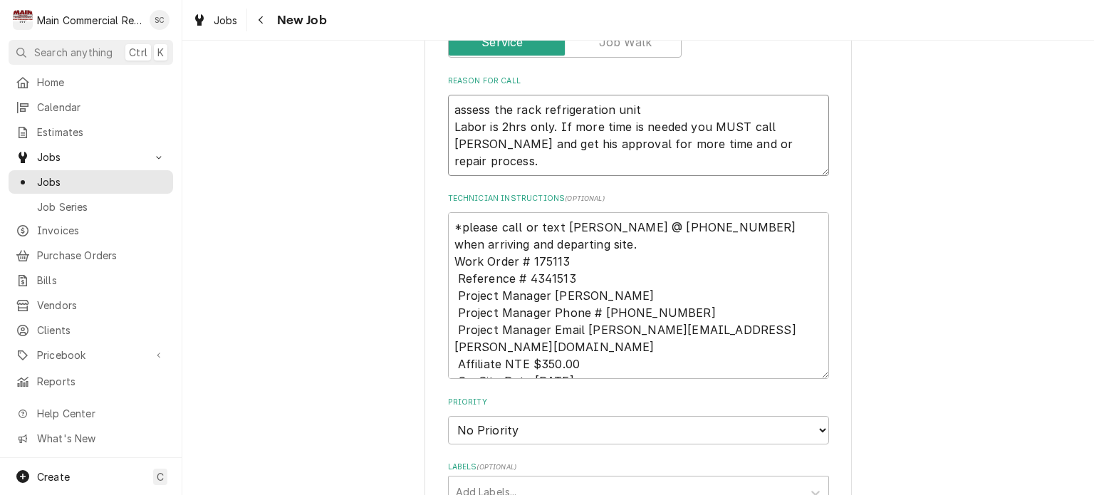
scroll to position [1139, 0]
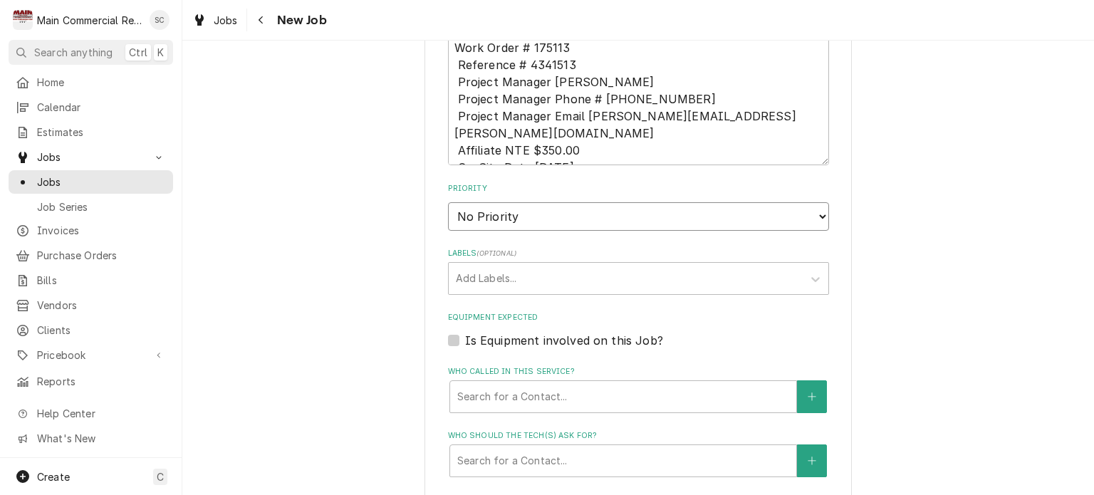
click at [555, 202] on select "No Priority Urgent High Medium Low" at bounding box center [638, 216] width 381 height 28
click at [448, 202] on select "No Priority Urgent High Medium Low" at bounding box center [638, 216] width 381 height 28
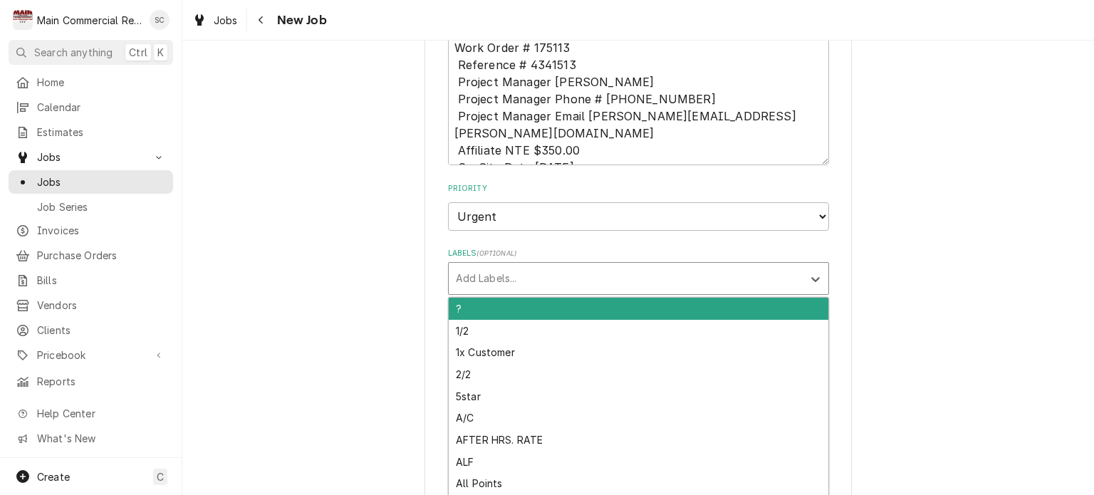
click at [555, 266] on div "Labels" at bounding box center [626, 279] width 340 height 26
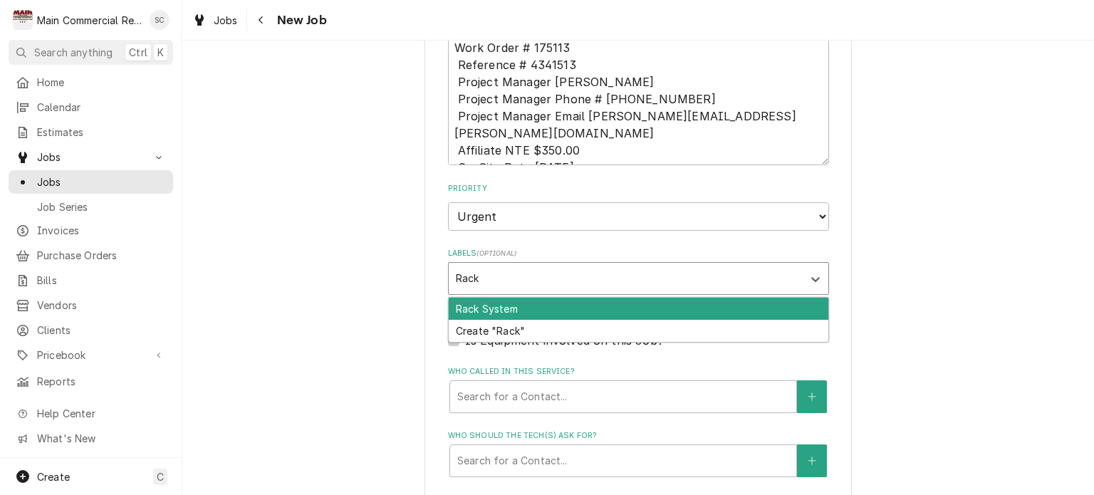
click at [530, 298] on div "Rack System" at bounding box center [638, 309] width 379 height 22
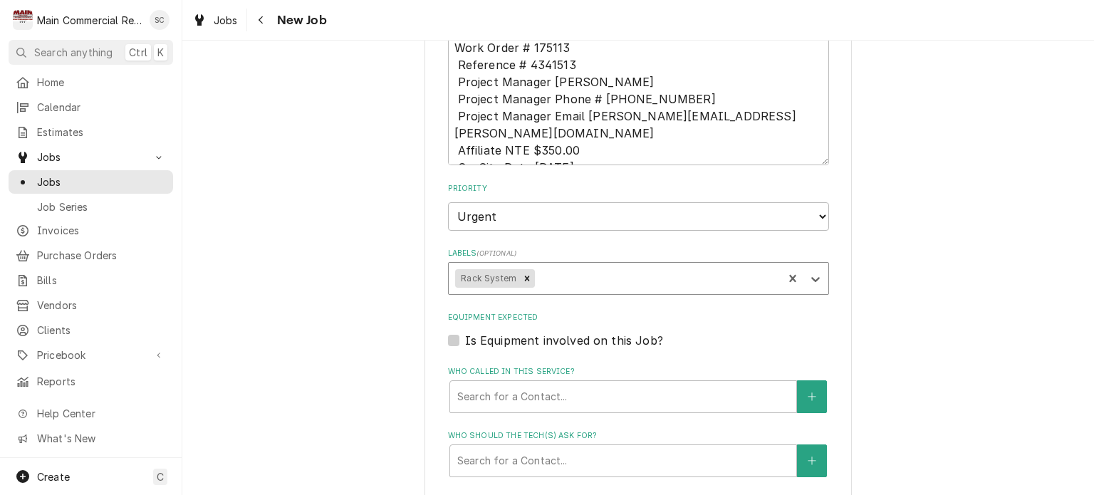
scroll to position [1282, 0]
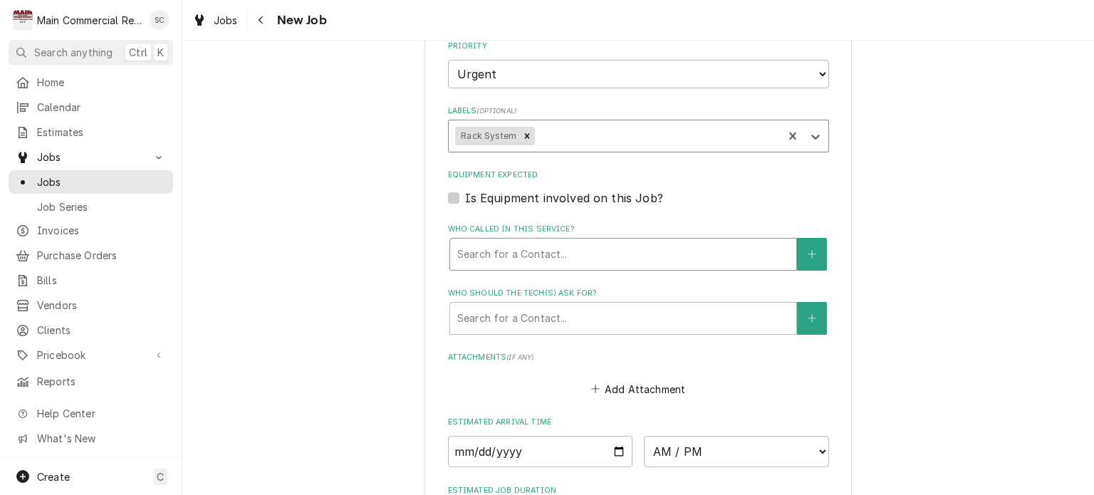
click at [595, 241] on div "Who called in this service?" at bounding box center [623, 254] width 332 height 26
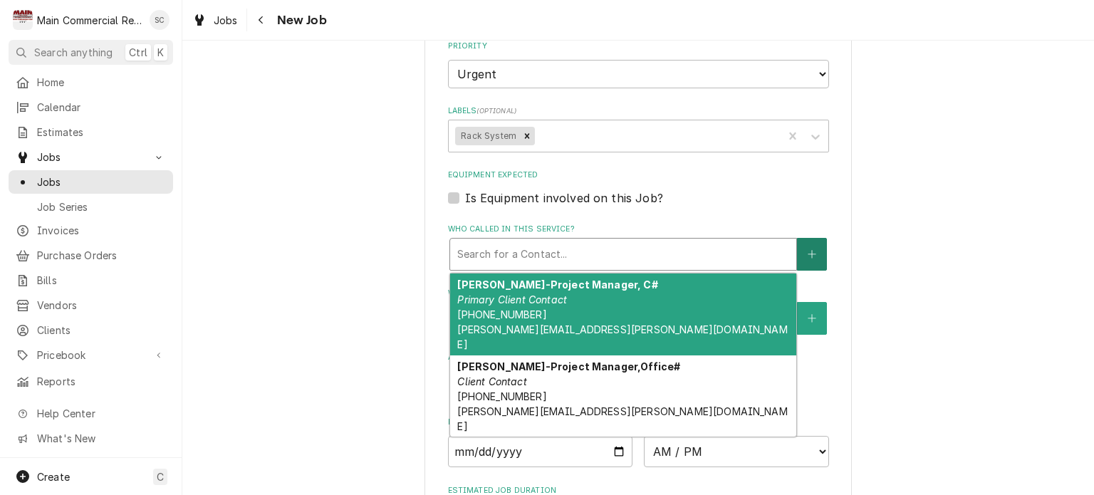
click at [807, 249] on icon "Create New Contact" at bounding box center [811, 254] width 9 height 10
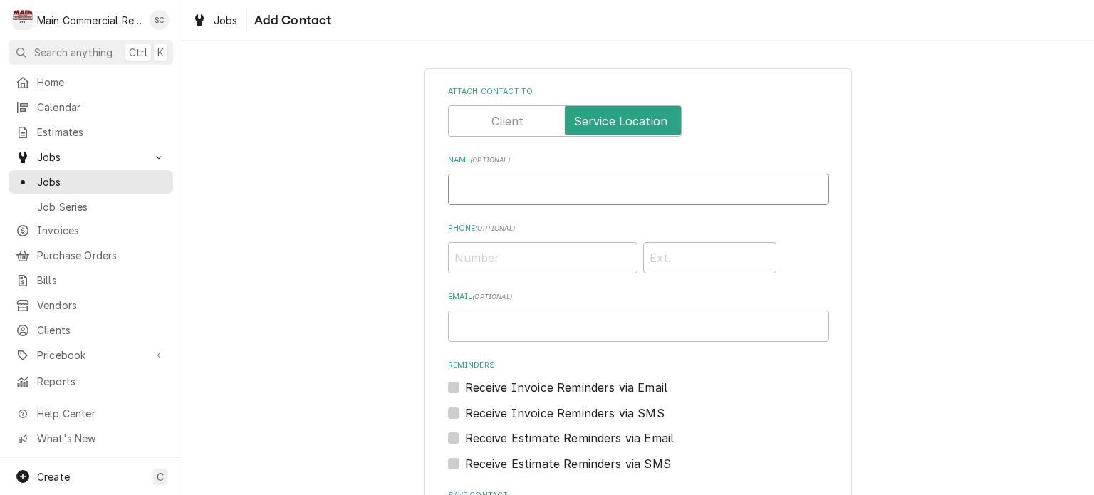
click at [557, 184] on input "Name ( optional )" at bounding box center [638, 189] width 381 height 31
click at [530, 253] on input "Phone ( optional )" at bounding box center [542, 257] width 189 height 31
click at [614, 318] on input "Email ( optional )" at bounding box center [638, 325] width 381 height 31
paste input "matthew.jackson@lakesideps.com"
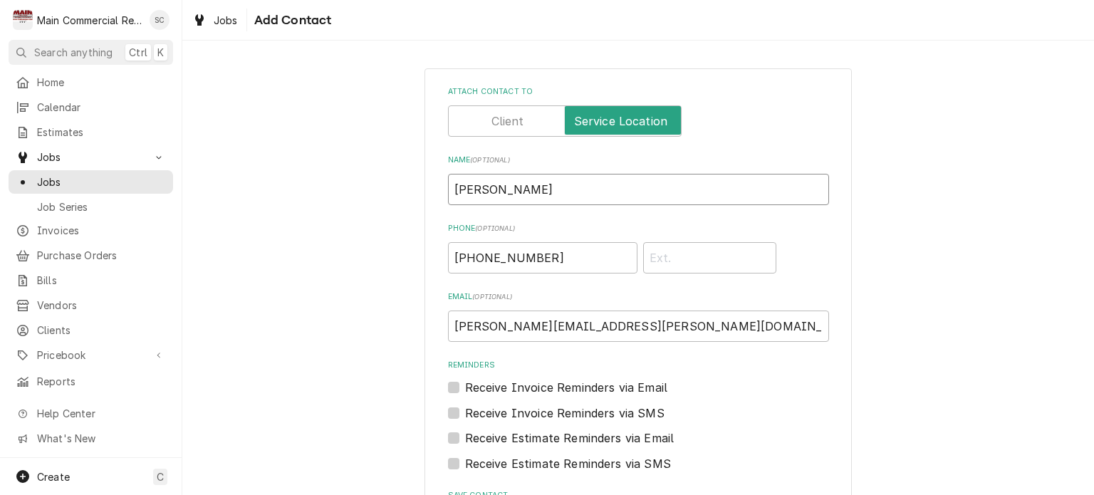
click at [717, 187] on input "Matthew Jackson" at bounding box center [638, 189] width 381 height 31
click at [775, 230] on label "Phone ( optional )" at bounding box center [638, 228] width 381 height 11
click at [637, 242] on input "(704) 751-1089" at bounding box center [542, 257] width 189 height 31
click at [492, 121] on label "Attach contact to" at bounding box center [565, 120] width 234 height 31
click at [492, 121] on input "Attach contact to" at bounding box center [564, 120] width 221 height 31
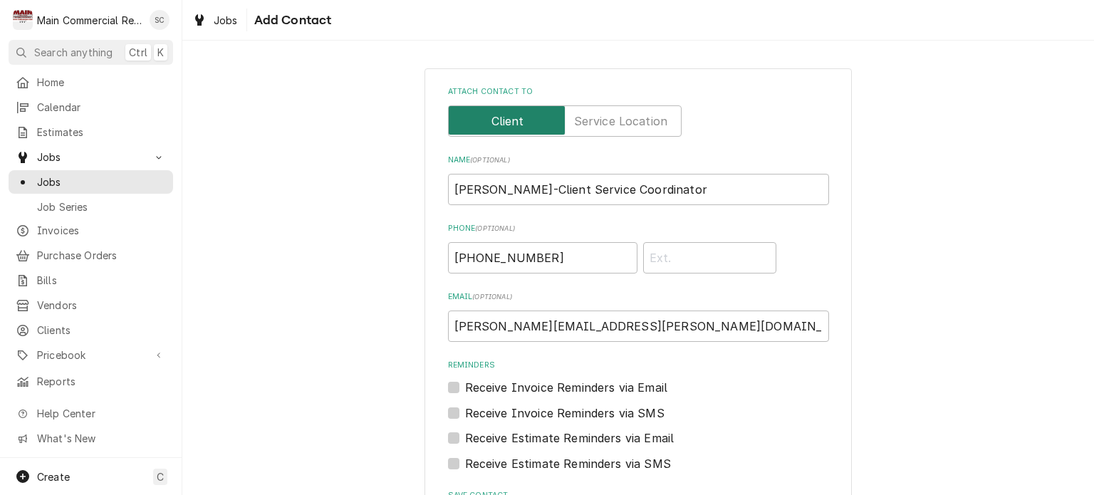
scroll to position [117, 0]
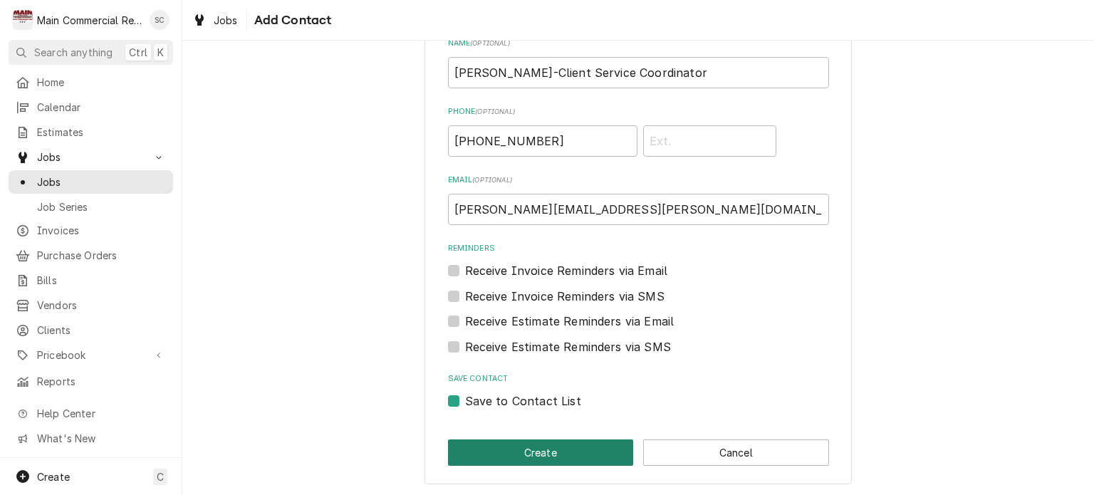
click at [602, 453] on button "Create" at bounding box center [541, 452] width 186 height 26
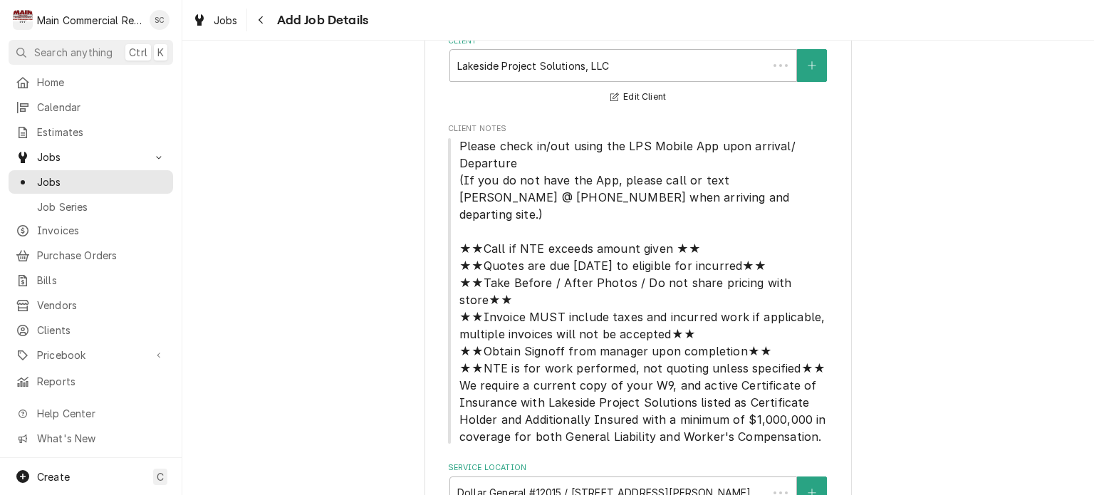
scroll to position [1282, 0]
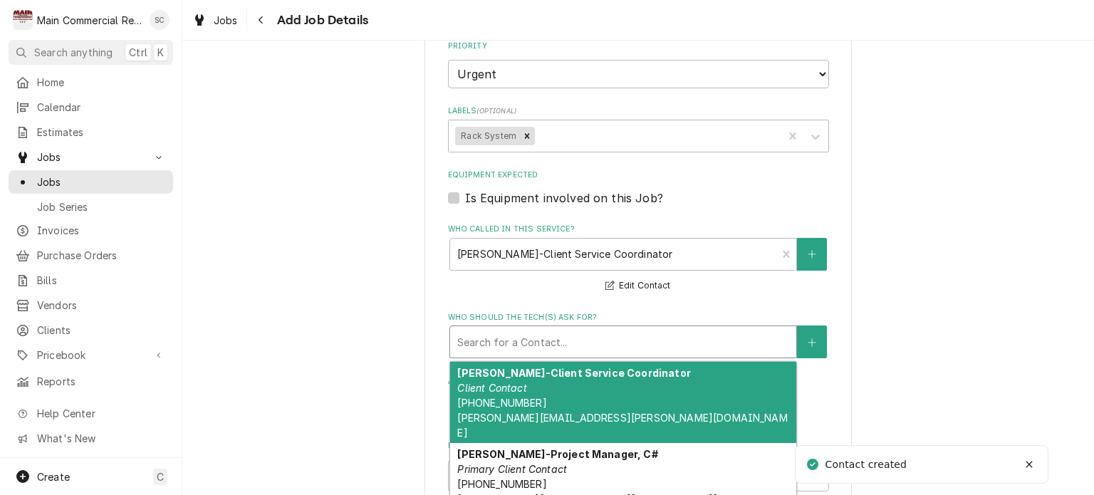
click at [671, 329] on div "Who should the tech(s) ask for?" at bounding box center [623, 342] width 332 height 26
click at [605, 362] on div "Matthew Jackson-Client Service Coordinator Client Contact (704) 751-1089 matthe…" at bounding box center [623, 403] width 346 height 82
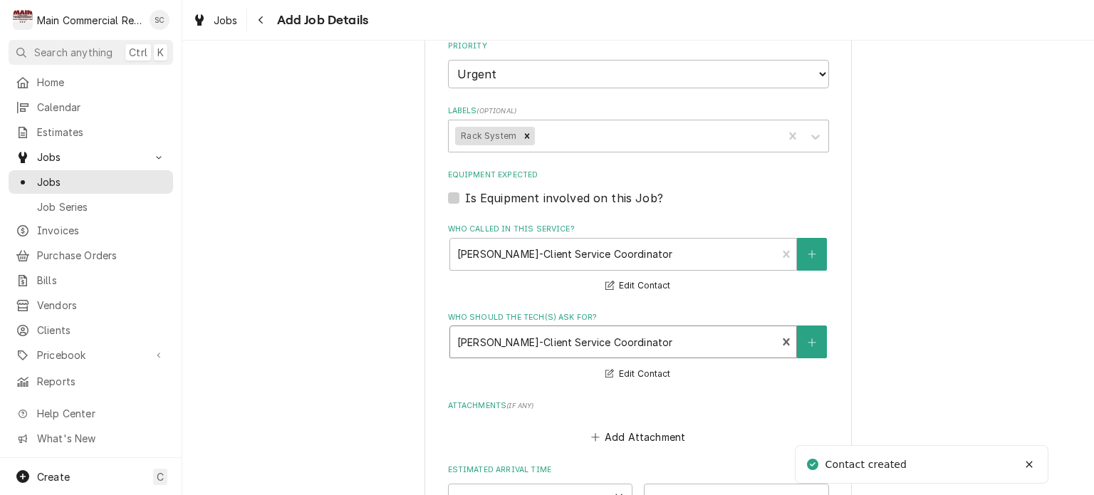
scroll to position [1535, 0]
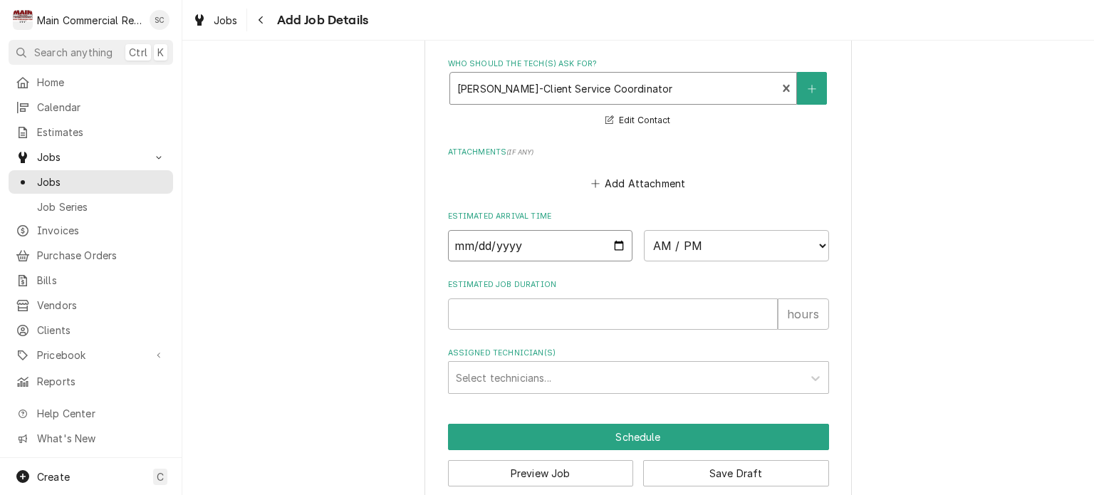
click at [612, 230] on input "Date" at bounding box center [540, 245] width 185 height 31
click at [668, 230] on select "AM / PM 6:00 AM 6:15 AM 6:30 AM 6:45 AM 7:00 AM 7:15 AM 7:30 AM 7:45 AM 8:00 AM…" at bounding box center [736, 245] width 185 height 31
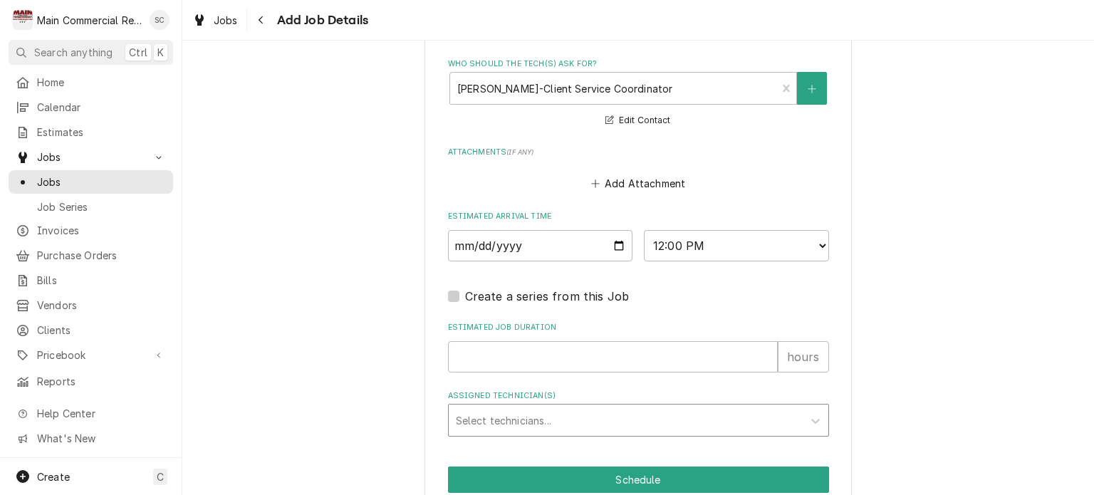
click at [715, 407] on div "Assigned Technician(s)" at bounding box center [626, 420] width 340 height 26
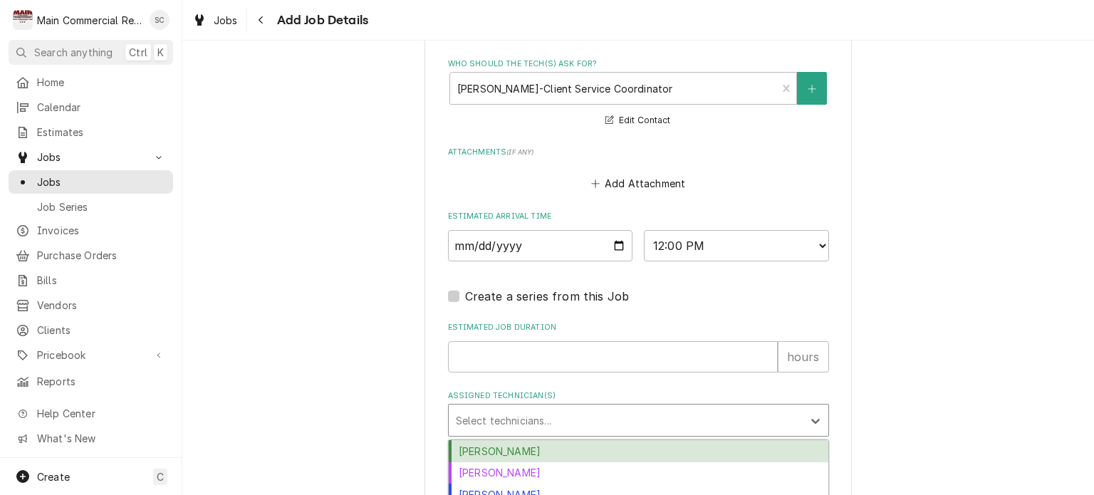
click at [520, 440] on div "Caleb Gorton" at bounding box center [638, 451] width 379 height 22
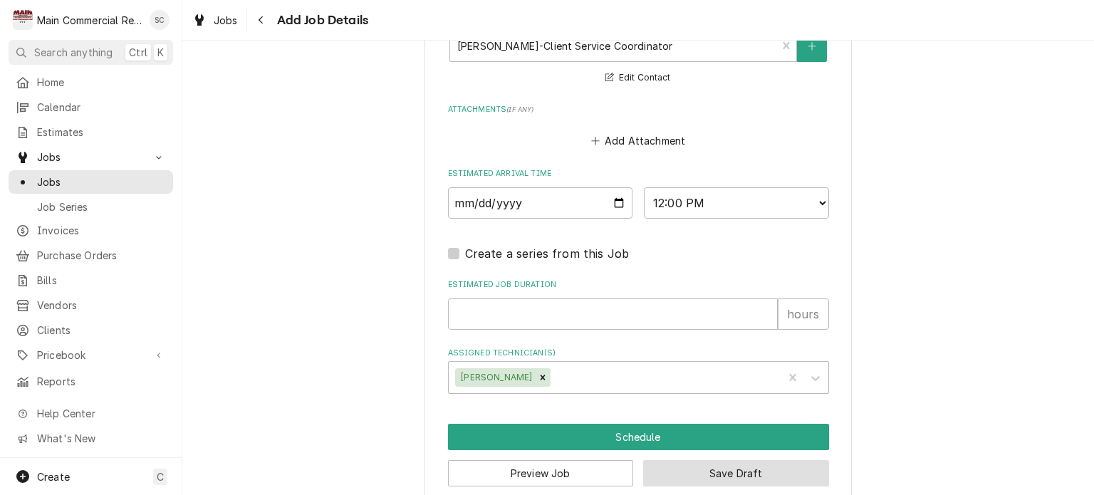
click at [715, 460] on button "Save Draft" at bounding box center [736, 473] width 186 height 26
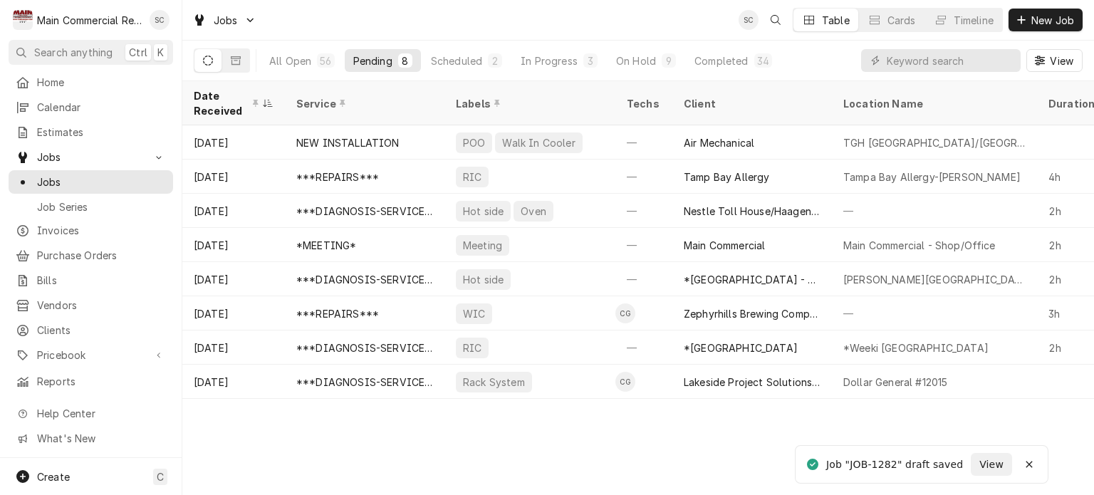
click at [723, 455] on div "Date Received Service Labels Techs Client Location Name Duration Priority Sched…" at bounding box center [637, 288] width 911 height 414
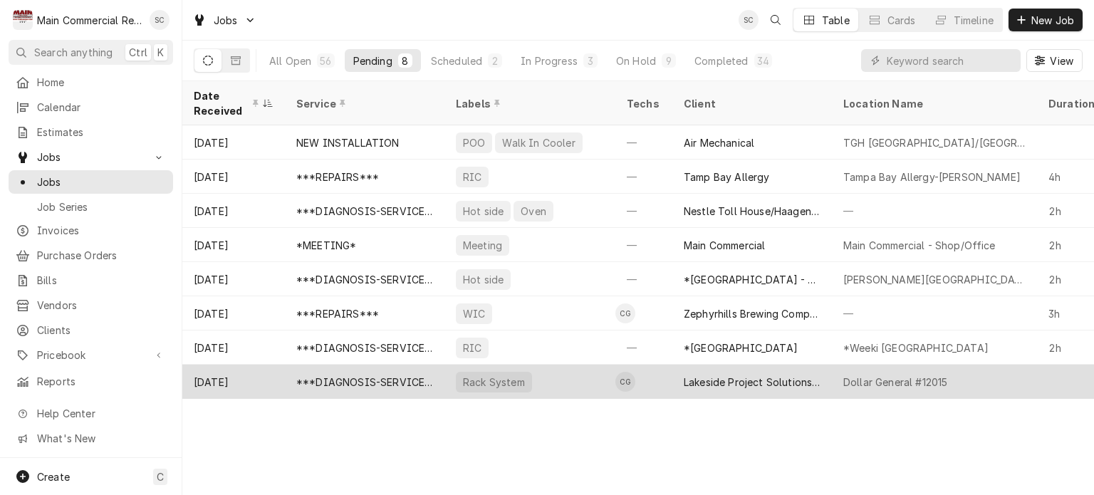
click at [565, 370] on div "Rack System" at bounding box center [529, 382] width 171 height 34
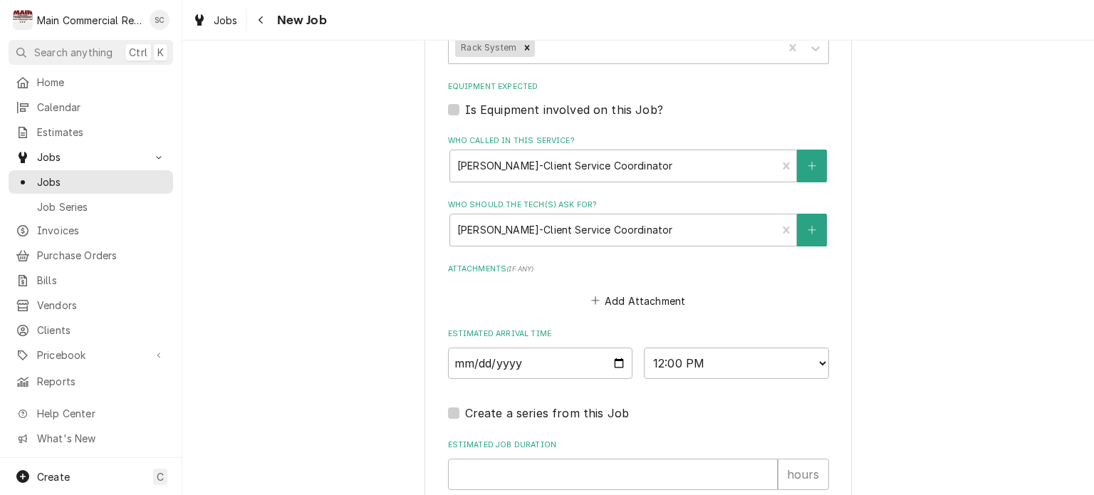
scroll to position [1549, 0]
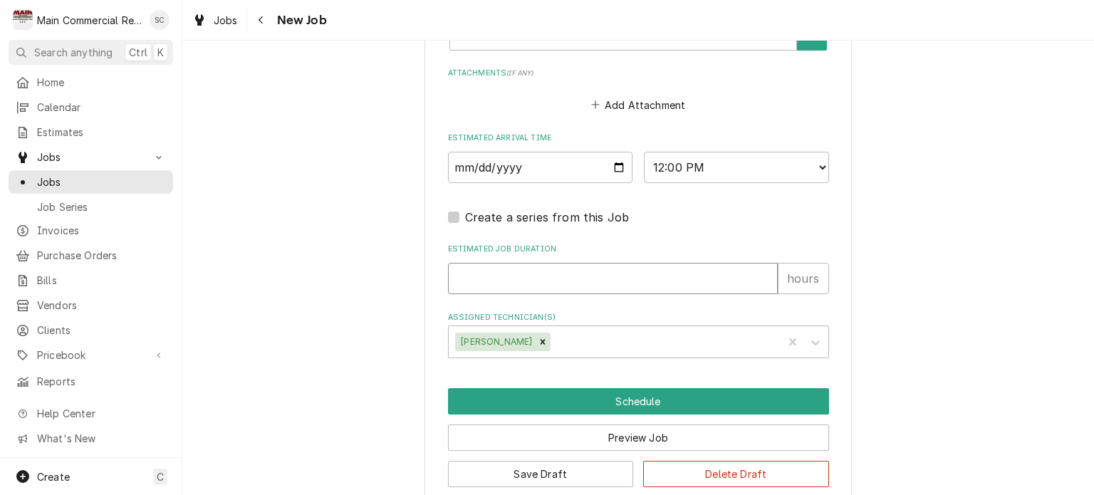
click at [642, 263] on input "Estimated Job Duration" at bounding box center [613, 278] width 330 height 31
type textarea "x"
type input "2"
type textarea "x"
type input "2"
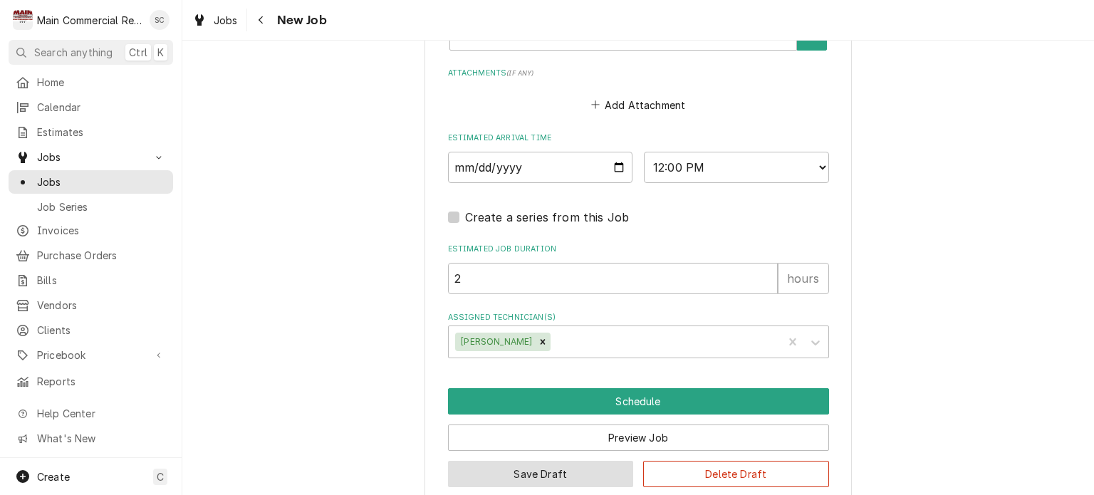
click at [592, 461] on button "Save Draft" at bounding box center [541, 474] width 186 height 26
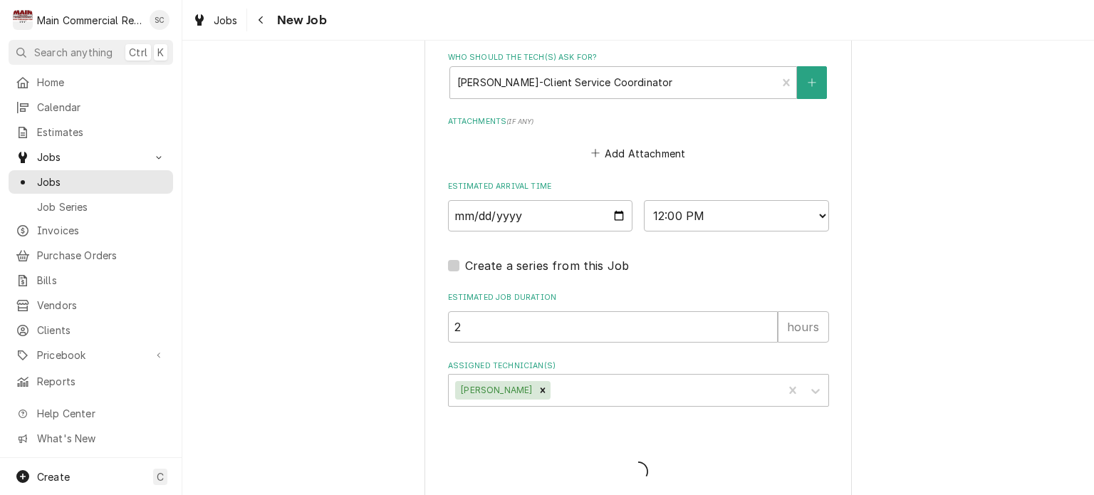
type textarea "x"
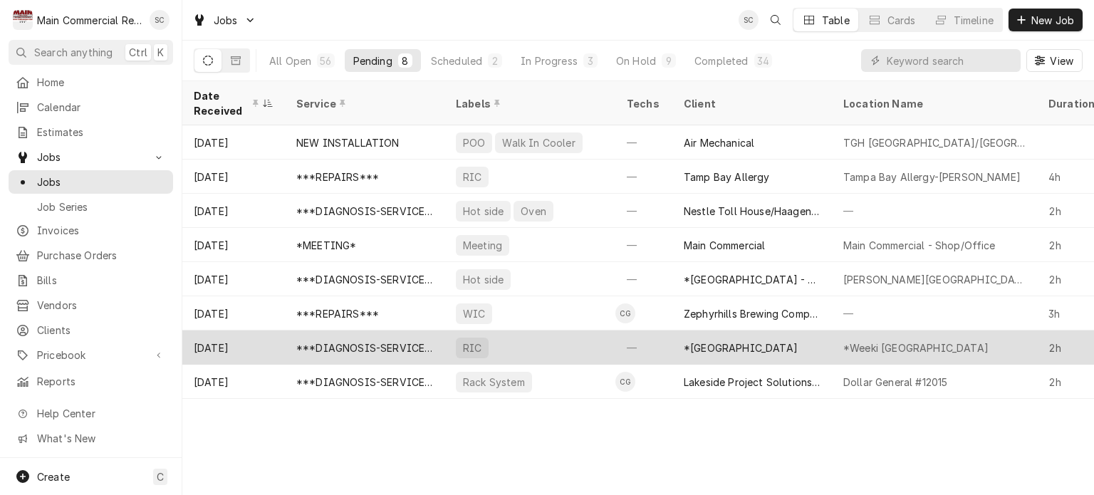
click at [736, 348] on div "*[GEOGRAPHIC_DATA]" at bounding box center [751, 347] width 159 height 34
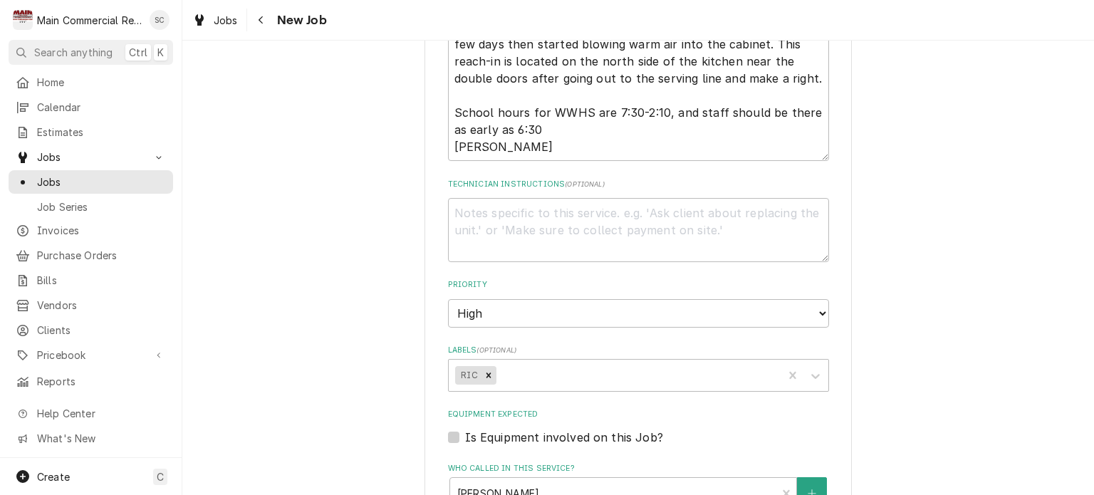
scroll to position [1566, 0]
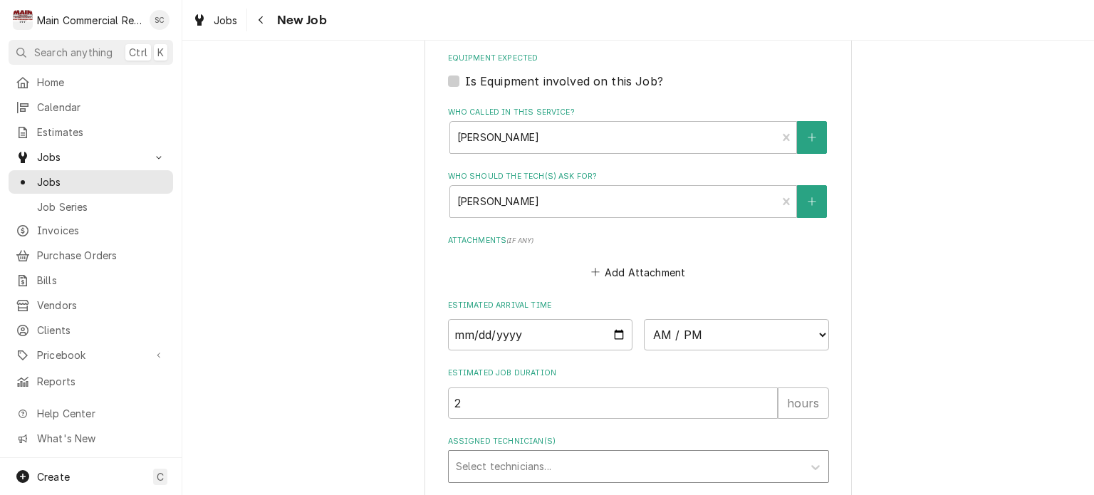
click at [570, 454] on div "Assigned Technician(s)" at bounding box center [626, 467] width 340 height 26
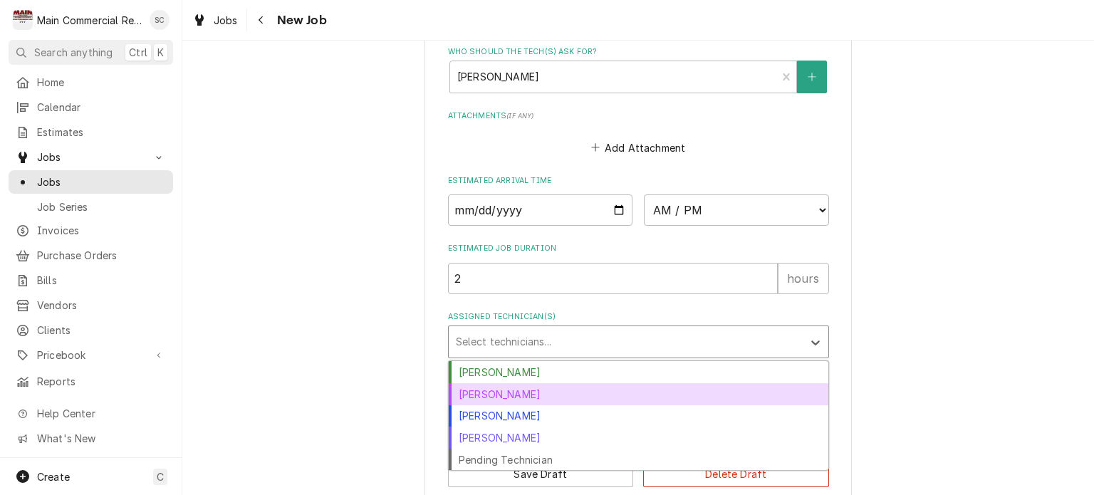
click at [580, 383] on div "[PERSON_NAME]" at bounding box center [638, 394] width 379 height 22
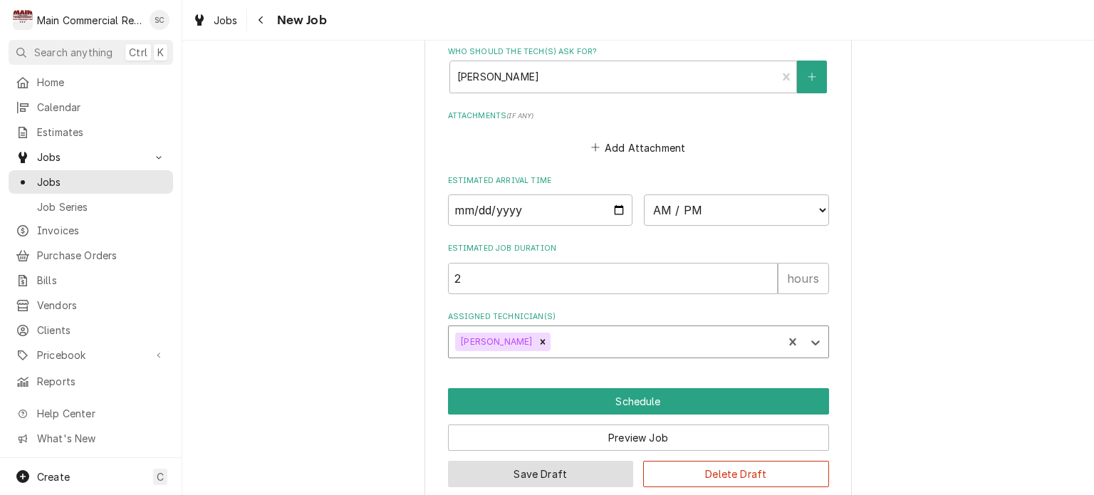
click at [585, 461] on button "Save Draft" at bounding box center [541, 474] width 186 height 26
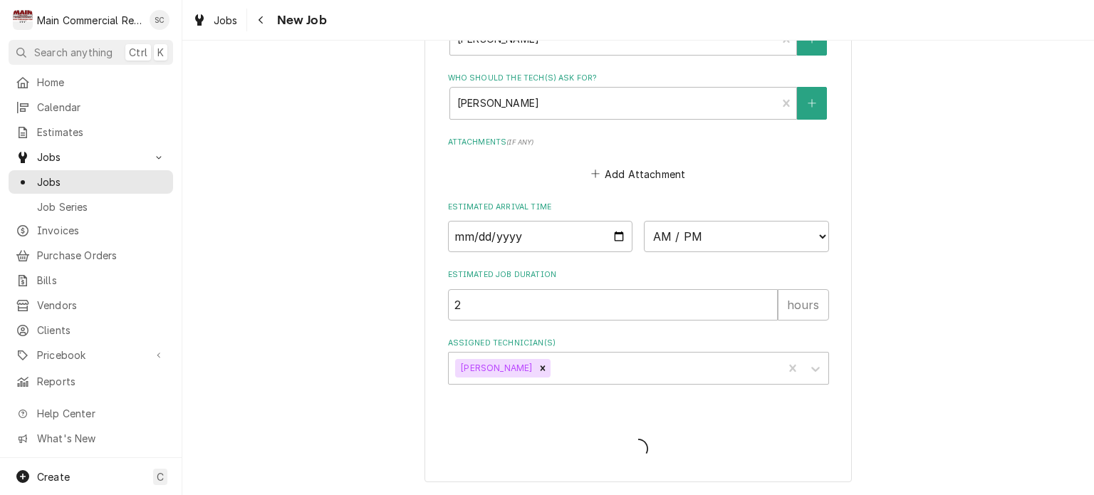
scroll to position [1643, 0]
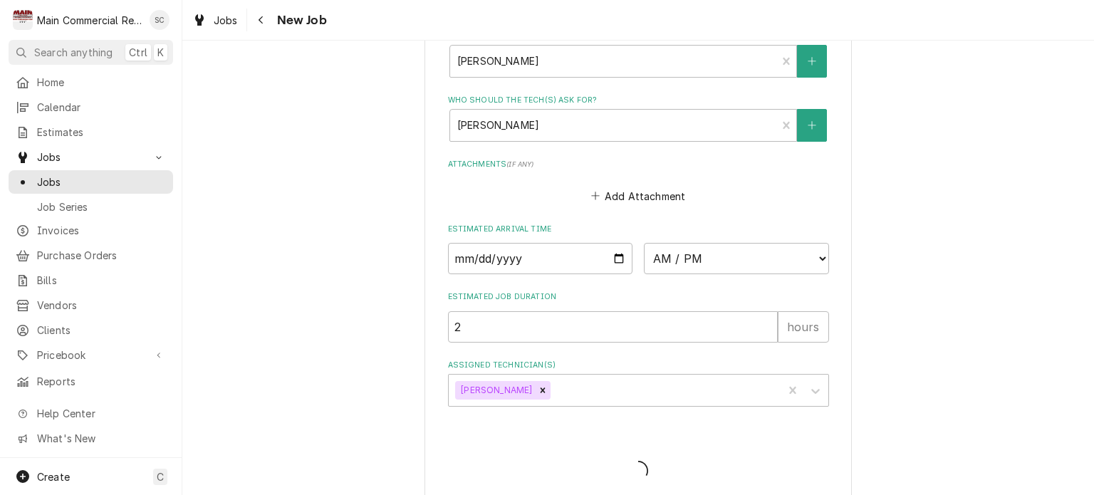
type textarea "x"
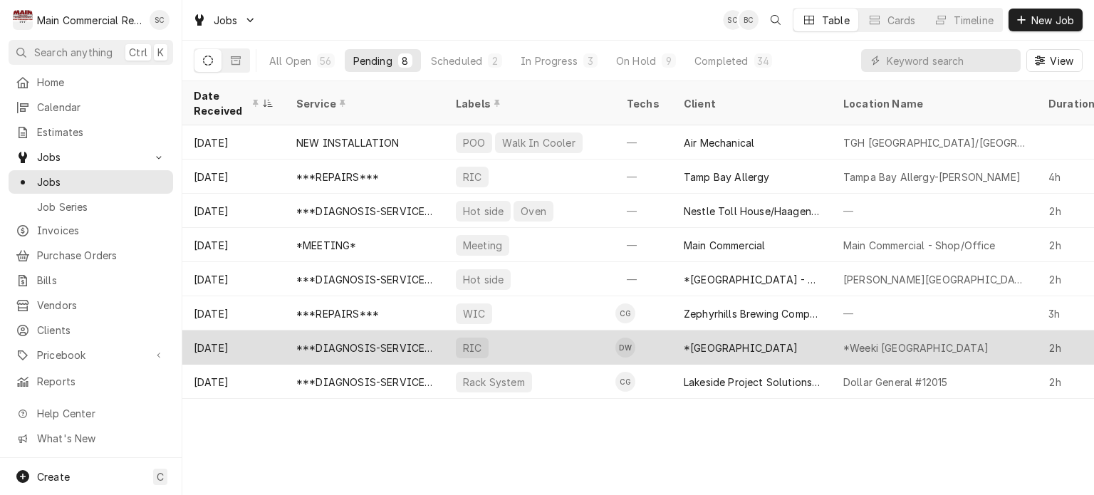
click at [370, 331] on div "***DIAGNOSIS-SERVICE CALL***" at bounding box center [364, 347] width 159 height 34
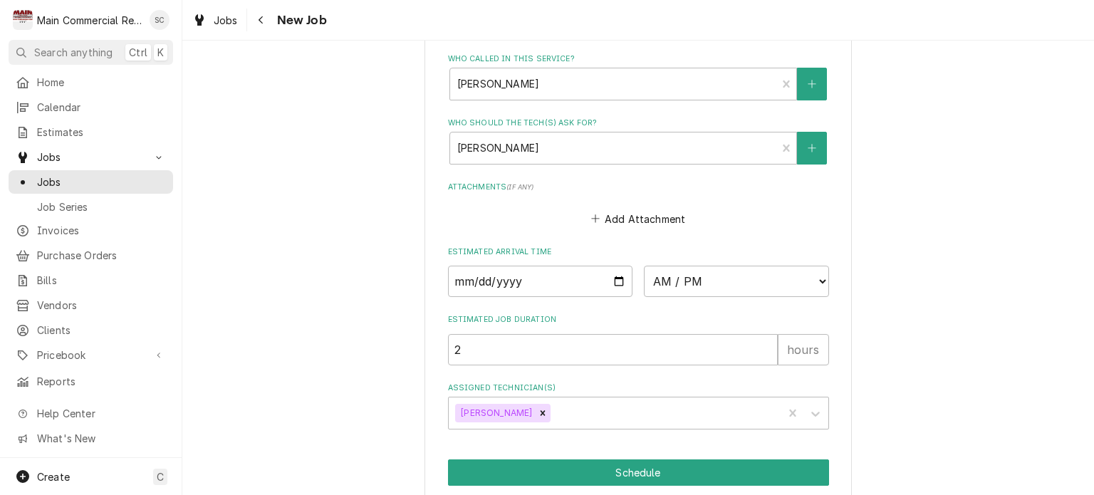
scroll to position [1691, 0]
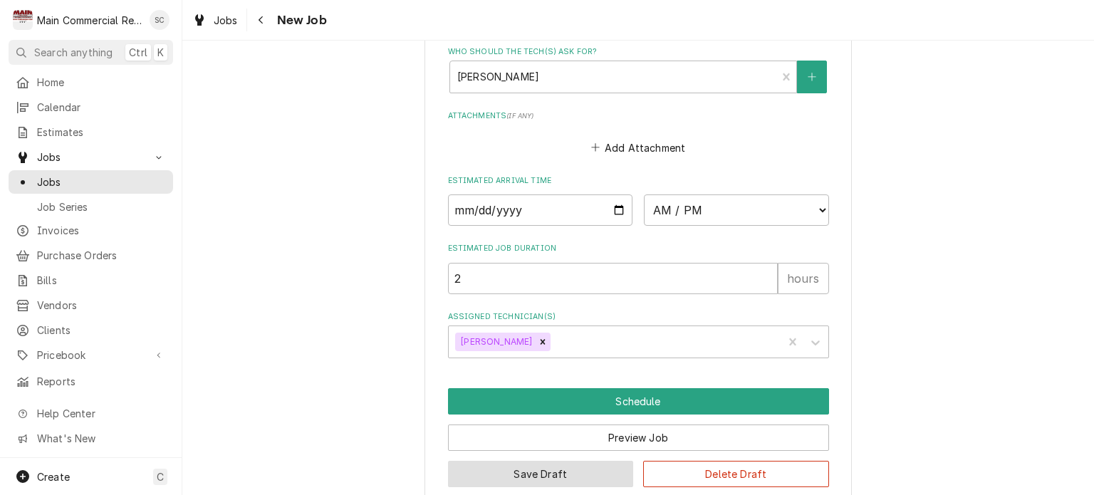
click at [587, 461] on button "Save Draft" at bounding box center [541, 474] width 186 height 26
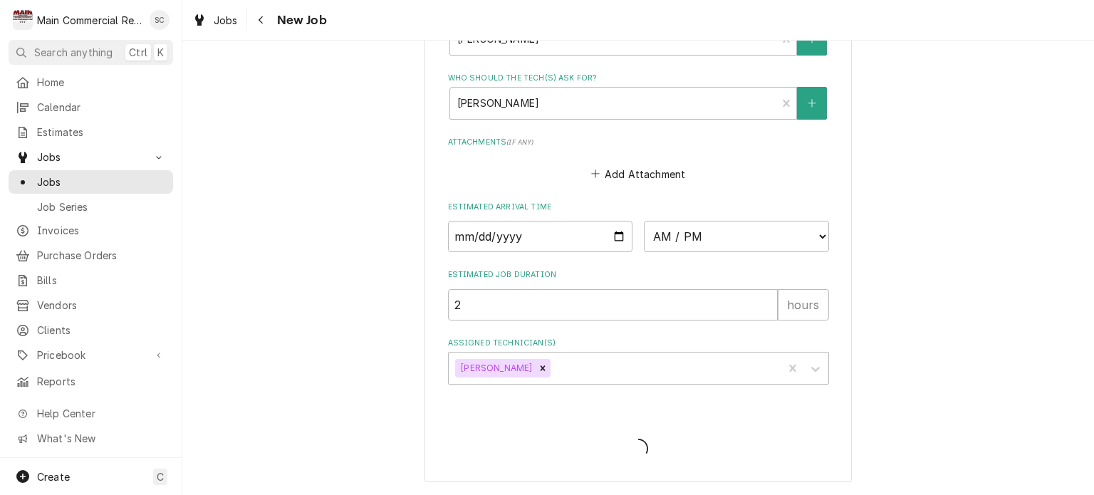
scroll to position [1643, 0]
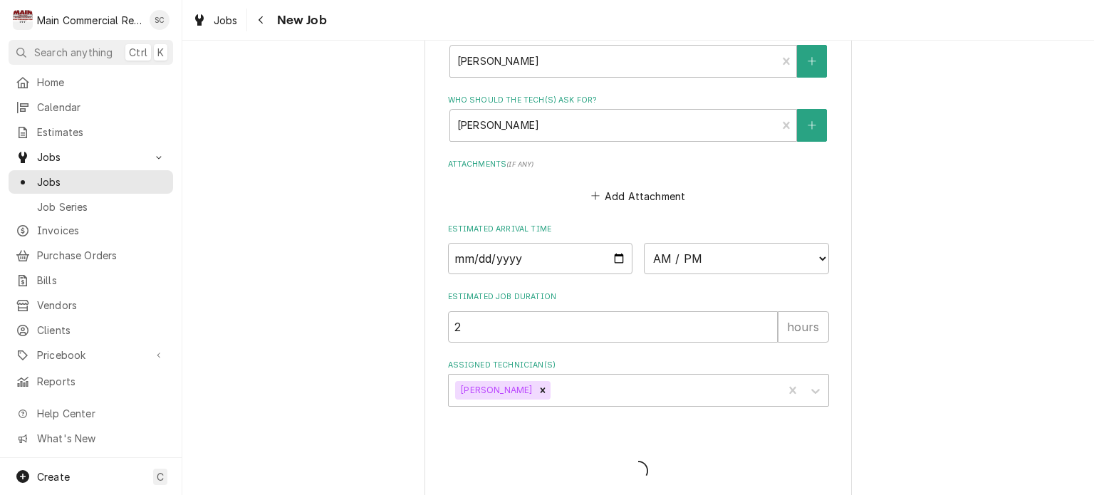
type textarea "x"
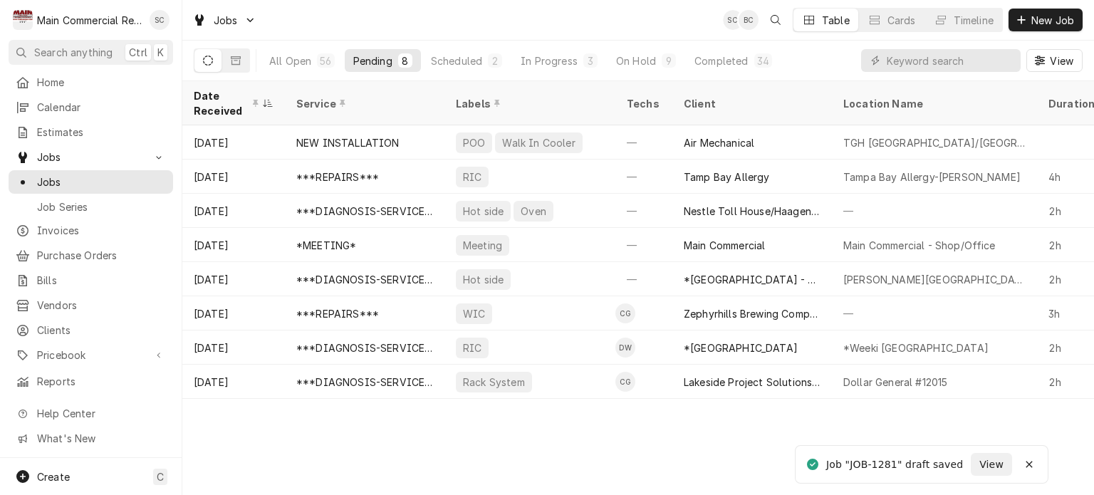
click at [712, 429] on div "Date Received Service Labels Techs Client Location Name Duration Priority Sched…" at bounding box center [637, 288] width 911 height 414
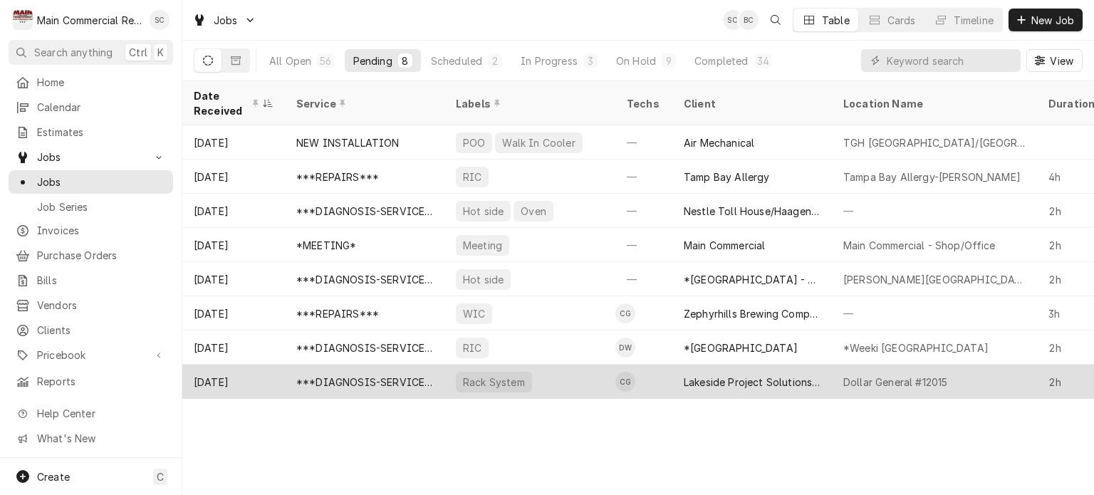
click at [714, 374] on div "Lakeside Project Solutions, LLC" at bounding box center [751, 381] width 137 height 15
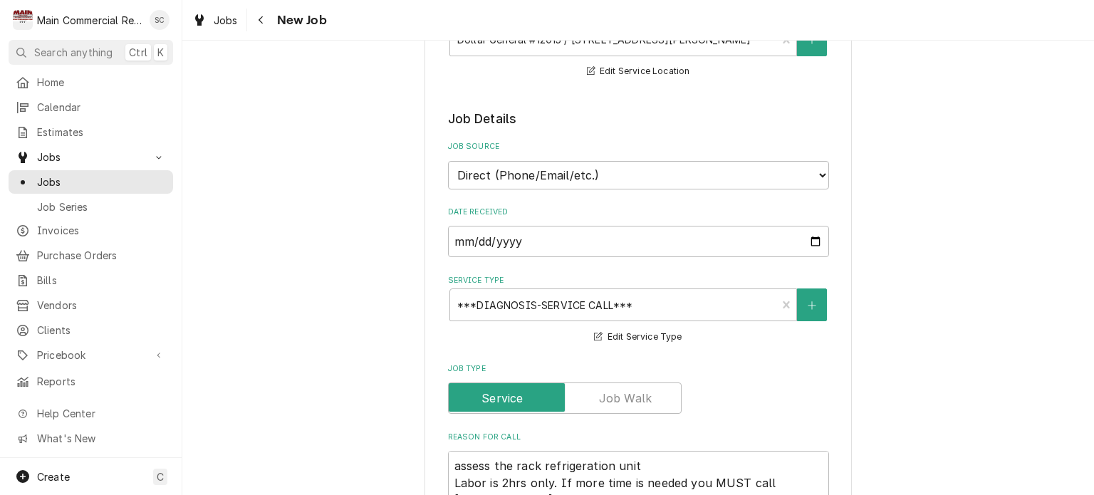
scroll to position [783, 0]
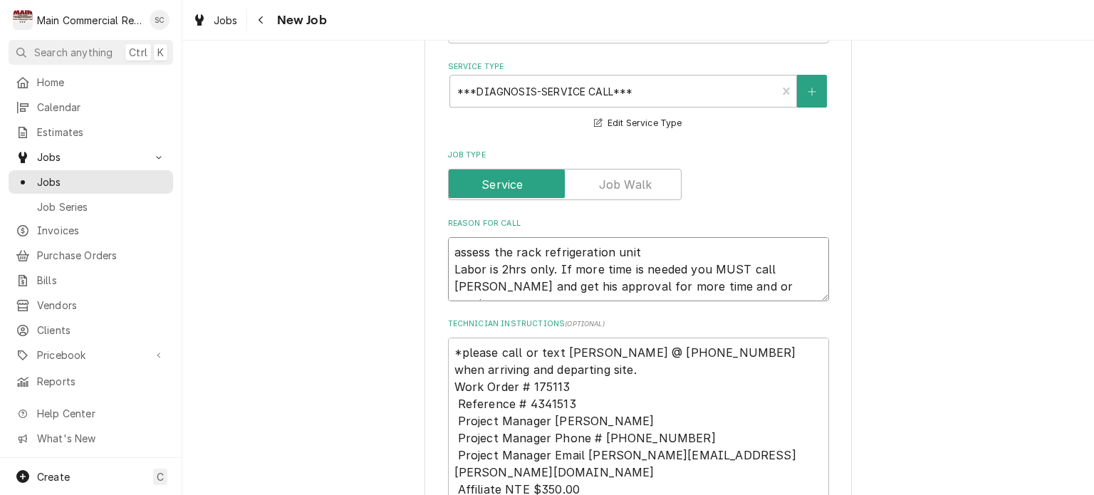
click at [633, 237] on textarea "assess the rack refrigeration unit Labor is 2hrs only. If more time is needed y…" at bounding box center [638, 269] width 381 height 64
type textarea "x"
type textarea "assess the rack refrigeration unit Labor is 2hrs only. If more time is needed y…"
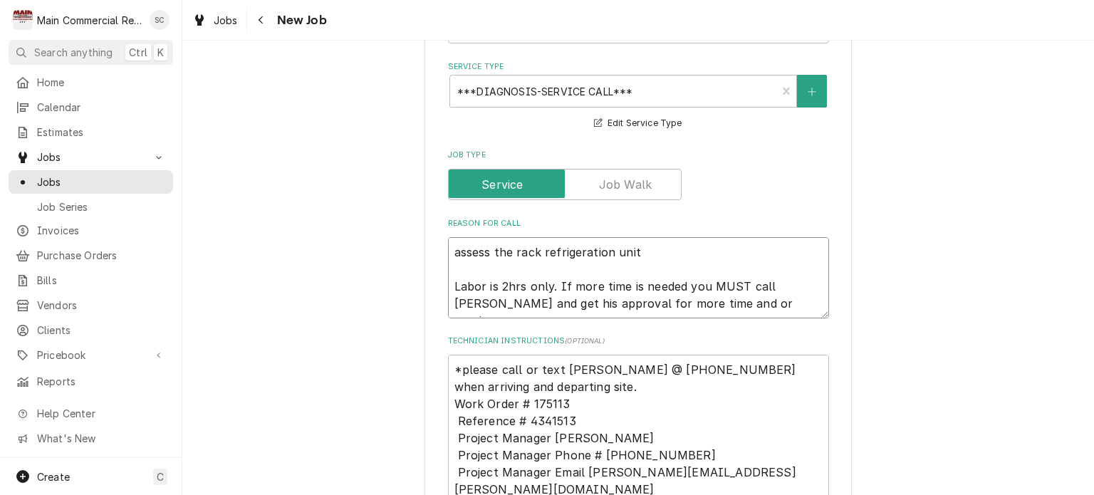
type textarea "x"
type textarea "assess the rack refrigeration unit P Labor is 2hrs only. If more time is needed…"
type textarea "x"
type textarea "assess the rack refrigeration unit Pl Labor is 2hrs only. If more time is neede…"
type textarea "x"
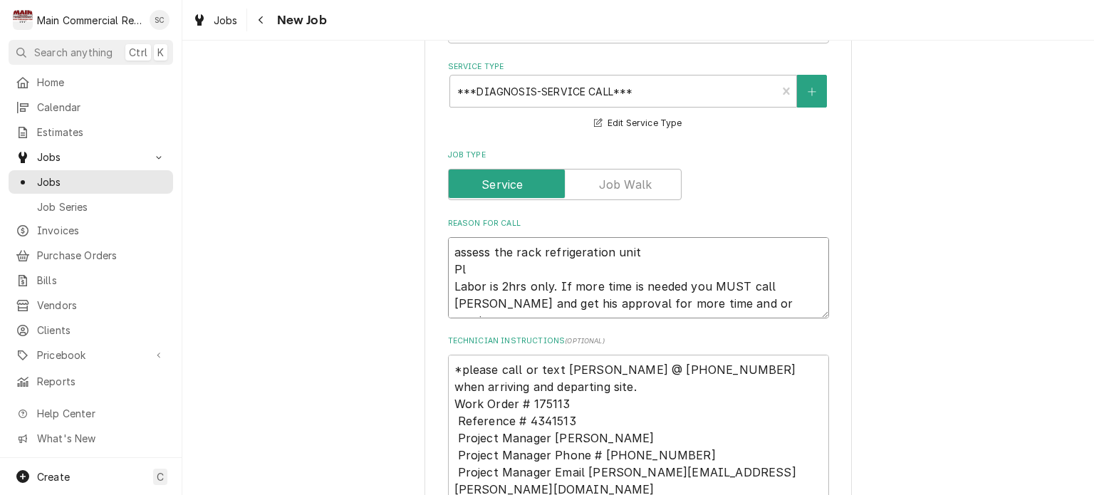
type textarea "assess the rack refrigeration unit Ple Labor is 2hrs only. If more time is need…"
type textarea "x"
type textarea "assess the rack refrigeration unit Plea Labor is 2hrs only. If more time is nee…"
type textarea "x"
type textarea "assess the rack refrigeration unit Please Labor is 2hrs only. If more time is n…"
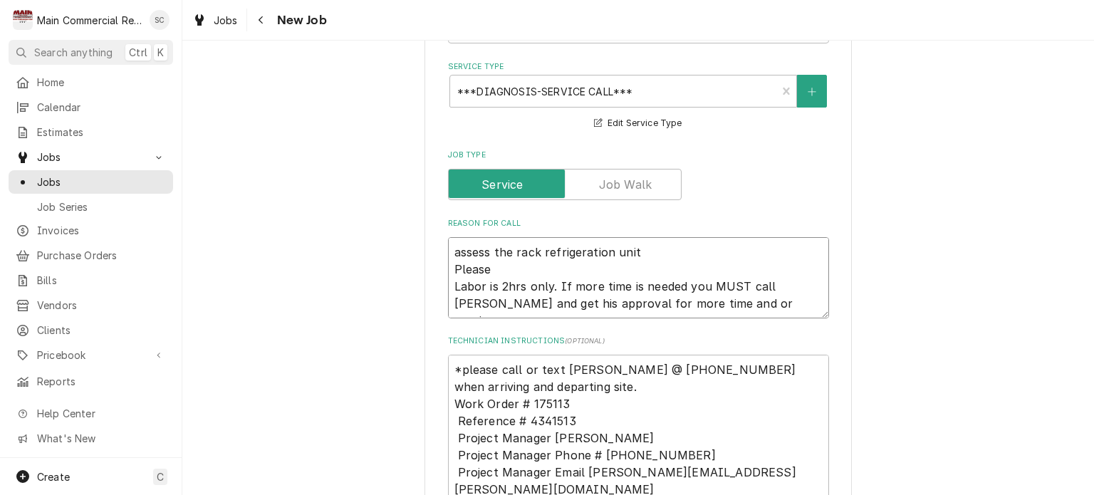
type textarea "x"
type textarea "assess the rack refrigeration unit Please Labor is 2hrs only. If more time is n…"
type textarea "x"
type textarea "assess the rack refrigeration unit Please c Labor is 2hrs only. If more time is…"
type textarea "x"
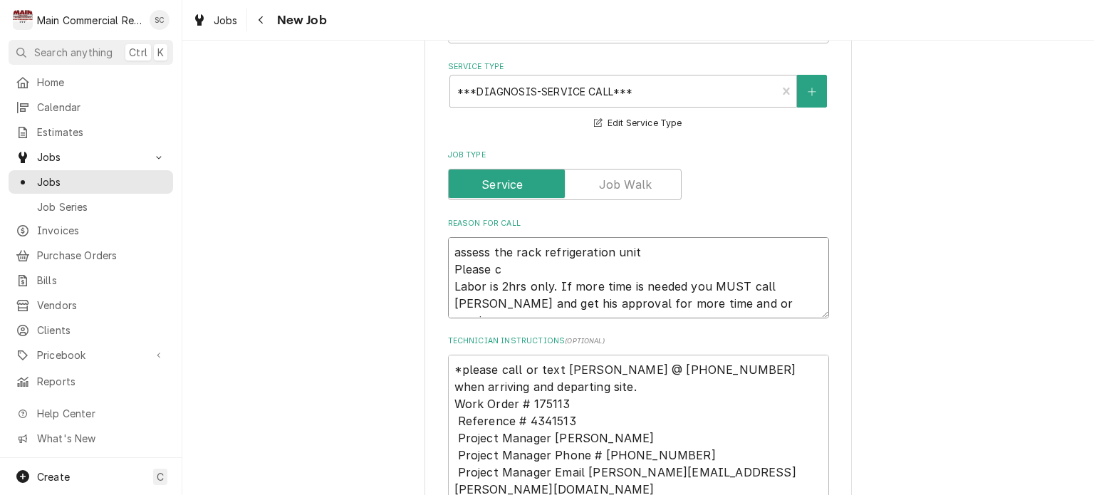
type textarea "assess the rack refrigeration unit Please ca Labor is 2hrs only. If more time i…"
type textarea "x"
type textarea "assess the rack refrigeration unit Please cal Labor is 2hrs only. If more time …"
type textarea "x"
type textarea "assess the rack refrigeration unit Please call Labor is 2hrs only. If more time…"
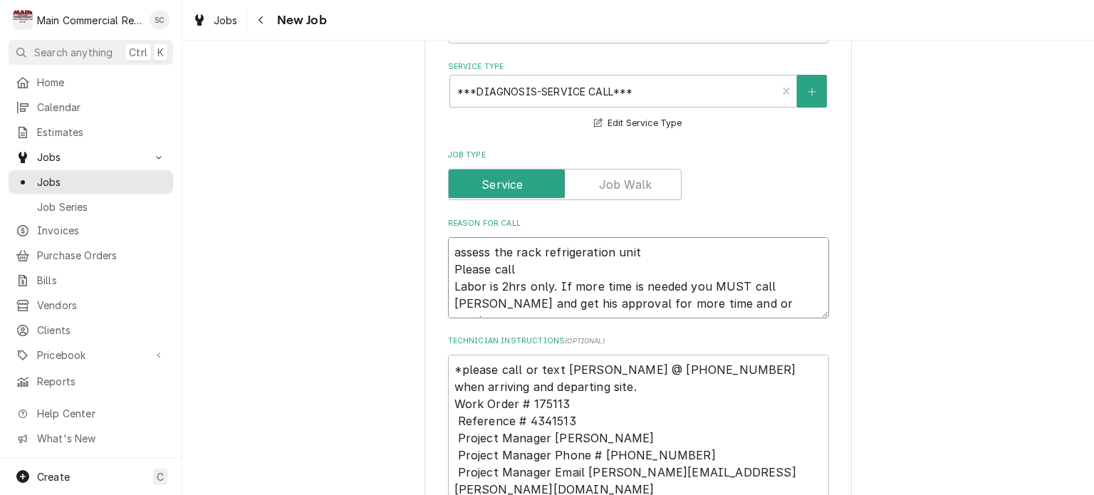
type textarea "x"
type textarea "assess the rack refrigeration unit Please call Labor is 2hrs only. If more time…"
type textarea "x"
type textarea "assess the rack refrigeration unit Please call M Labor is 2hrs only. If more ti…"
type textarea "x"
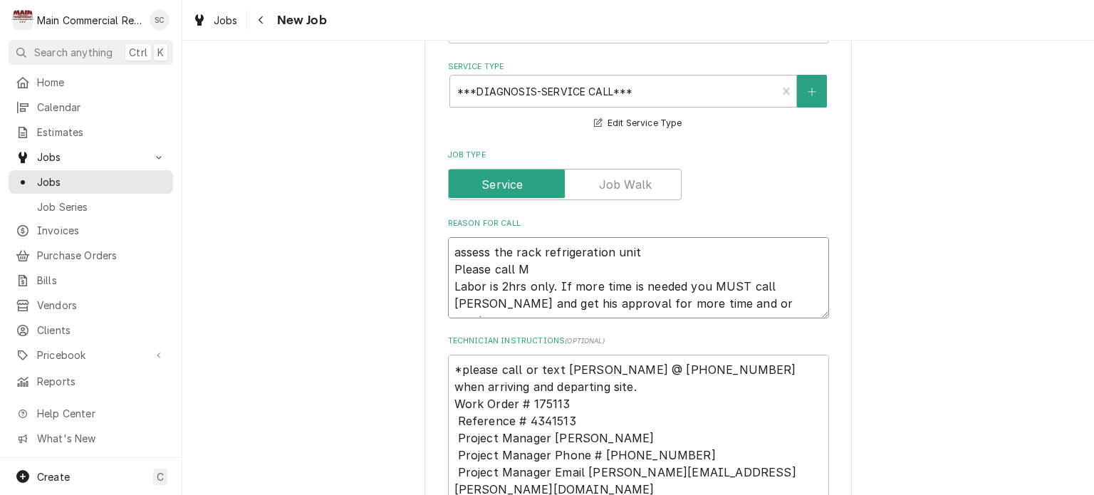
type textarea "assess the rack refrigeration unit Please call Ma Labor is 2hrs only. If more t…"
type textarea "x"
type textarea "assess the rack refrigeration unit Please call Mat Labor is 2hrs only. If more …"
type textarea "x"
type textarea "assess the rack refrigeration unit Please call Matt Labor is 2hrs only. If more…"
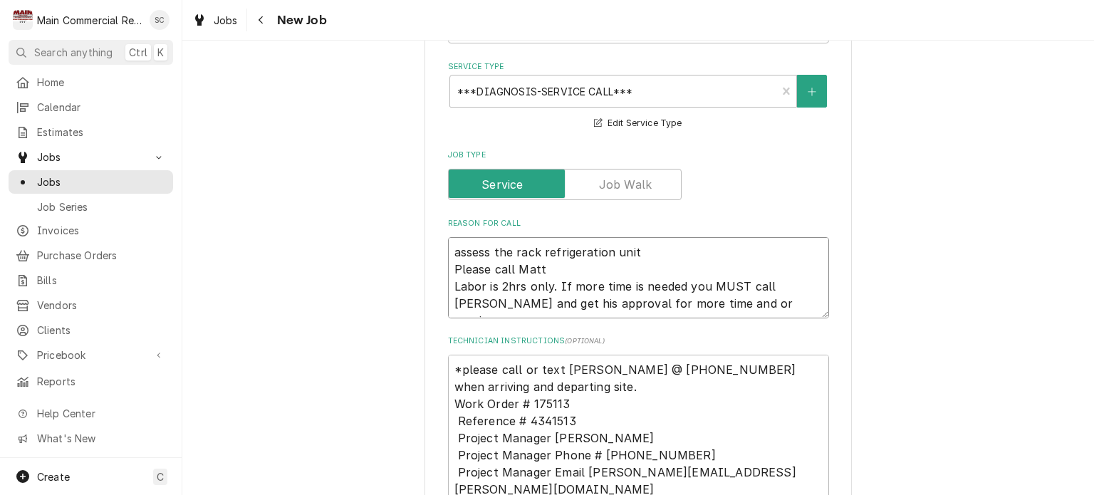
type textarea "x"
type textarea "assess the rack refrigeration unit Please call Matt Labor is 2hrs only. If more…"
type textarea "x"
type textarea "assess the rack refrigeration unit Please call Matt w Labor is 2hrs only. If mo…"
type textarea "x"
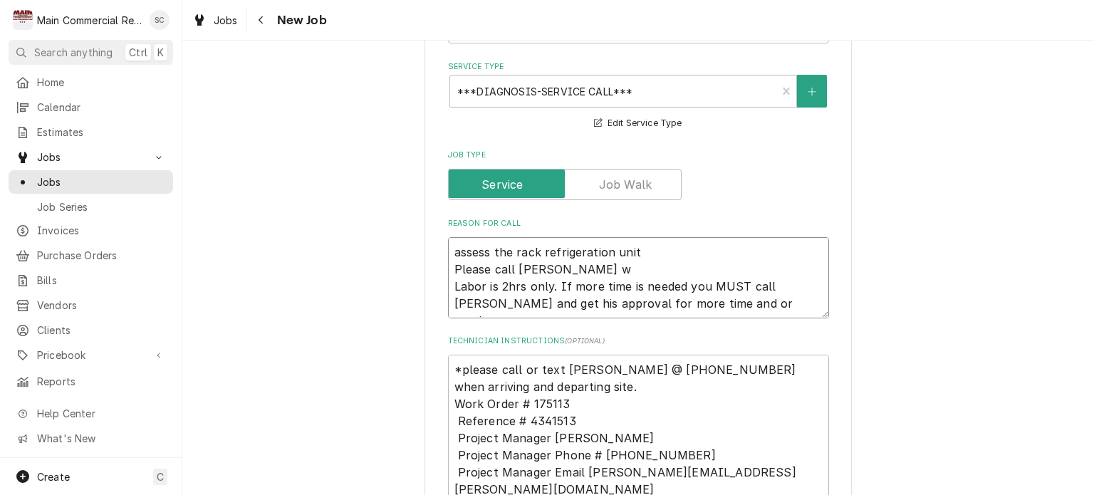
type textarea "assess the rack refrigeration unit Please call Matt wh Labor is 2hrs only. If m…"
type textarea "x"
type textarea "assess the rack refrigeration unit Please call Matt whe Labor is 2hrs only. If …"
type textarea "x"
type textarea "assess the rack refrigeration unit Please call Matt when Labor is 2hrs only. If…"
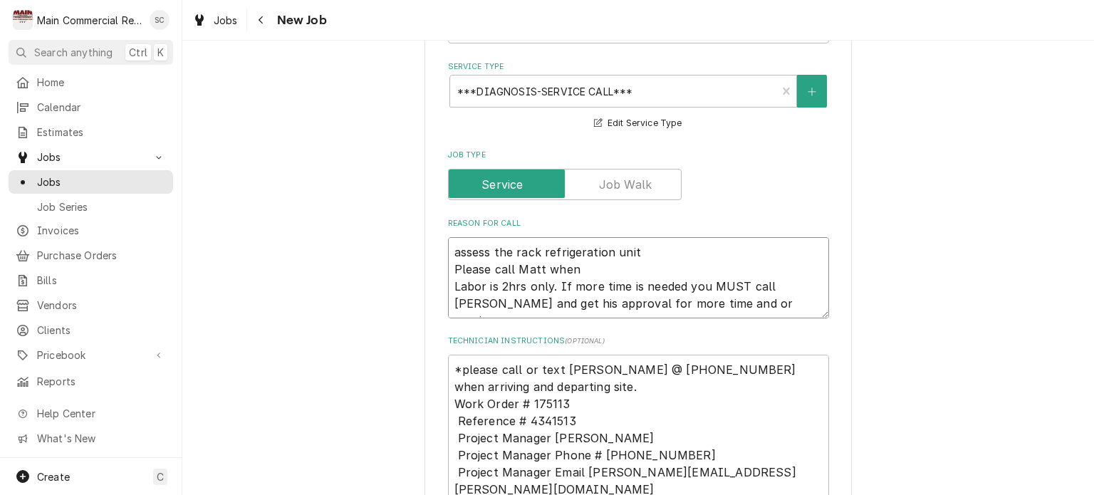
type textarea "x"
type textarea "assess the rack refrigeration unit Please call Matt when Labor is 2hrs only. If…"
type textarea "x"
type textarea "assess the rack refrigeration unit Please call Matt when y Labor is 2hrs only. …"
type textarea "x"
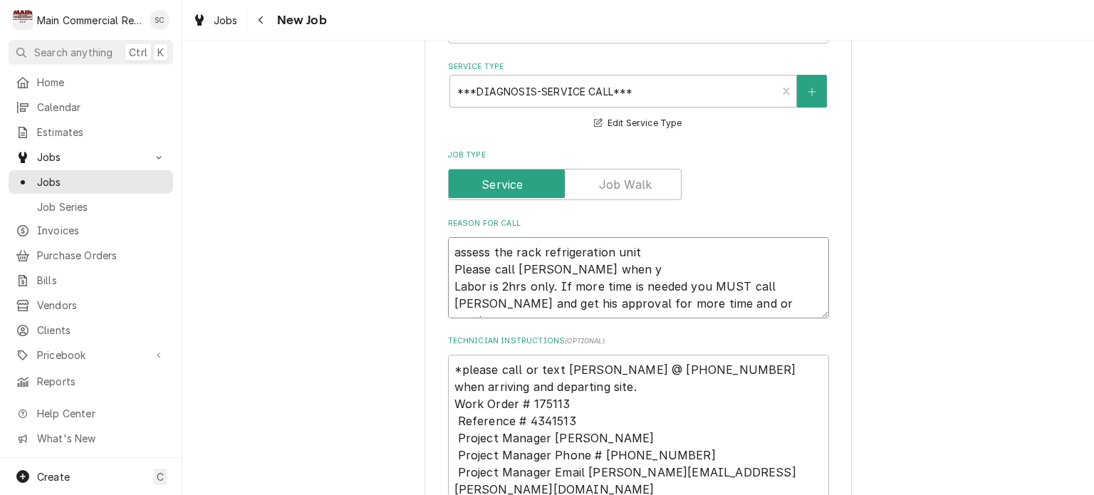
type textarea "assess the rack refrigeration unit Please call Matt when yo Labor is 2hrs only.…"
type textarea "x"
type textarea "assess the rack refrigeration unit Please call Matt when you Labor is 2hrs only…"
type textarea "x"
type textarea "assess the rack refrigeration unit Please call Matt when you Labor is 2hrs only…"
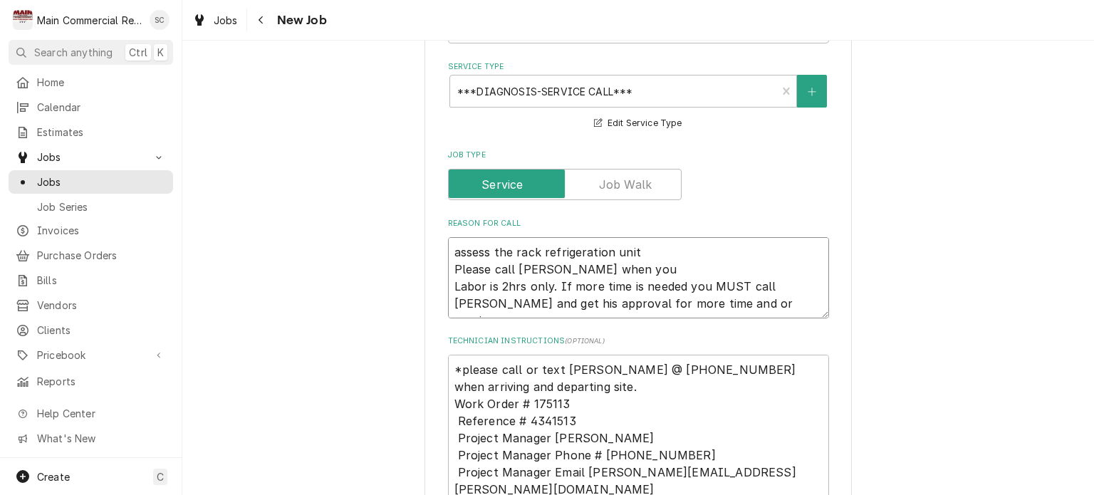
type textarea "x"
type textarea "assess the rack refrigeration unit Please call Matt when you a Labor is 2hrs on…"
type textarea "x"
type textarea "assess the rack refrigeration unit Please call Matt when you ar Labor is 2hrs o…"
type textarea "x"
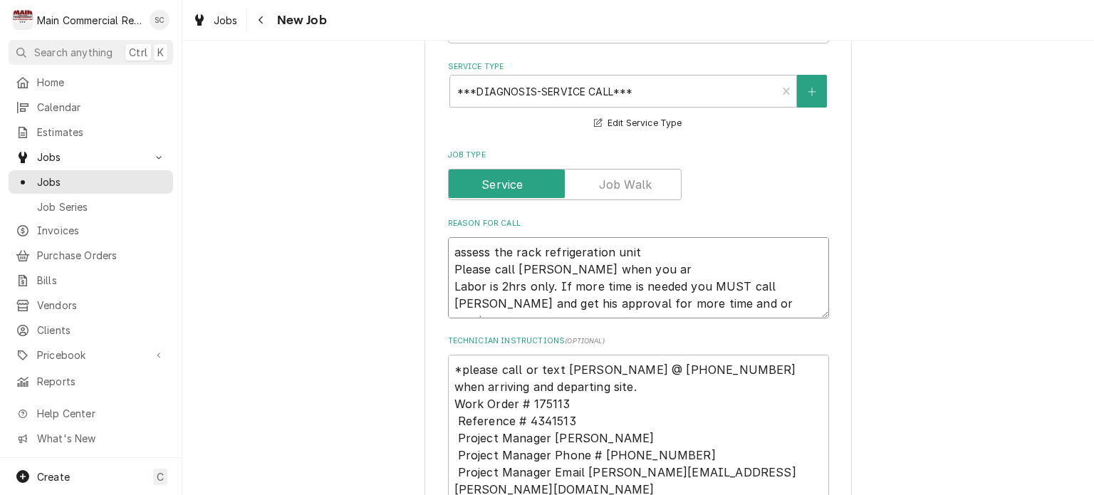
type textarea "assess the rack refrigeration unit Please call Matt when you arr Labor is 2hrs …"
type textarea "x"
type textarea "assess the rack refrigeration unit Please call Matt when you arri Labor is 2hrs…"
type textarea "x"
type textarea "assess the rack refrigeration unit Please call Matt when you arriv Labor is 2hr…"
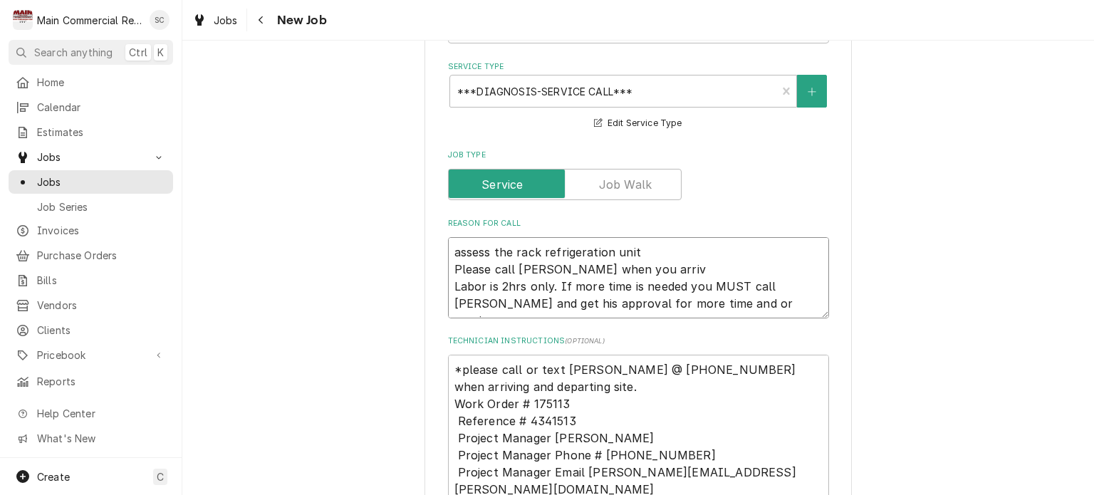
type textarea "x"
type textarea "assess the rack refrigeration unit Please call Matt when you arrive Labor is 2h…"
type textarea "x"
type textarea "assess the rack refrigeration unit Please call Matt when you arrive Labor is 2h…"
type textarea "x"
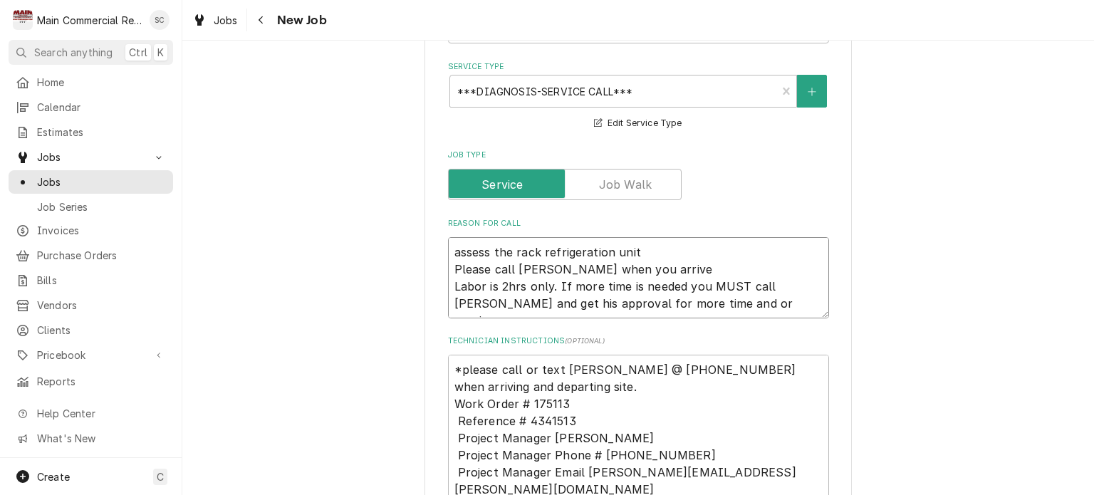
type textarea "assess the rack refrigeration unit Please call Matt when you arrive o Labor is …"
type textarea "x"
type textarea "assess the rack refrigeration unit Please call Matt when you arrive on Labor is…"
type textarea "x"
type textarea "assess the rack refrigeration unit Please call Matt when you arrive ons Labor i…"
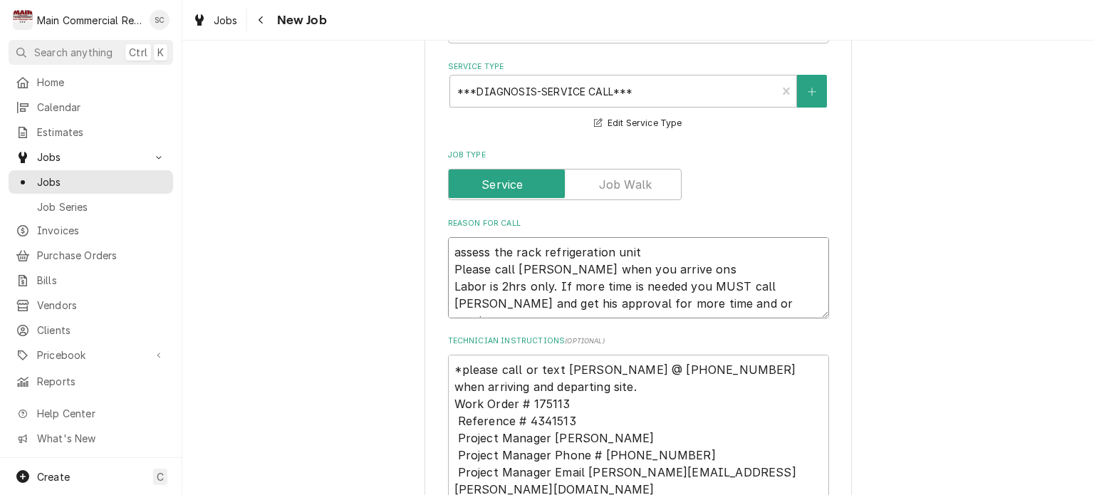
type textarea "x"
type textarea "assess the rack refrigeration unit Please call Matt when you arrive onsi Labor …"
type textarea "x"
type textarea "assess the rack refrigeration unit Please call Matt when you arrive onsit Labor…"
type textarea "x"
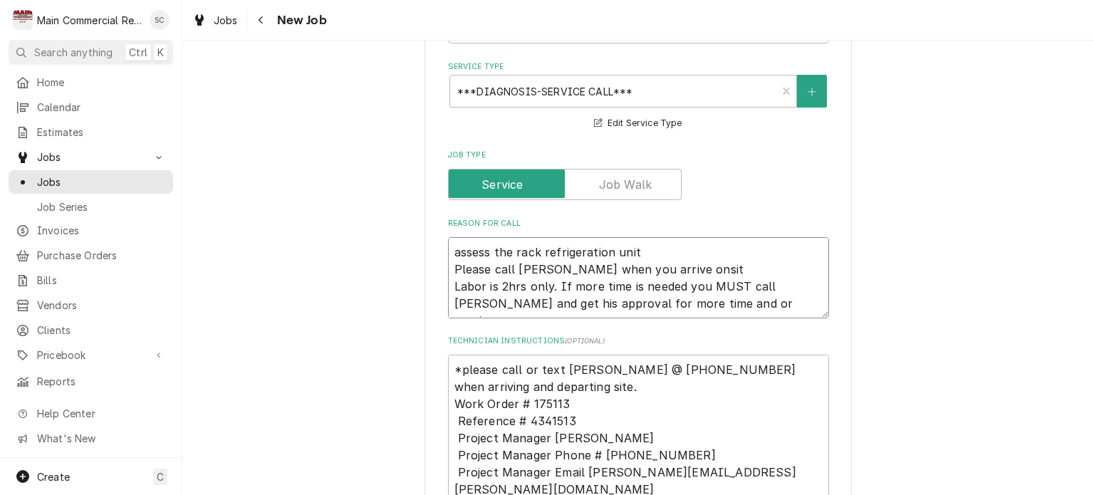
type textarea "assess the rack refrigeration unit Please call Matt when you arrive onsite Labo…"
type textarea "x"
type textarea "assess the rack refrigeration unit Please call Matt when you arrive onsite. Lab…"
type textarea "x"
type textarea "assess the rack refrigeration unit Please call Matt when you arrive onsite Labo…"
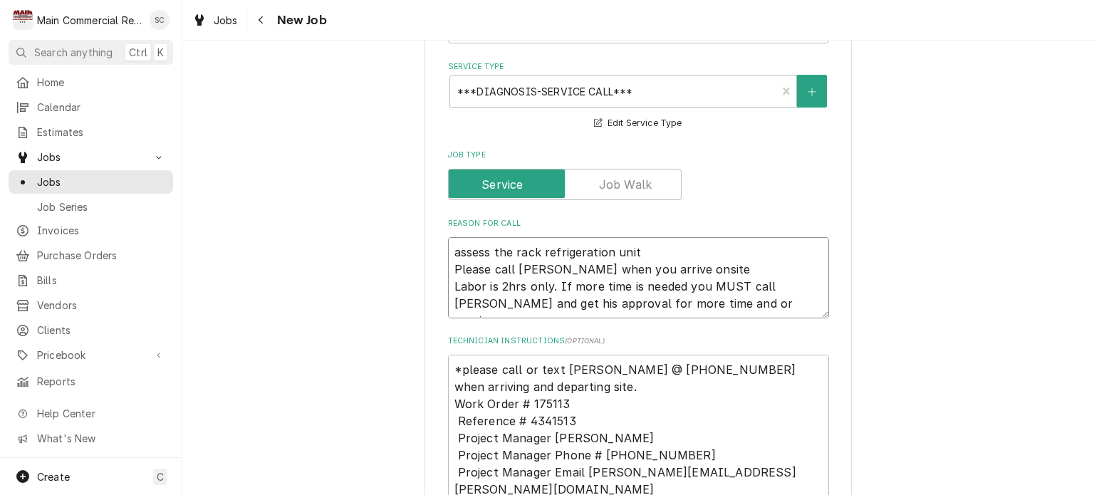
type textarea "x"
type textarea "assess the rack refrigeration unit Please call Matt when you arrive onsite Labo…"
type textarea "x"
type textarea "assess the rack refrigeration unit Please call Matt when you arrive onsite t La…"
type textarea "x"
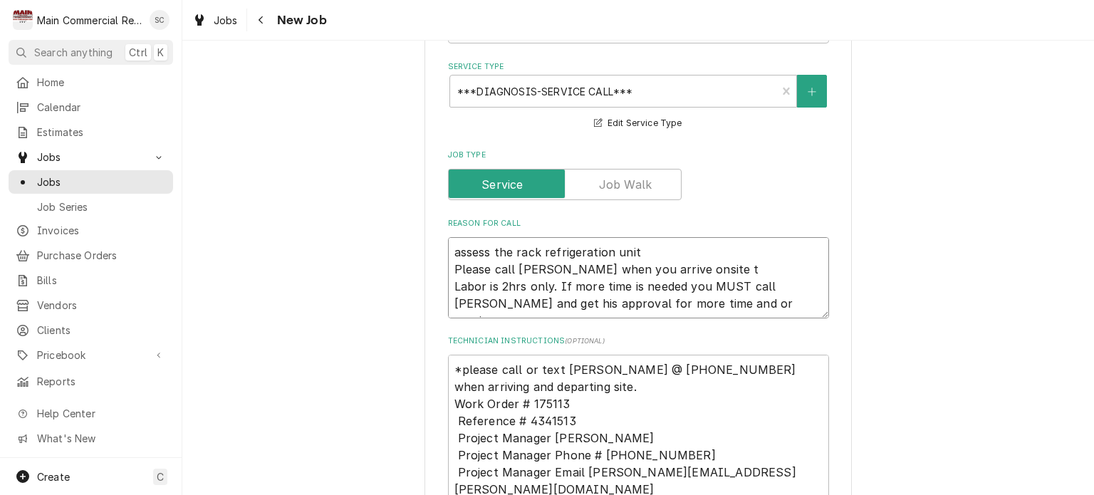
type textarea "assess the rack refrigeration unit Please call Matt when you arrive onsite to L…"
type textarea "x"
type textarea "assess the rack refrigeration unit Please call Matt when you arrive onsite to L…"
type textarea "x"
type textarea "assess the rack refrigeration unit Please call Matt when you arrive onsite to c…"
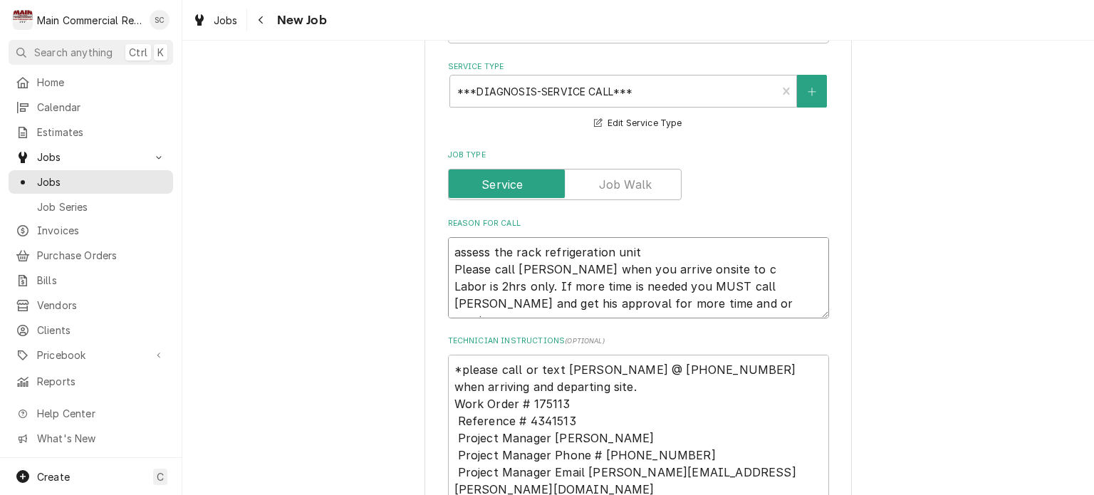
type textarea "x"
type textarea "assess the rack refrigeration unit Please call Matt when you arrive onsite to c…"
type textarea "x"
type textarea "assess the rack refrigeration unit Please call Matt when you arrive onsite to c…"
type textarea "x"
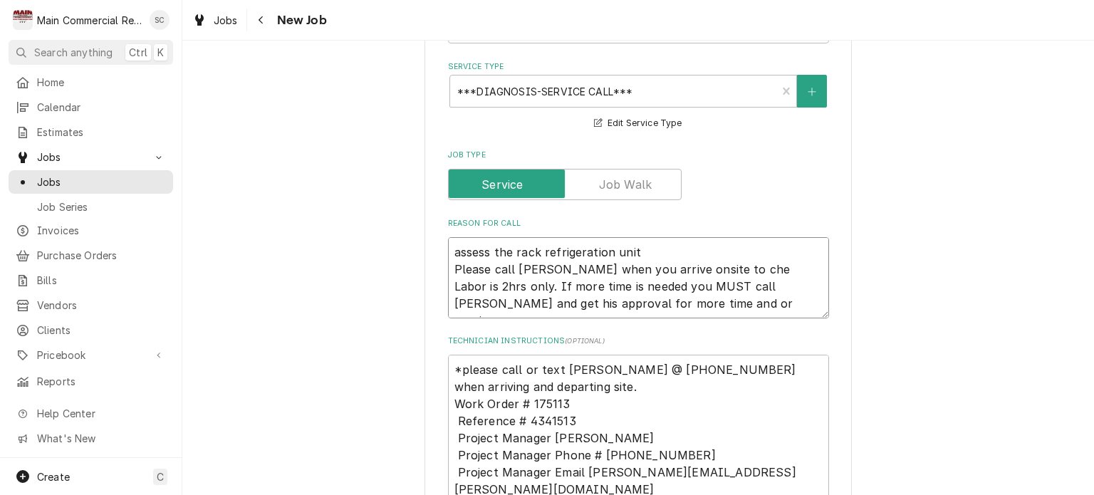
type textarea "assess the rack refrigeration unit Please call Matt when you arrive onsite to c…"
type textarea "x"
type textarea "assess the rack refrigeration unit Please call Matt when you arrive onsite to c…"
type textarea "x"
type textarea "assess the rack refrigeration unit Please call Matt when you arrive onsite to c…"
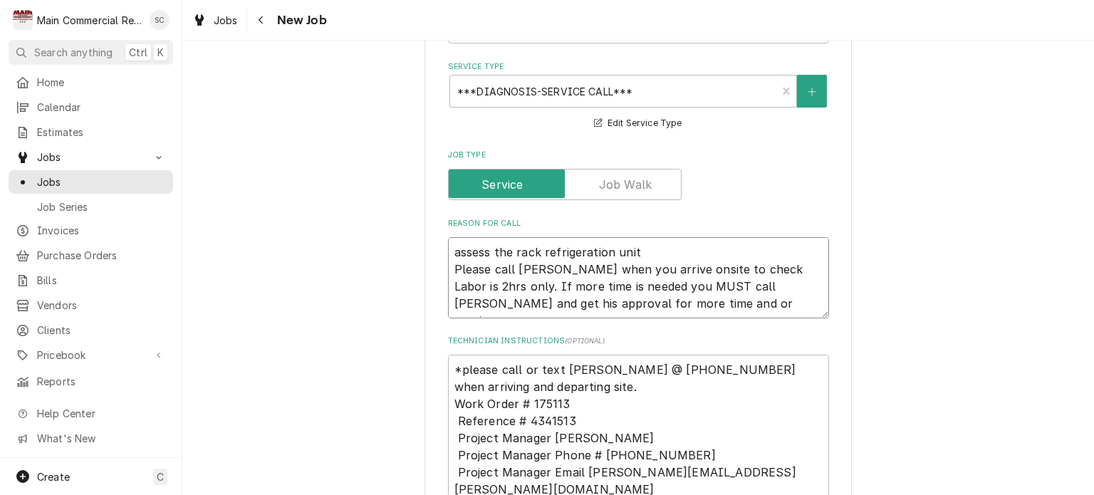
type textarea "x"
type textarea "assess the rack refrigeration unit Please call Matt when you arrive onsite to c…"
type textarea "x"
type textarea "assess the rack refrigeration unit Please call Matt when you arrive onsite to c…"
type textarea "x"
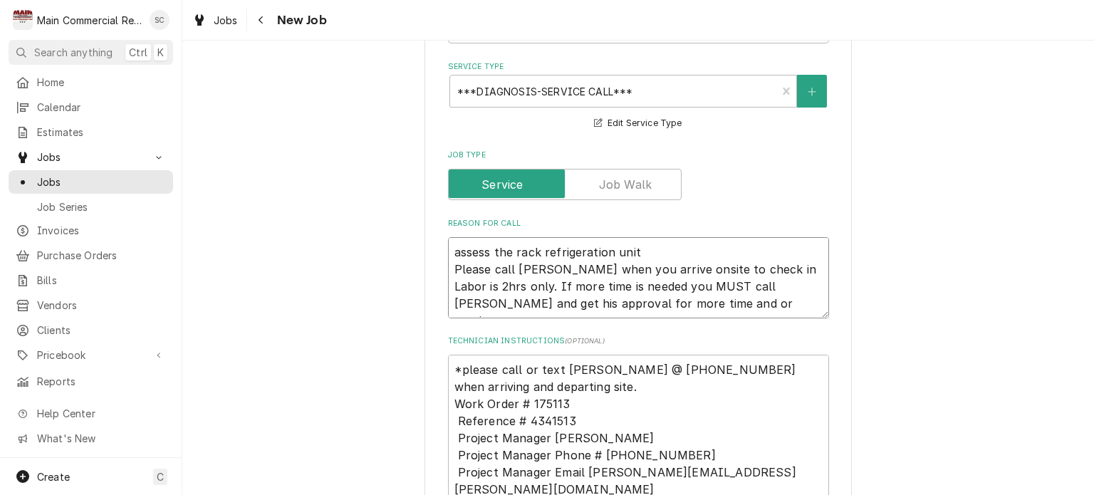
type textarea "assess the rack refrigeration unit Please call Matt when you arrive onsite to c…"
type textarea "x"
type textarea "assess the rack refrigeration unit Please call Matt when you arrive onsite to c…"
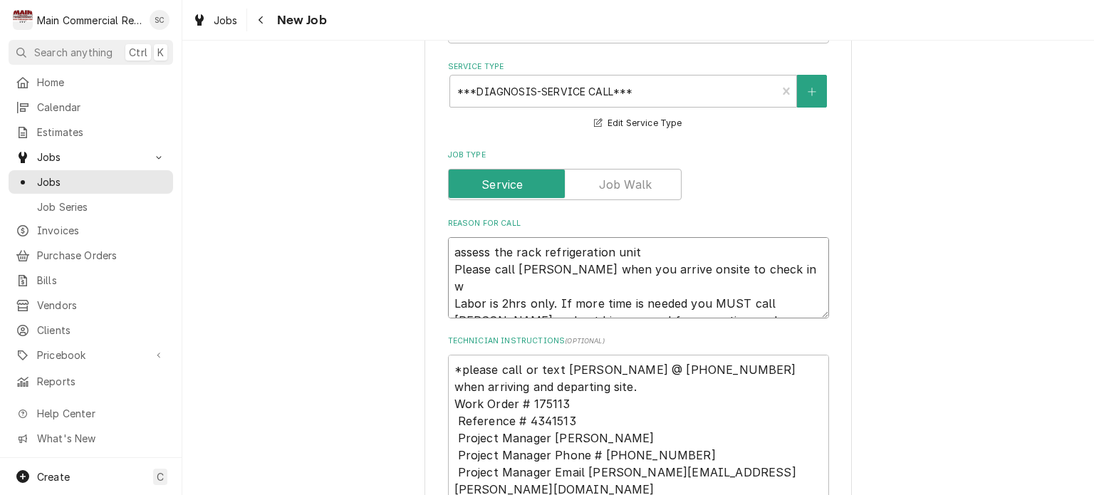
type textarea "x"
type textarea "assess the rack refrigeration unit Please call Matt when you arrive onsite to c…"
type textarea "x"
type textarea "assess the rack refrigeration unit Please call Matt when you arrive onsite to c…"
type textarea "x"
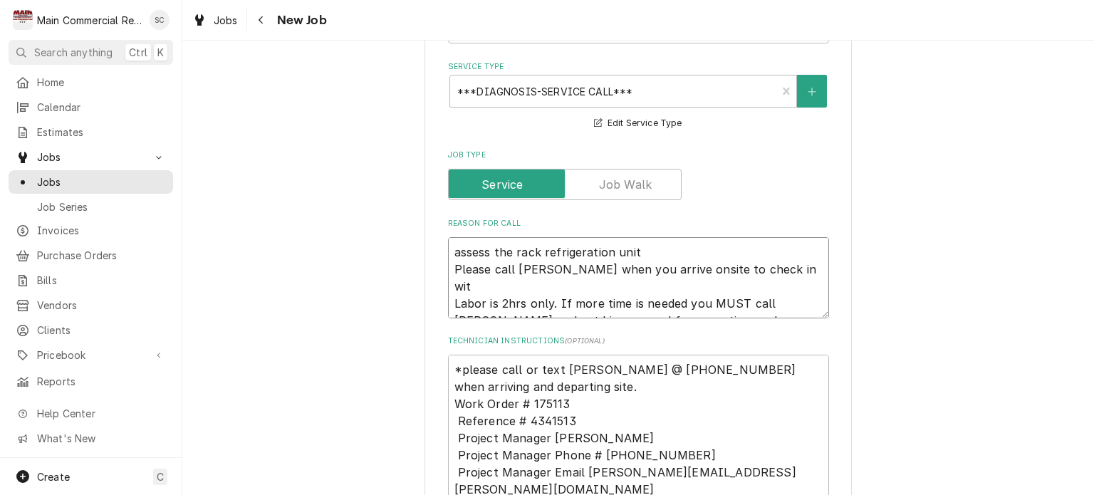
type textarea "assess the rack refrigeration unit Please call Matt when you arrive onsite to c…"
type textarea "x"
type textarea "assess the rack refrigeration unit Please call Matt when you arrive onsite to c…"
type textarea "x"
type textarea "assess the rack refrigeration unit Please call Matt when you arrive onsite to c…"
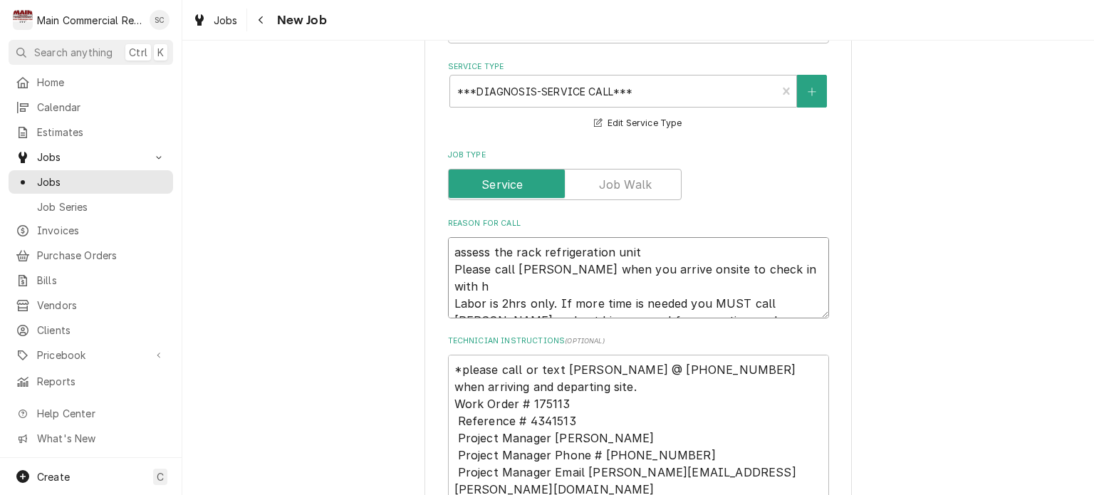
type textarea "x"
type textarea "assess the rack refrigeration unit Please call Matt when you arrive onsite to c…"
type textarea "x"
type textarea "assess the rack refrigeration unit Please call Matt when you arrive onsite to c…"
type textarea "x"
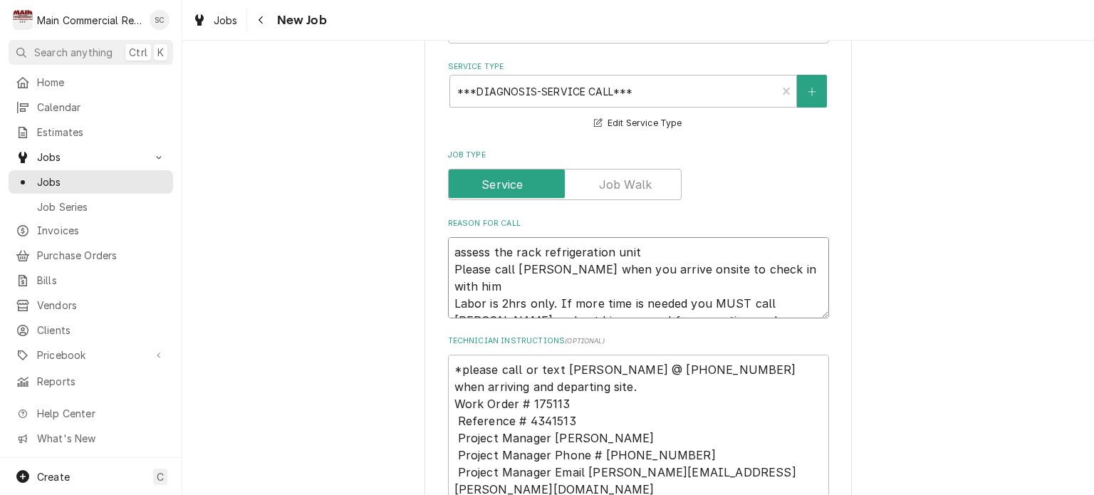
type textarea "assess the rack refrigeration unit Please call Matt when you arrive onsite to c…"
type textarea "x"
type textarea "assess the rack refrigeration unit Please call Matt when you arrive onsite to c…"
type textarea "x"
type textarea "assess the rack refrigeration unit Please call Matt when you arrive onsite to c…"
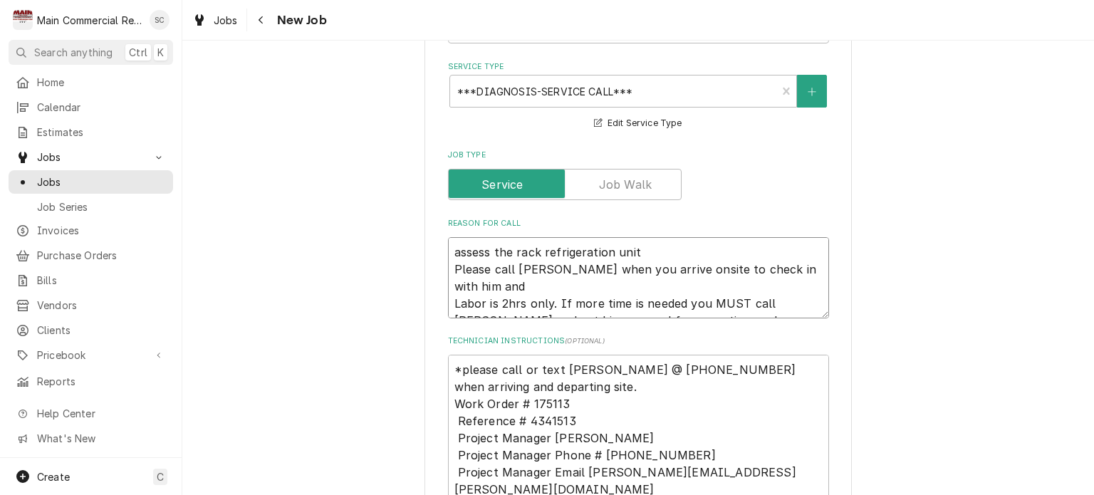
type textarea "x"
type textarea "assess the rack refrigeration unit Please call Matt when you arrive onsite to c…"
type textarea "x"
type textarea "assess the rack refrigeration unit Please call Matt when you arrive onsite to c…"
type textarea "x"
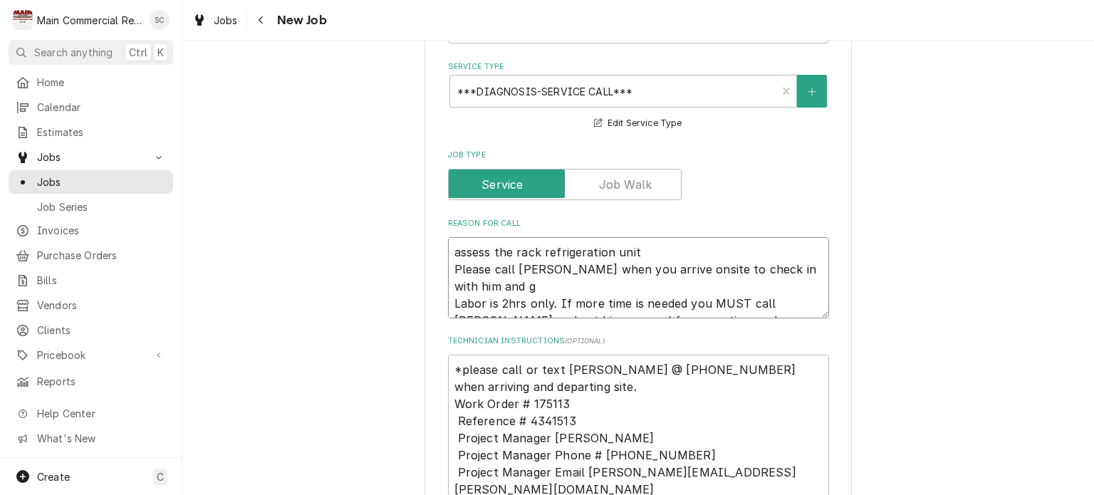
type textarea "assess the rack refrigeration unit Please call Matt when you arrive onsite to c…"
type textarea "x"
type textarea "assess the rack refrigeration unit Please call Matt when you arrive onsite to c…"
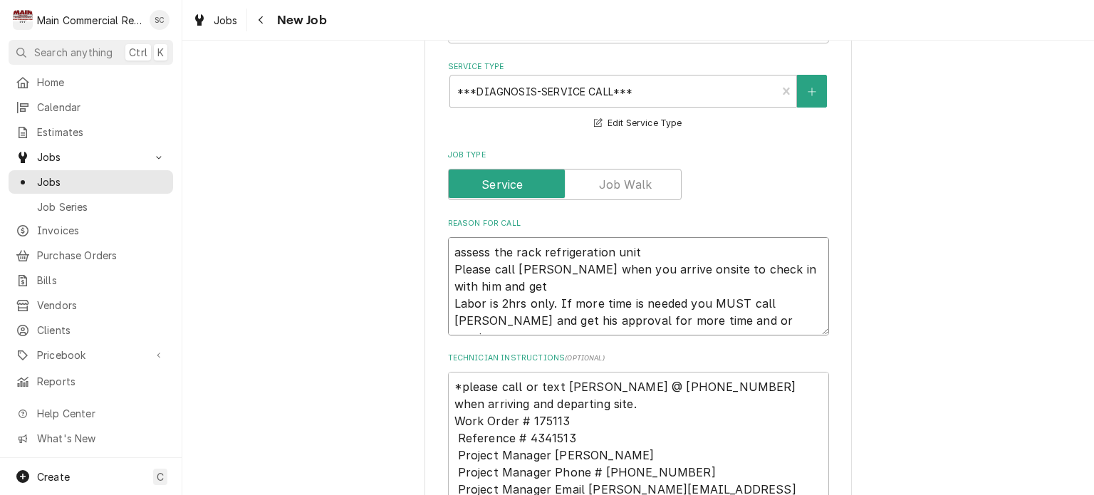
type textarea "x"
type textarea "assess the rack refrigeration unit Please call Matt when you arrive onsite to c…"
type textarea "x"
type textarea "assess the rack refrigeration unit Please call Matt when you arrive onsite to c…"
type textarea "x"
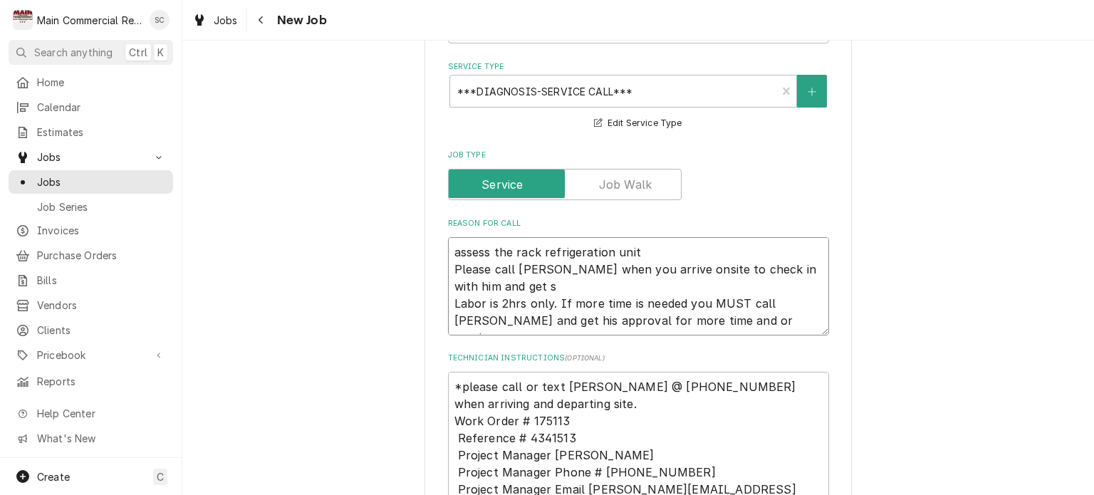
type textarea "assess the rack refrigeration unit Please call Matt when you arrive onsite to c…"
type textarea "x"
type textarea "assess the rack refrigeration unit Please call Matt when you arrive onsite to c…"
type textarea "x"
type textarea "assess the rack refrigeration unit Please call Matt when you arrive onsite to c…"
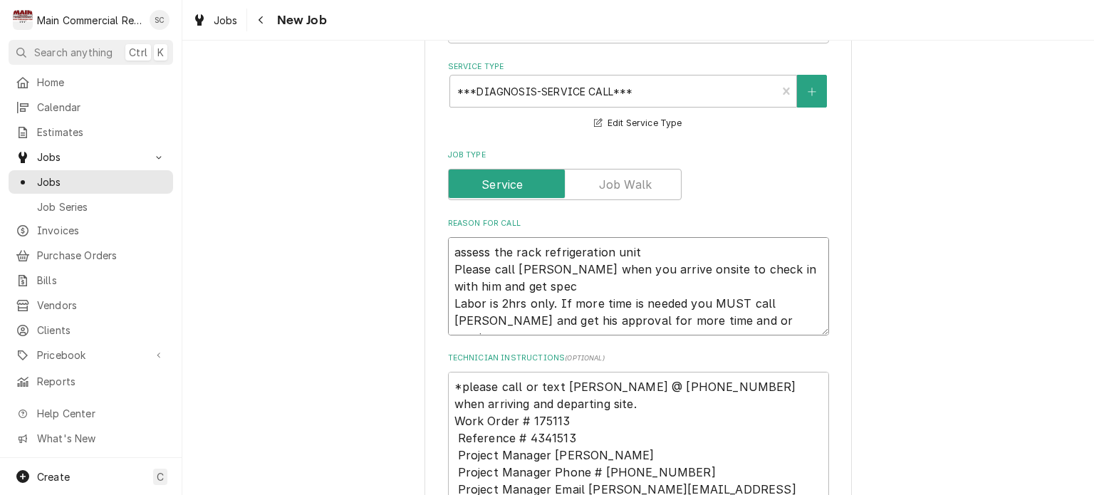
type textarea "x"
type textarea "assess the rack refrigeration unit Please call Matt when you arrive onsite to c…"
type textarea "x"
type textarea "assess the rack refrigeration unit Please call Matt when you arrive onsite to c…"
type textarea "x"
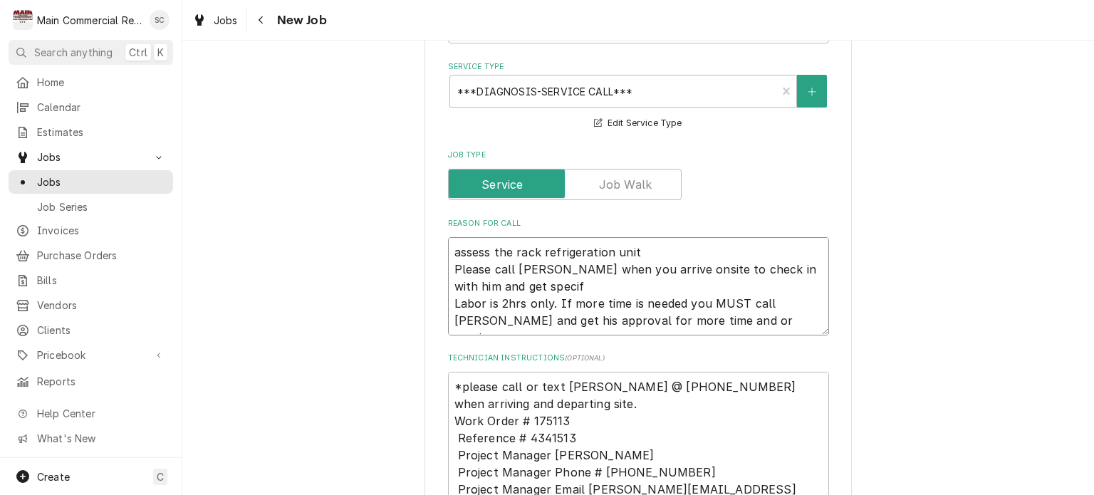
type textarea "assess the rack refrigeration unit Please call Matt when you arrive onsite to c…"
type textarea "x"
type textarea "assess the rack refrigeration unit Please call Matt when you arrive onsite to c…"
type textarea "x"
type textarea "assess the rack refrigeration unit Please call Matt when you arrive onsite to c…"
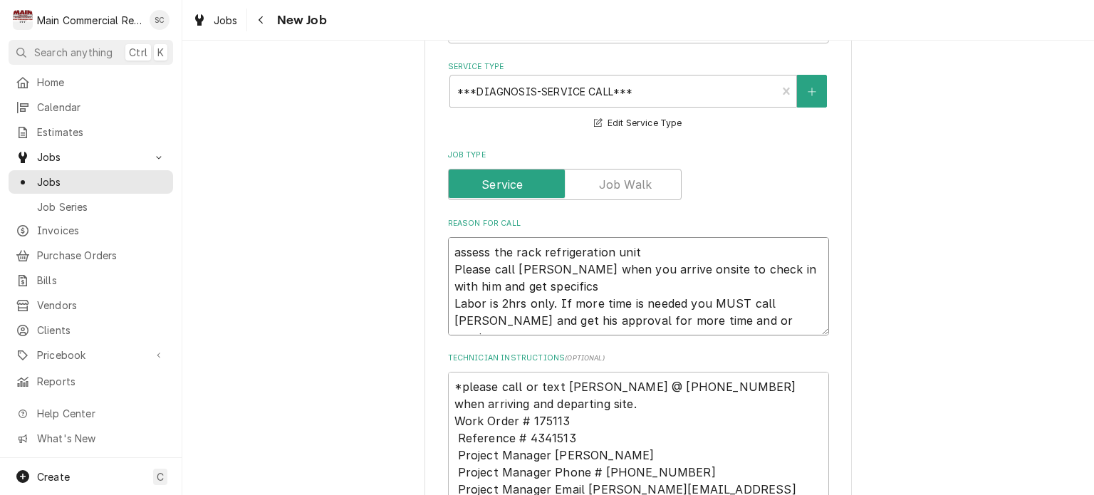
type textarea "x"
type textarea "assess the rack refrigeration unit Please call Matt when you arrive onsite to c…"
type textarea "x"
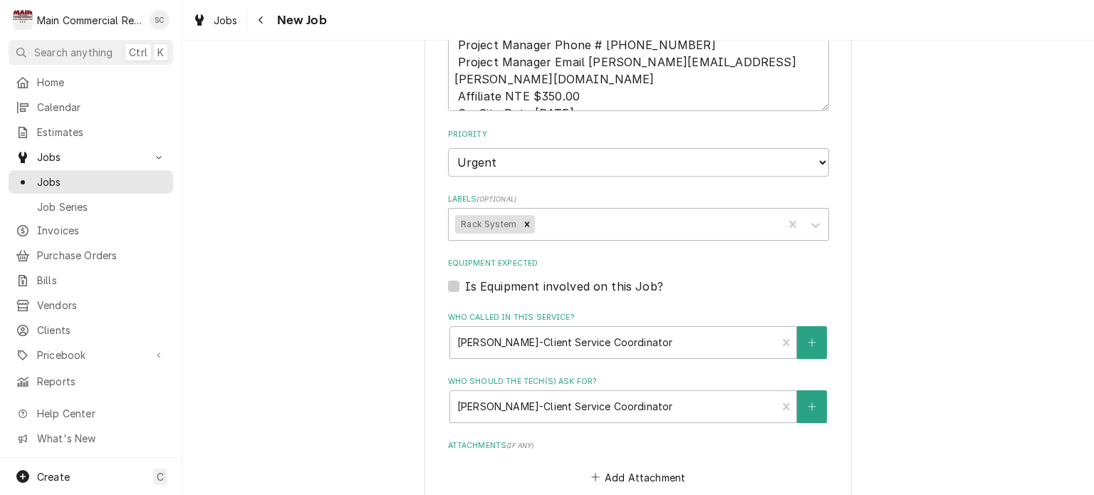
scroll to position [1583, 0]
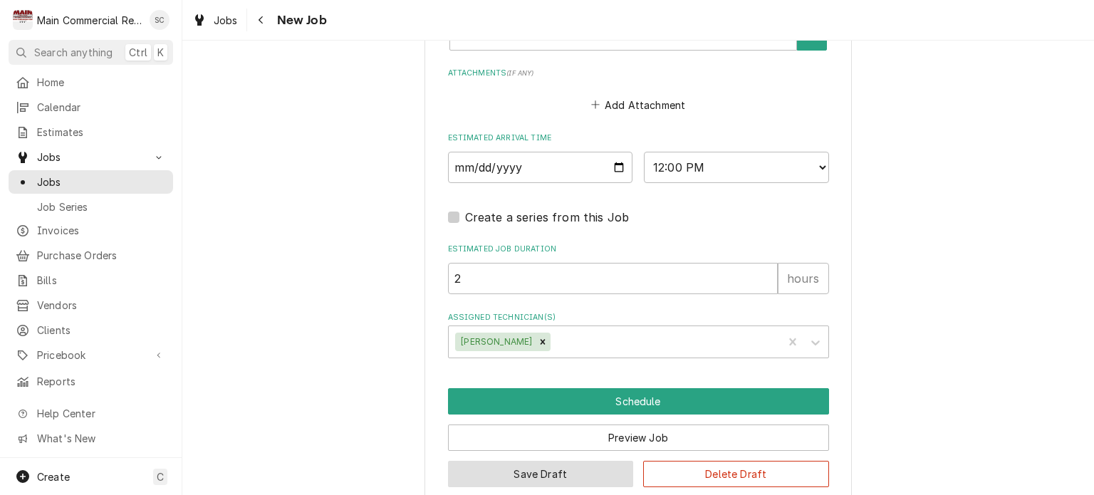
type textarea "assess the rack refrigeration unit Please call Matt when you arrive onsite to c…"
click at [527, 461] on button "Save Draft" at bounding box center [541, 474] width 186 height 26
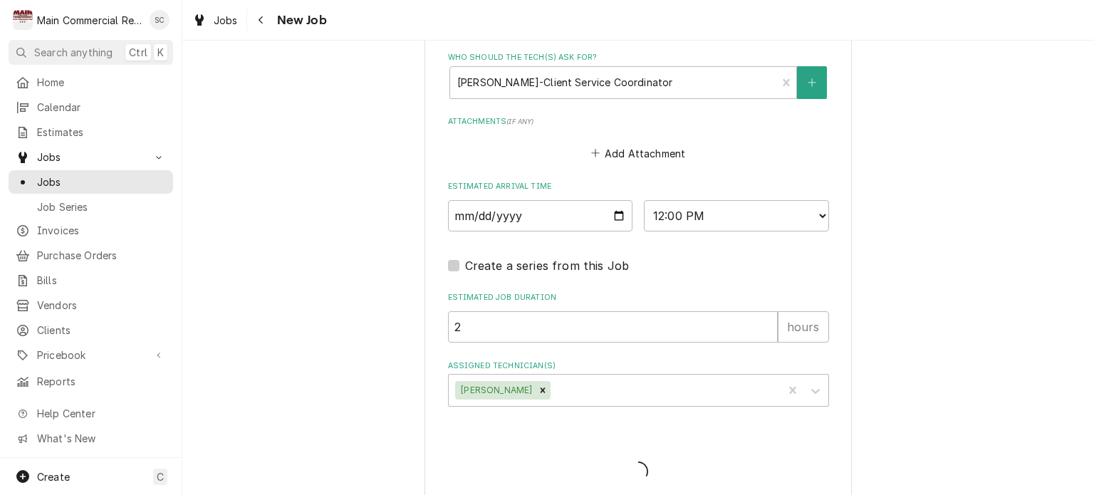
type textarea "x"
